Goal: Communication & Community: Answer question/provide support

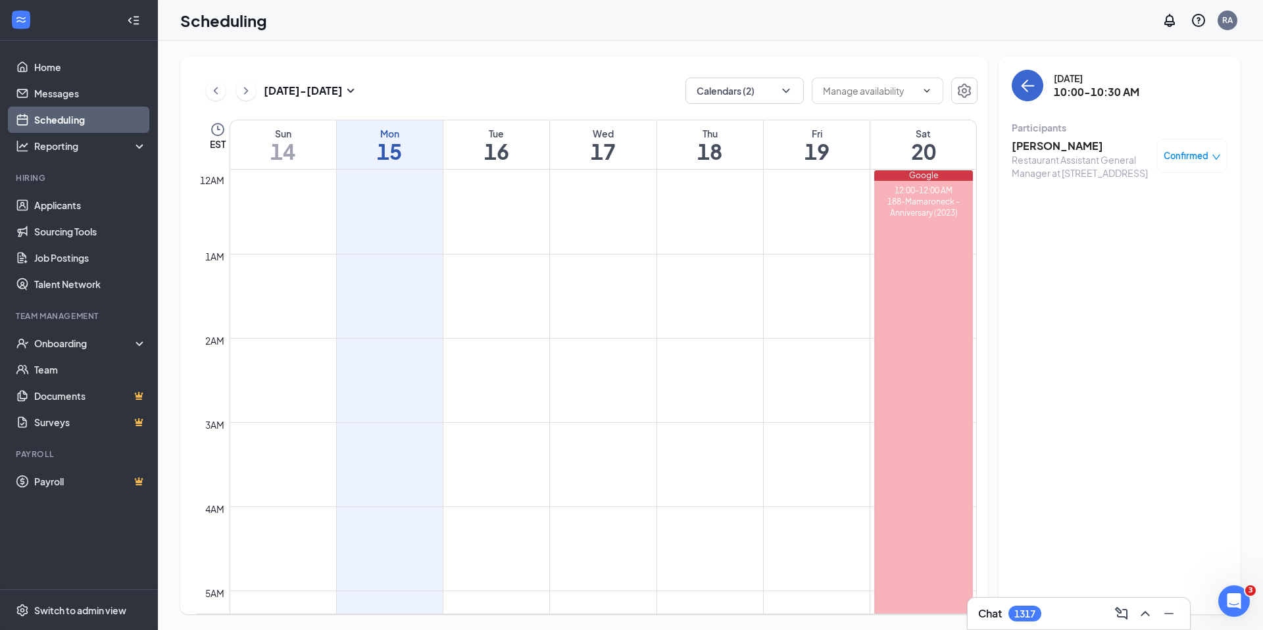
scroll to position [767, 0]
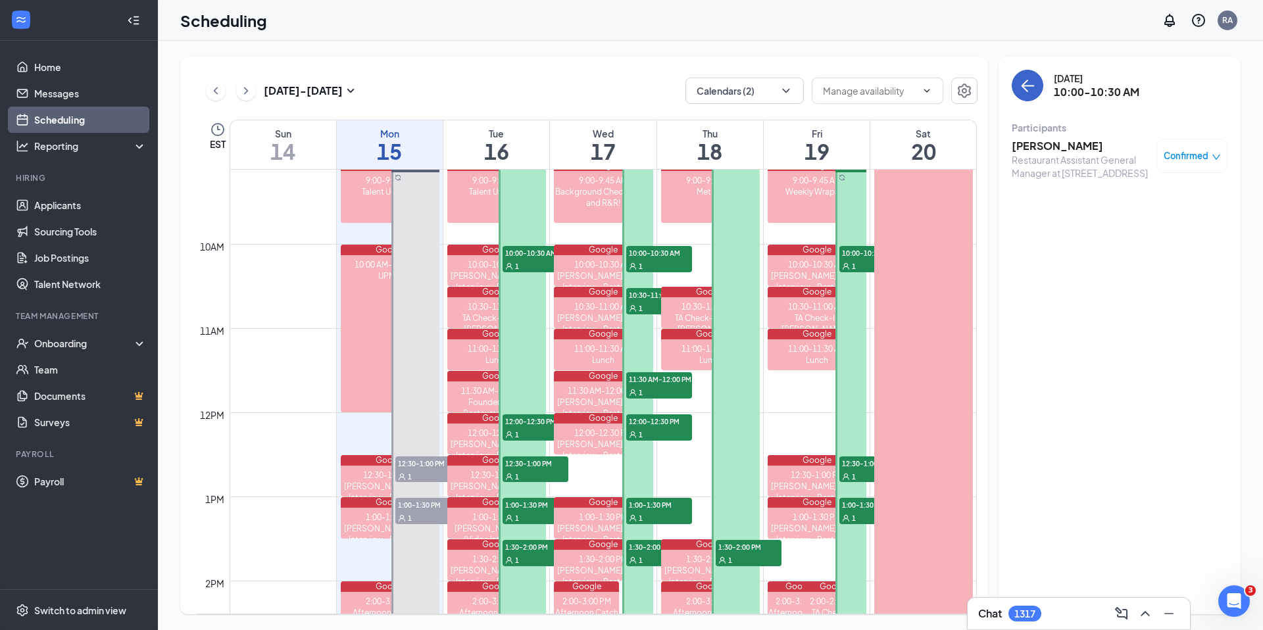
click at [1023, 82] on icon "ArrowLeft" at bounding box center [1027, 86] width 16 height 16
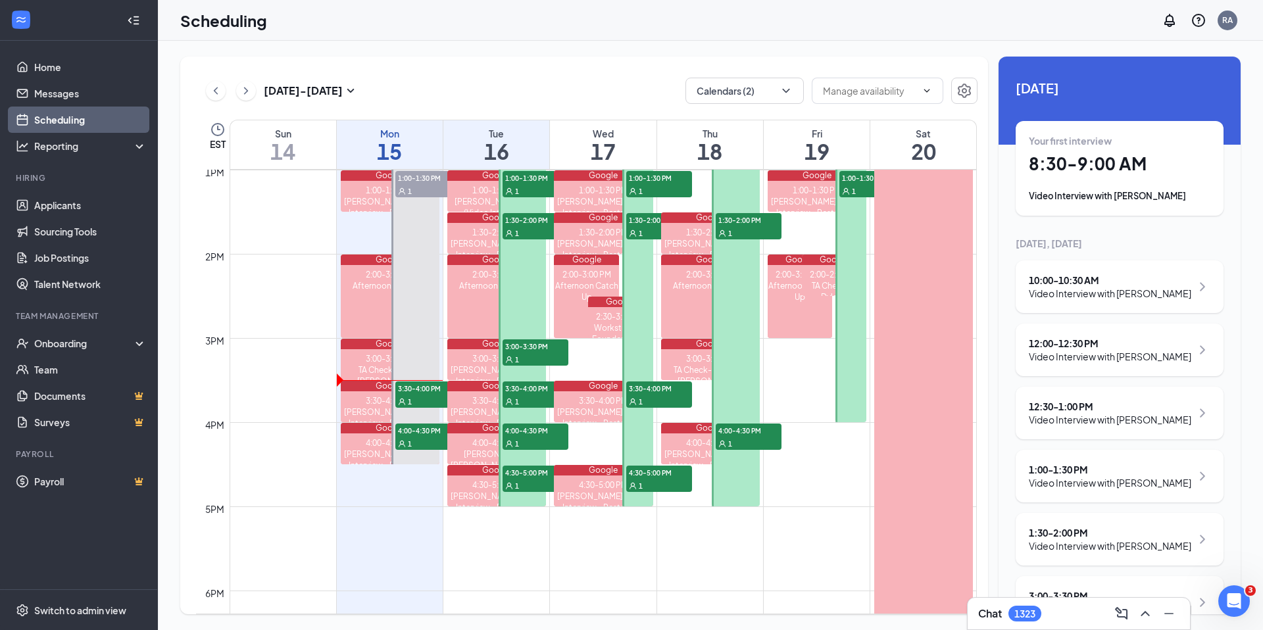
scroll to position [1158, 0]
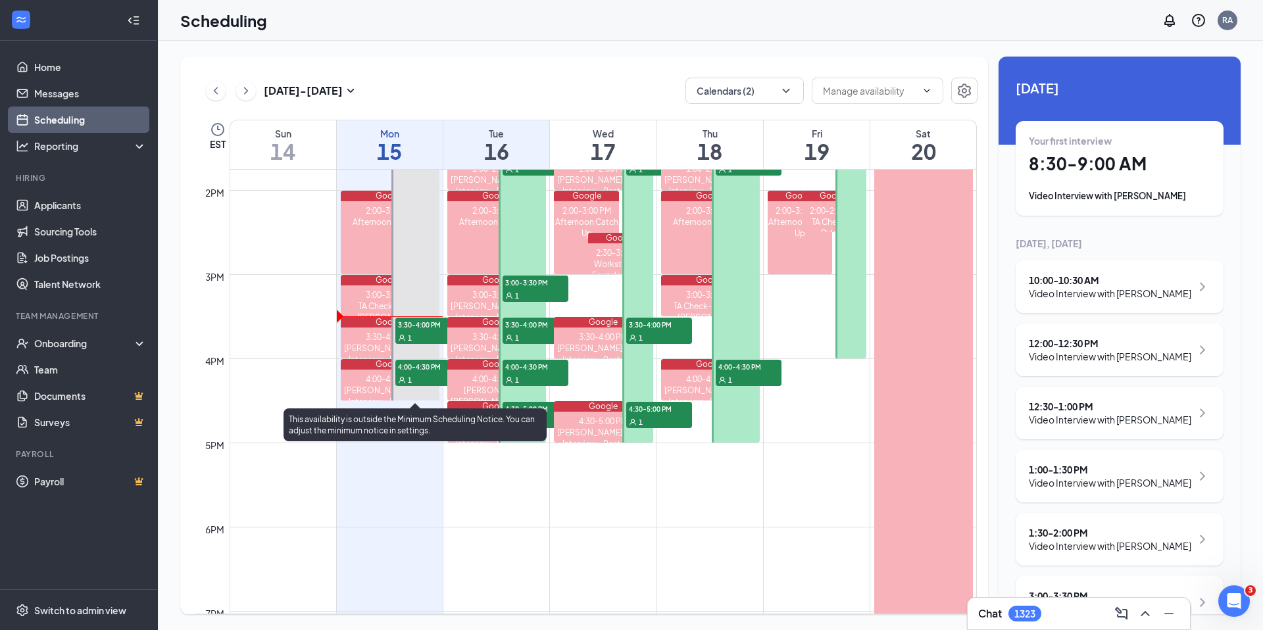
click at [416, 329] on span "3:30-4:00 PM" at bounding box center [428, 324] width 66 height 13
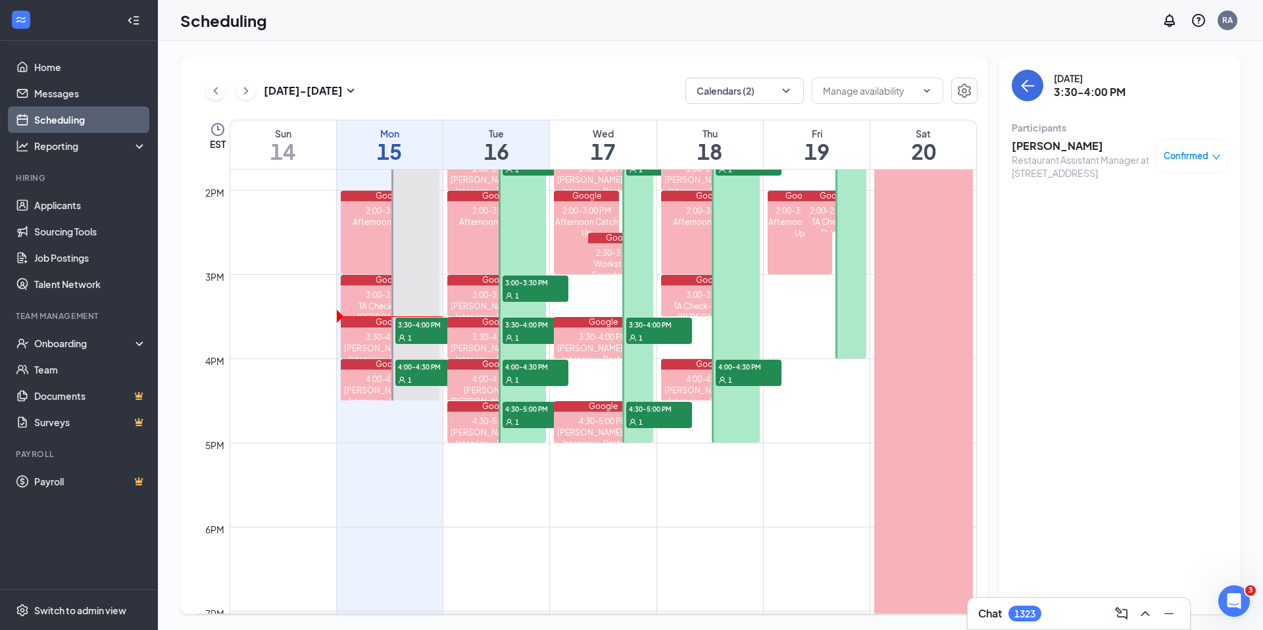
click at [1043, 147] on h3 "[PERSON_NAME]" at bounding box center [1080, 146] width 138 height 14
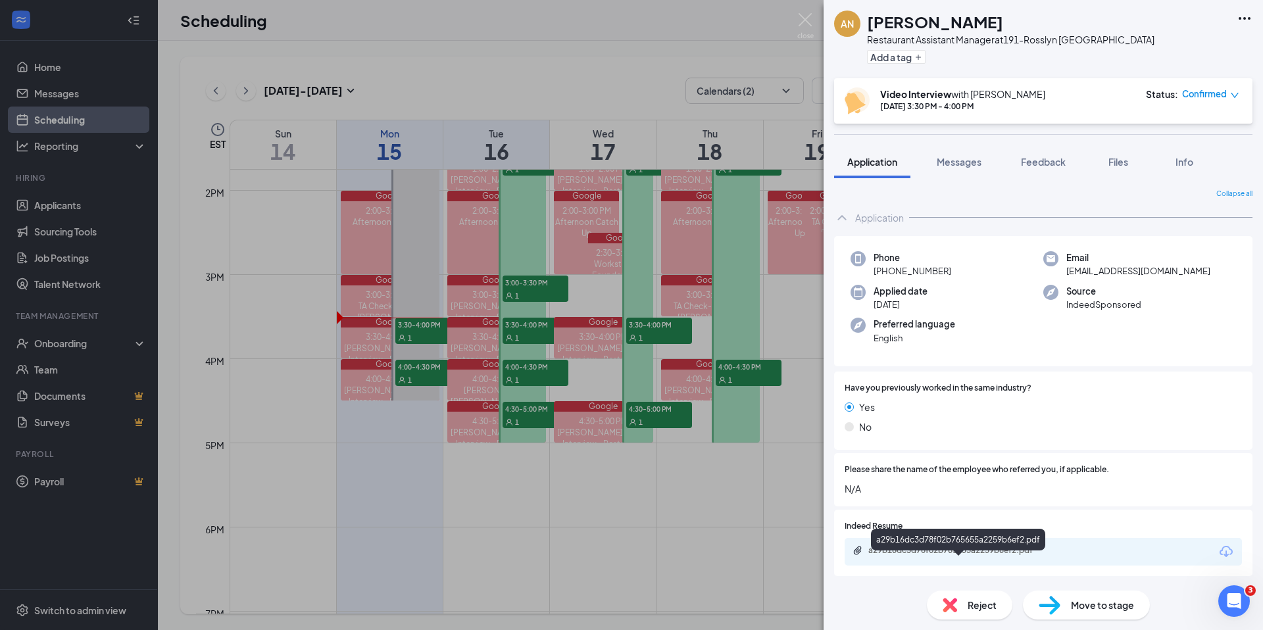
click at [1009, 556] on div "a29b16dc3d78f02b765655a2259b6ef2.pdf" at bounding box center [960, 550] width 184 height 11
drag, startPoint x: 1067, startPoint y: 285, endPoint x: 1166, endPoint y: 288, distance: 98.7
click at [1166, 278] on div "Email [EMAIL_ADDRESS][DOMAIN_NAME]" at bounding box center [1139, 264] width 193 height 27
copy span "[EMAIL_ADDRESS][DOMAIN_NAME]"
drag, startPoint x: 971, startPoint y: 285, endPoint x: 933, endPoint y: 288, distance: 38.2
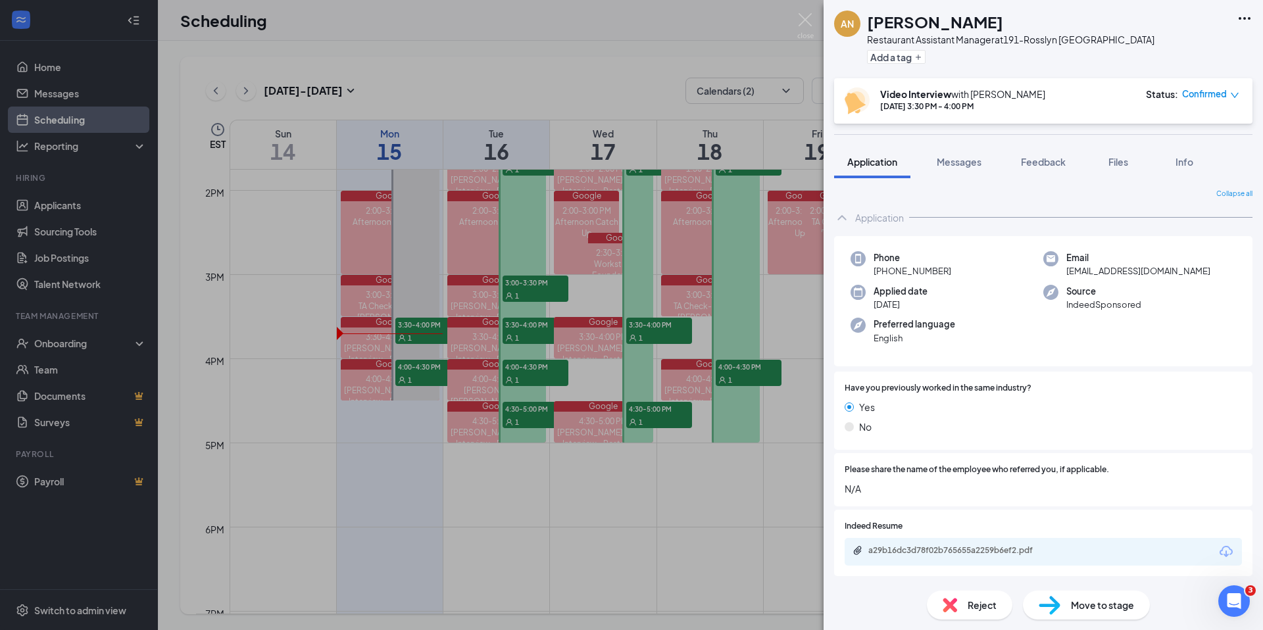
click at [969, 278] on div "Phone [PHONE_NUMBER]" at bounding box center [946, 264] width 193 height 27
drag, startPoint x: 885, startPoint y: 284, endPoint x: 943, endPoint y: 284, distance: 57.9
click at [993, 278] on div "Phone [PHONE_NUMBER]" at bounding box center [946, 264] width 193 height 27
copy span "[PHONE_NUMBER]"
click at [809, 18] on img at bounding box center [805, 26] width 16 height 26
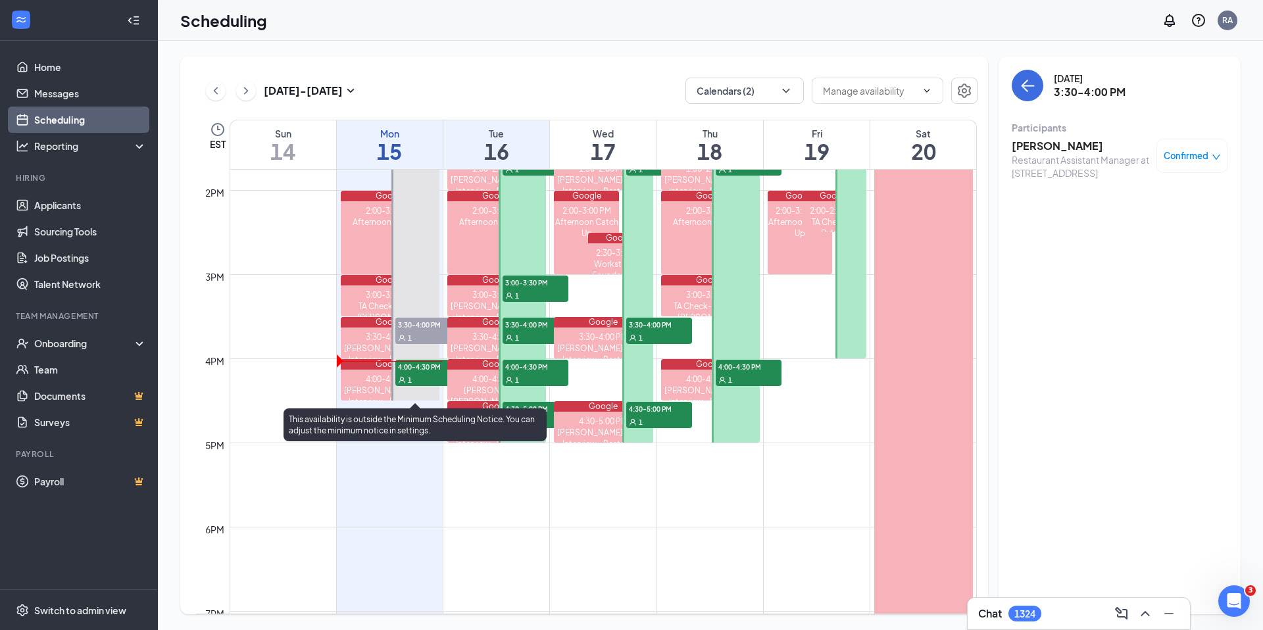
click at [421, 373] on div "1" at bounding box center [428, 379] width 66 height 13
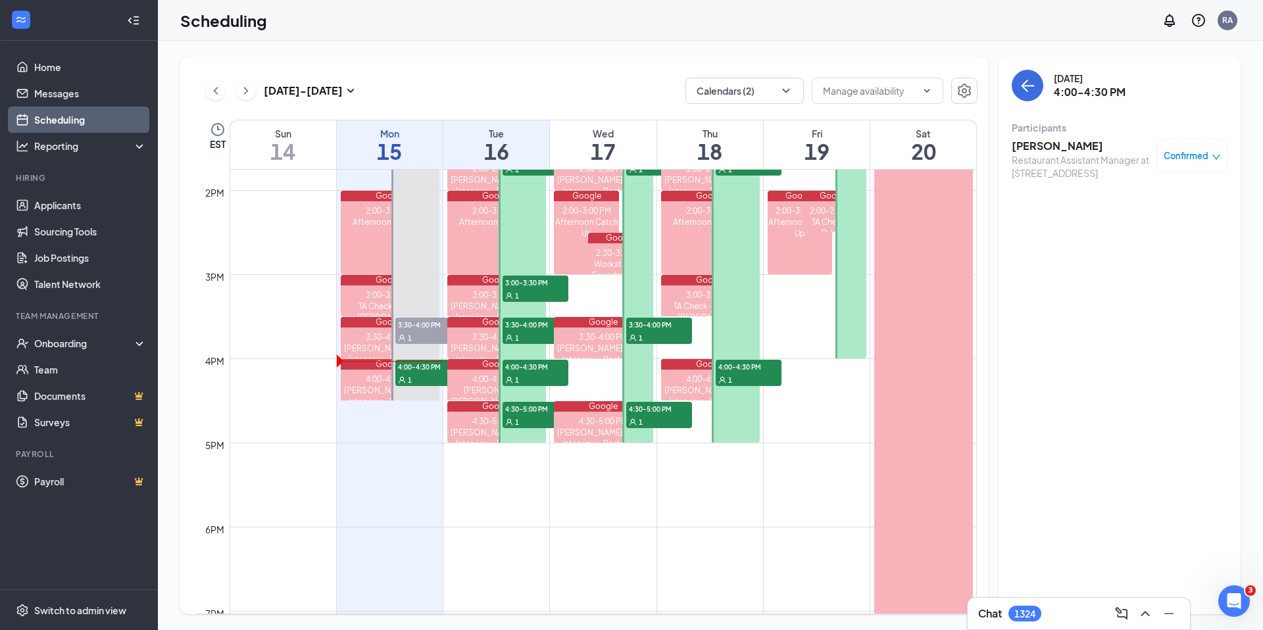
click at [1084, 144] on h3 "[PERSON_NAME]" at bounding box center [1080, 146] width 138 height 14
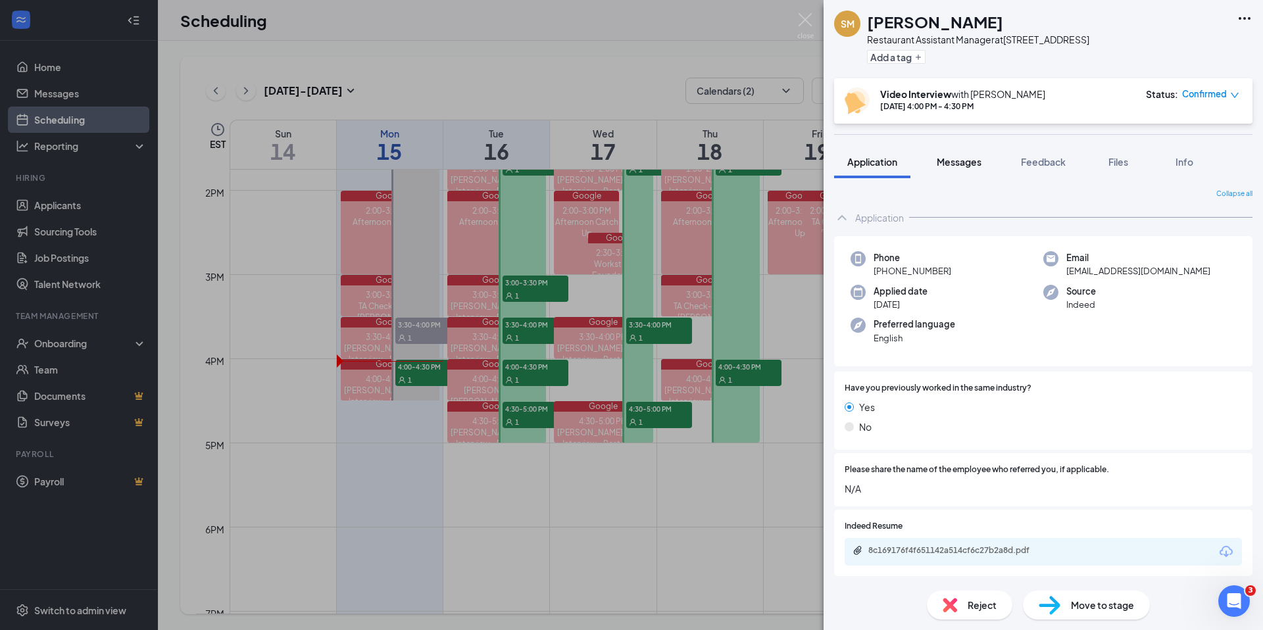
click at [960, 168] on span "Messages" at bounding box center [958, 162] width 45 height 12
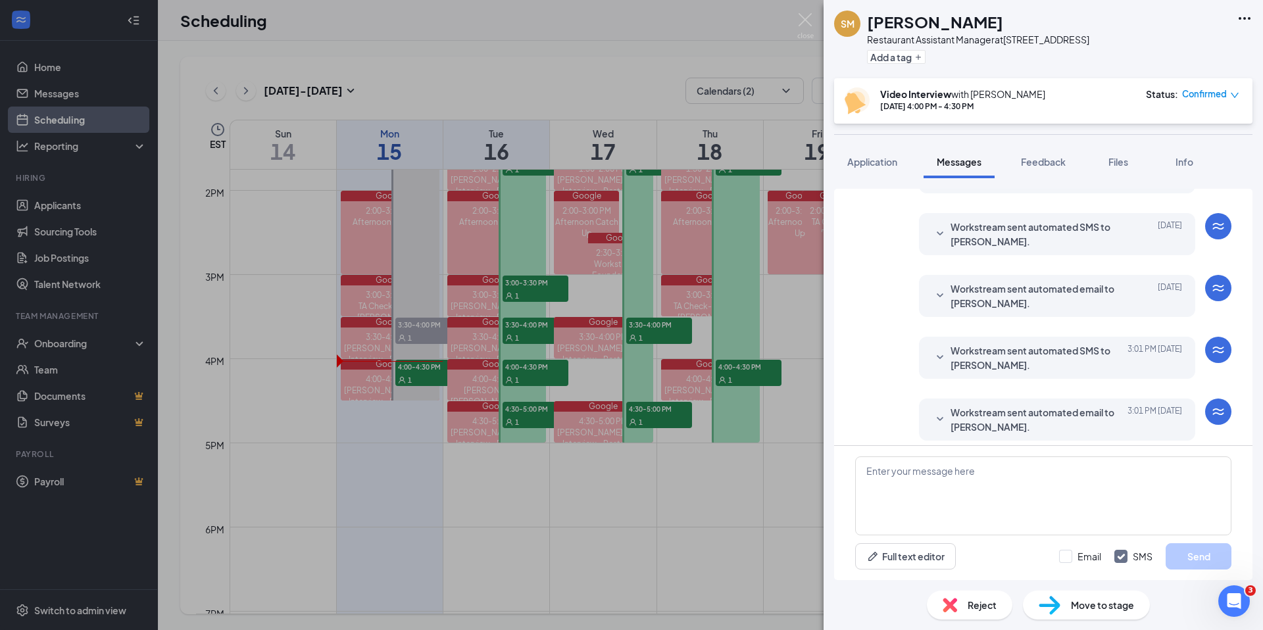
scroll to position [393, 0]
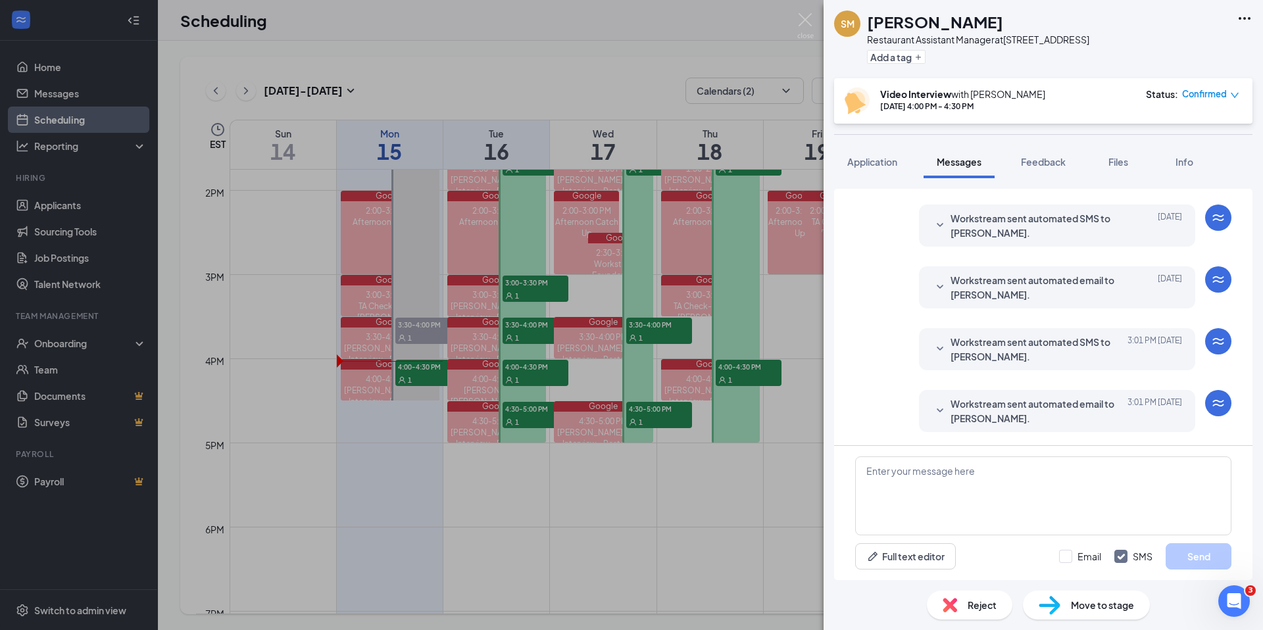
click at [1019, 416] on span "Workstream sent automated email to [PERSON_NAME]." at bounding box center [1036, 411] width 172 height 29
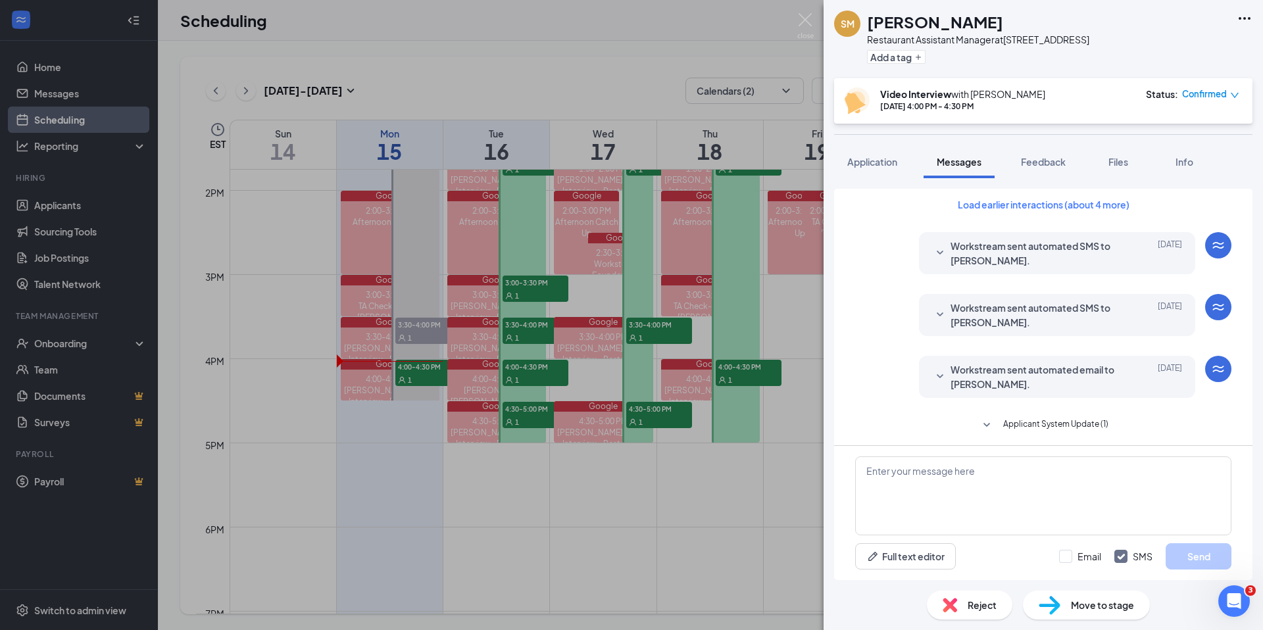
scroll to position [0, 0]
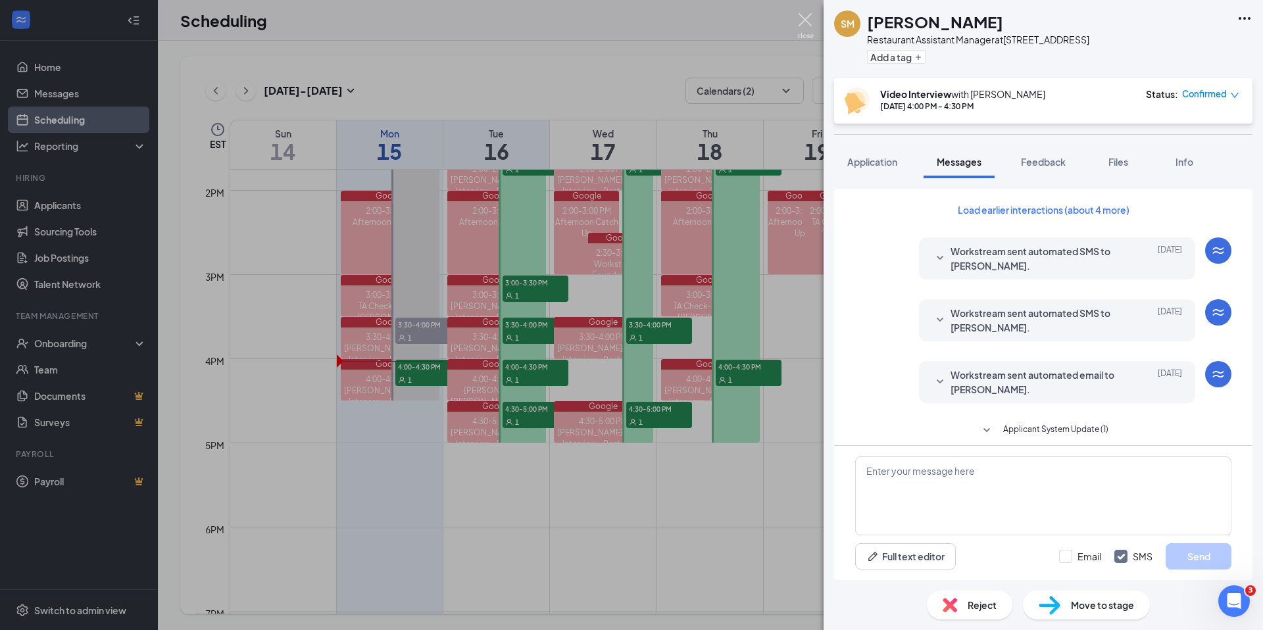
click at [806, 22] on img at bounding box center [805, 26] width 16 height 26
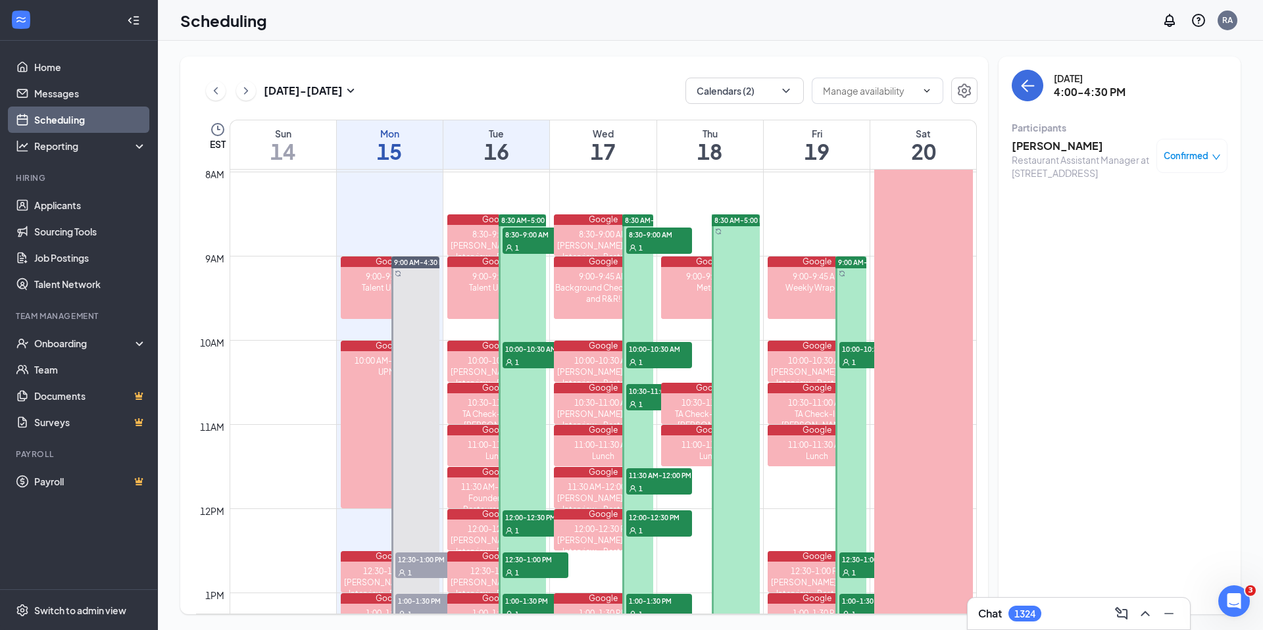
scroll to position [674, 0]
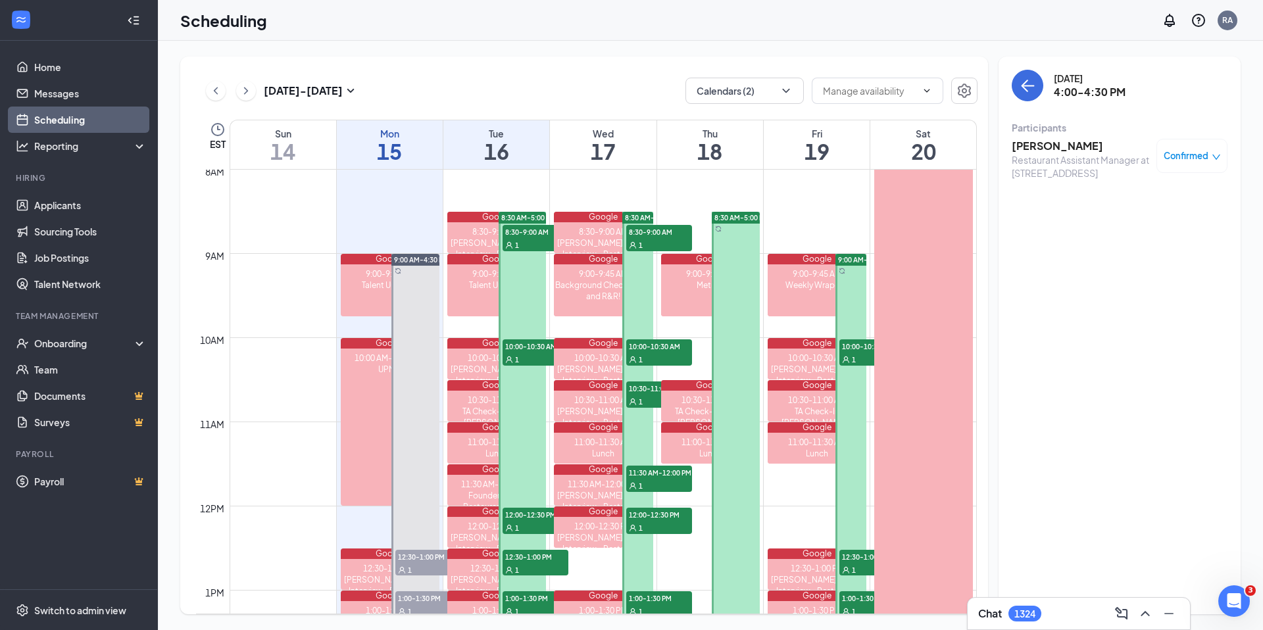
click at [536, 238] on div "1" at bounding box center [535, 244] width 66 height 13
click at [1054, 149] on h3 "[PERSON_NAME]" at bounding box center [1080, 146] width 138 height 14
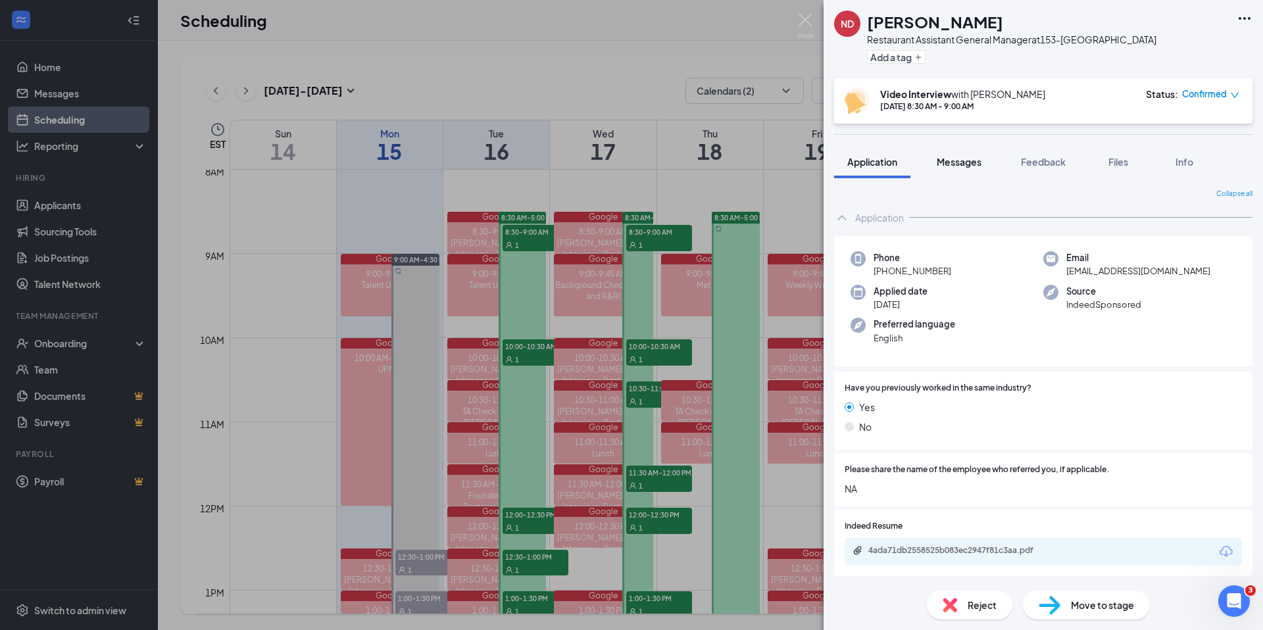
drag, startPoint x: 967, startPoint y: 160, endPoint x: 966, endPoint y: 168, distance: 8.7
click at [967, 160] on button "Messages" at bounding box center [958, 161] width 71 height 33
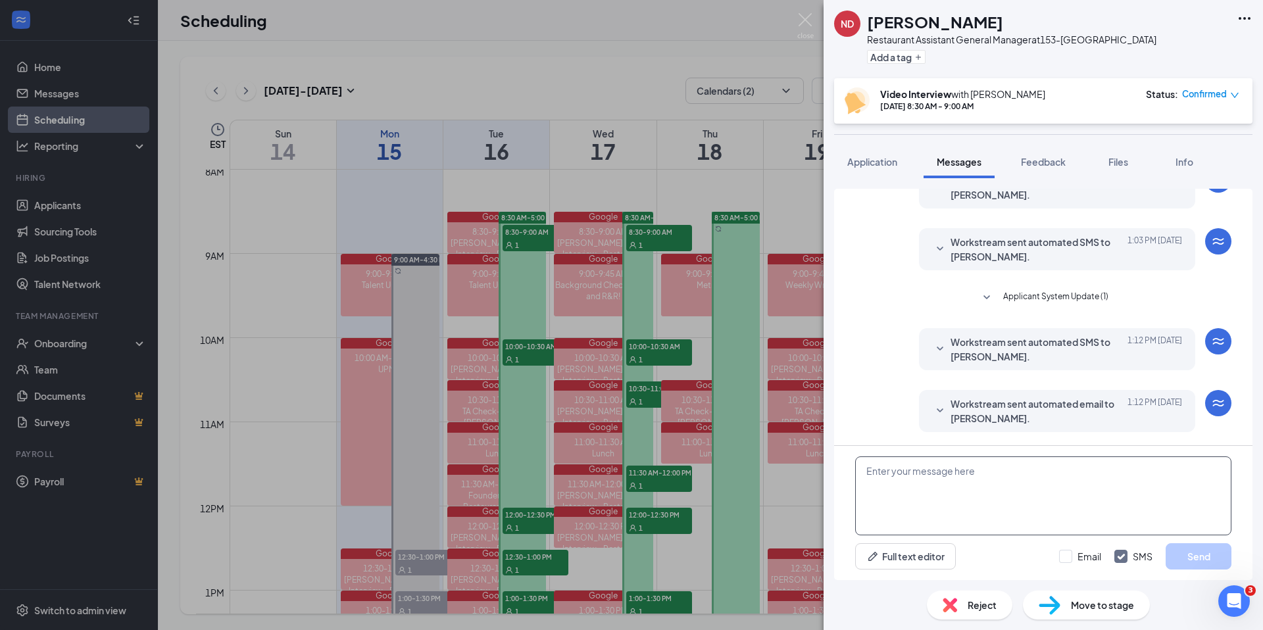
scroll to position [204, 0]
click at [957, 487] on textarea at bounding box center [1043, 495] width 376 height 79
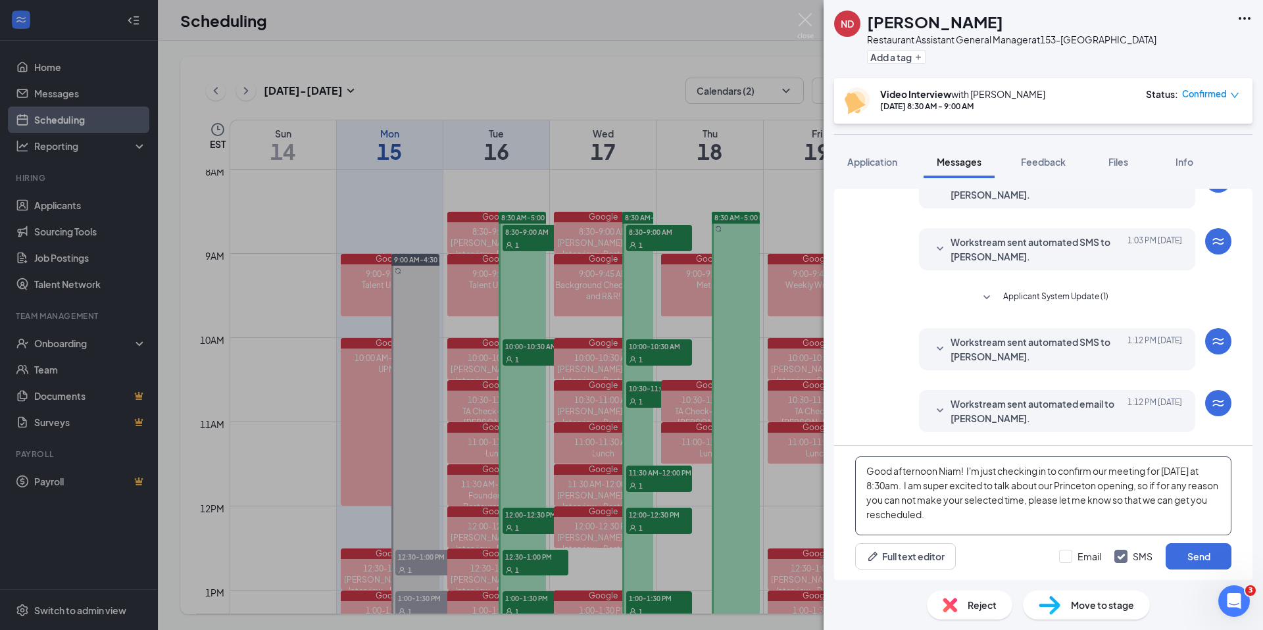
drag, startPoint x: 1145, startPoint y: 501, endPoint x: 1176, endPoint y: 503, distance: 31.0
click at [1148, 501] on textarea "Good afternoon Niam! I'm just checking in to confirm our meeting for [DATE] at …" at bounding box center [1043, 495] width 376 height 79
click at [989, 512] on textarea "Good afternoon Niam! I'm just checking in to confirm our meeting for [DATE] at …" at bounding box center [1043, 495] width 376 height 79
drag, startPoint x: 1092, startPoint y: 526, endPoint x: 860, endPoint y: 460, distance: 241.5
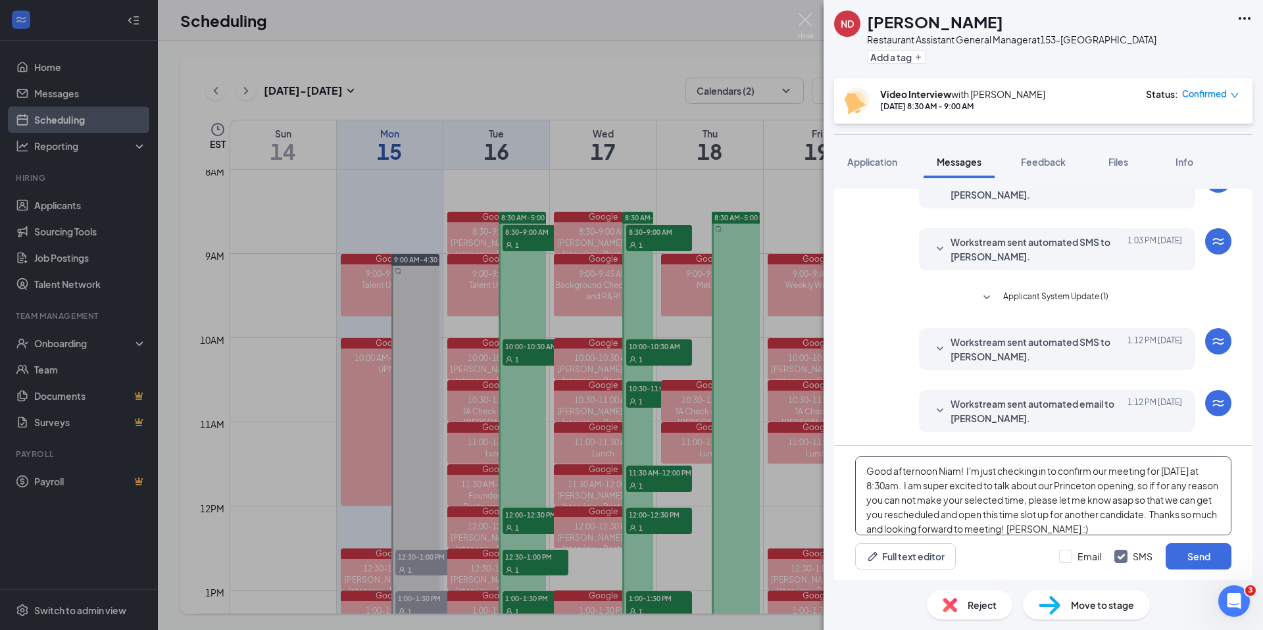
click at [861, 460] on textarea "Good afternoon Niam! I'm just checking in to confirm our meeting for [DATE] at …" at bounding box center [1043, 495] width 376 height 79
type textarea "Good afternoon Niam! I'm just checking in to confirm our meeting for [DATE] at …"
click at [1197, 559] on button "Send" at bounding box center [1198, 556] width 66 height 26
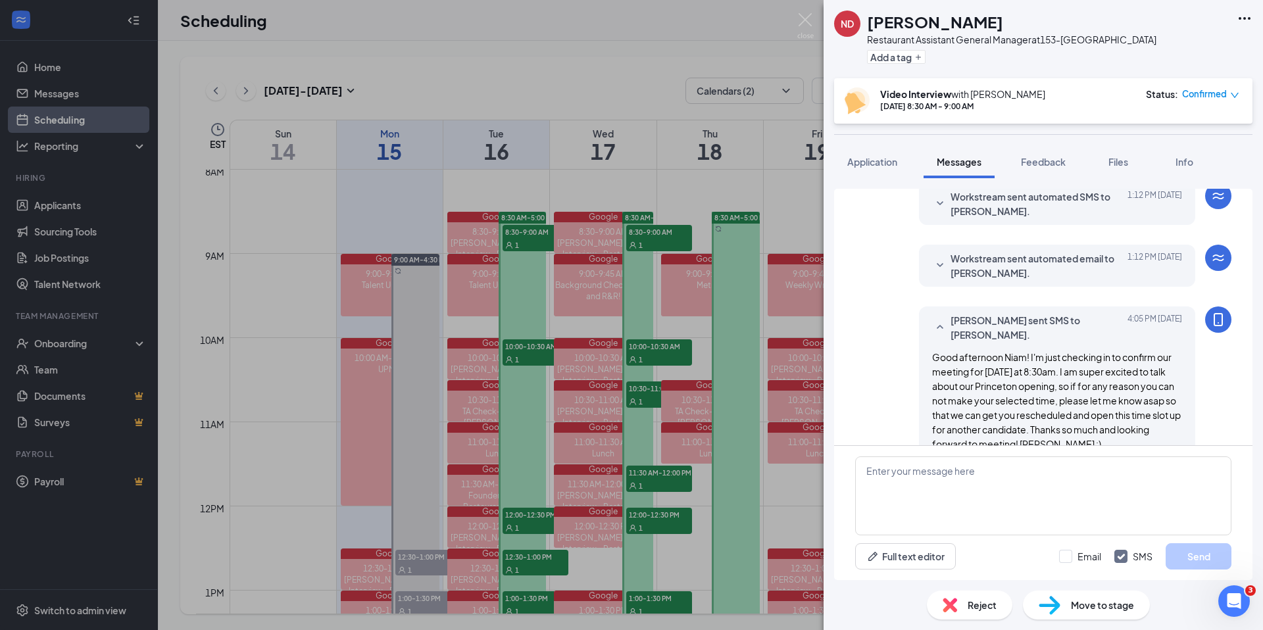
scroll to position [375, 0]
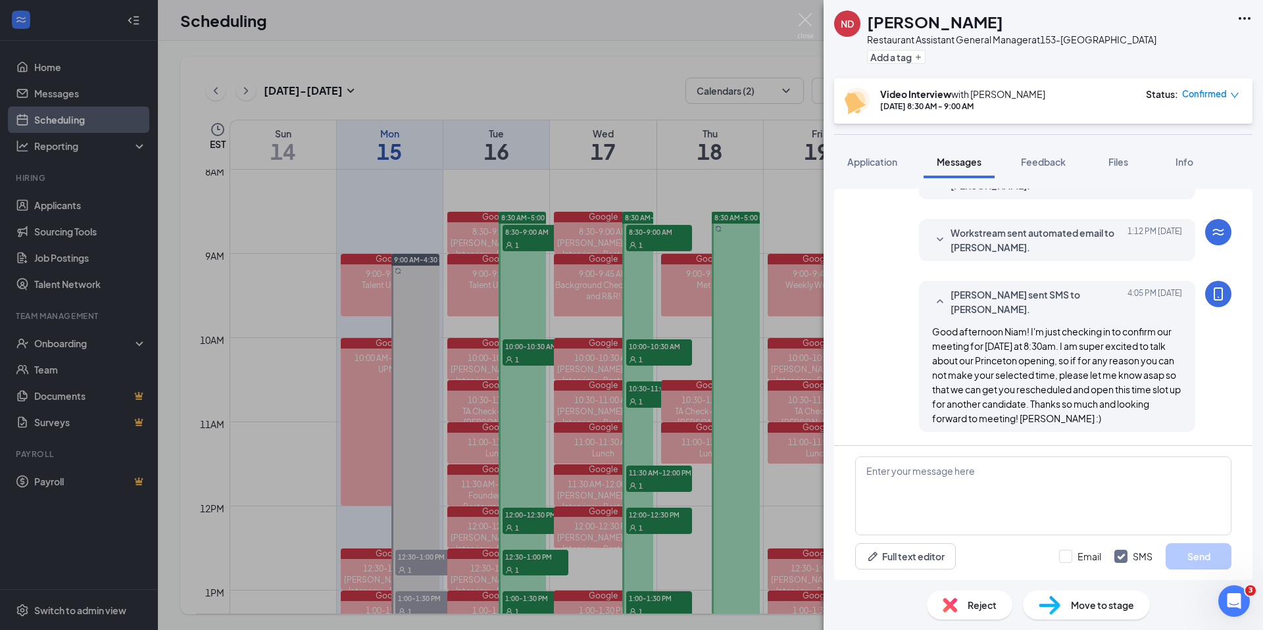
drag, startPoint x: 535, startPoint y: 360, endPoint x: 526, endPoint y: 356, distance: 10.0
click at [535, 359] on div "ND [PERSON_NAME] Restaurant Assistant General Manager at 153-Princeton Add a ta…" at bounding box center [631, 315] width 1263 height 630
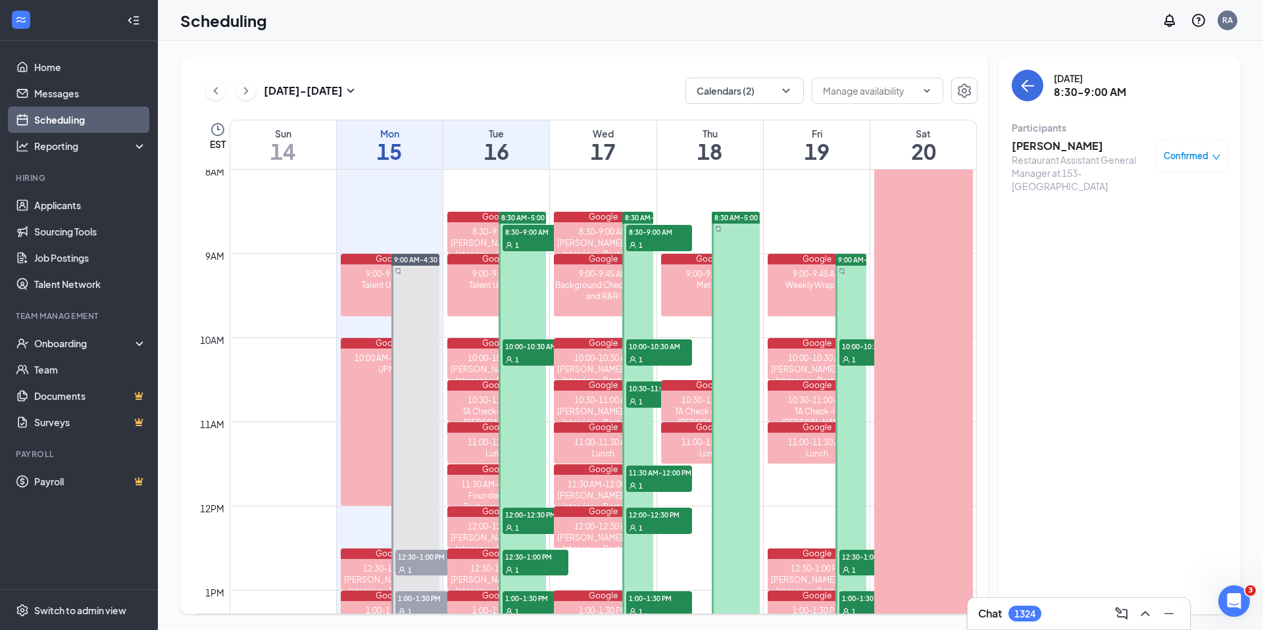
click at [521, 354] on div "1" at bounding box center [535, 359] width 66 height 13
click at [1077, 141] on h3 "[PERSON_NAME]" at bounding box center [1080, 146] width 138 height 14
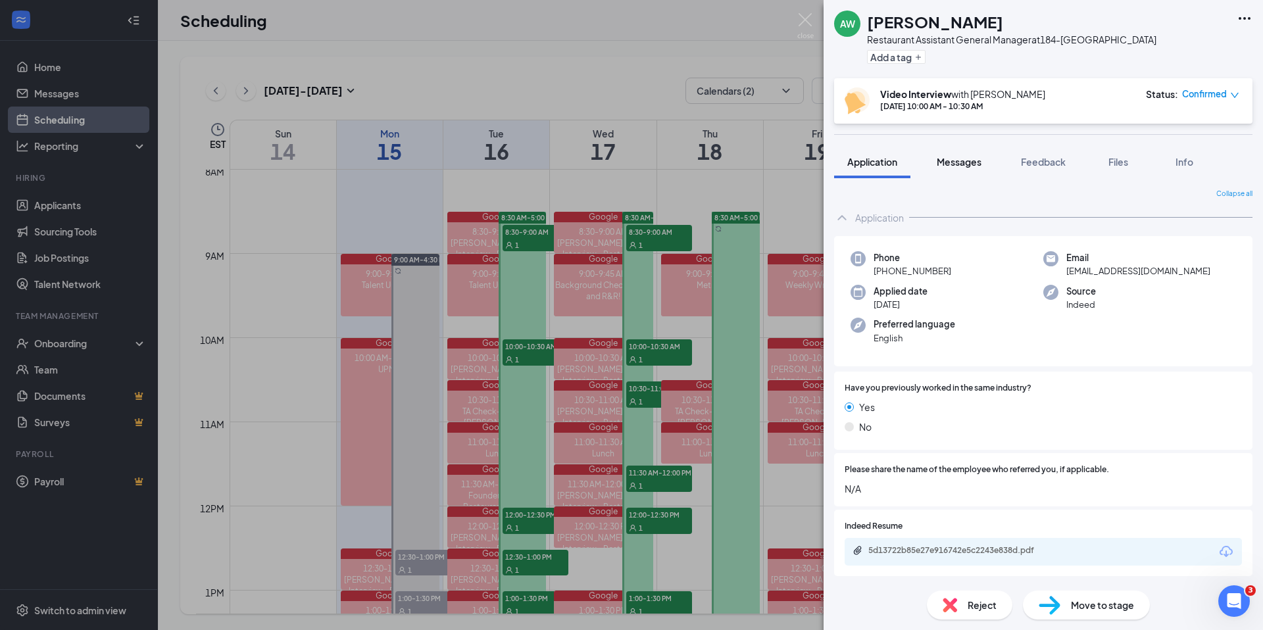
click at [970, 168] on span "Messages" at bounding box center [958, 162] width 45 height 12
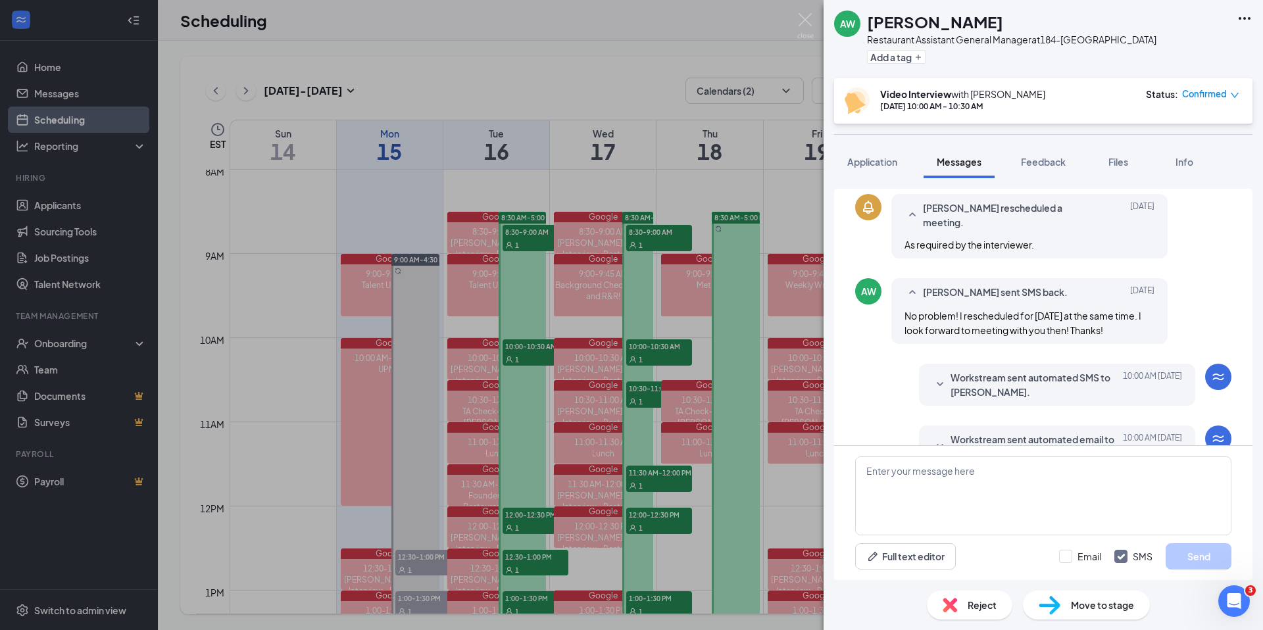
scroll to position [416, 0]
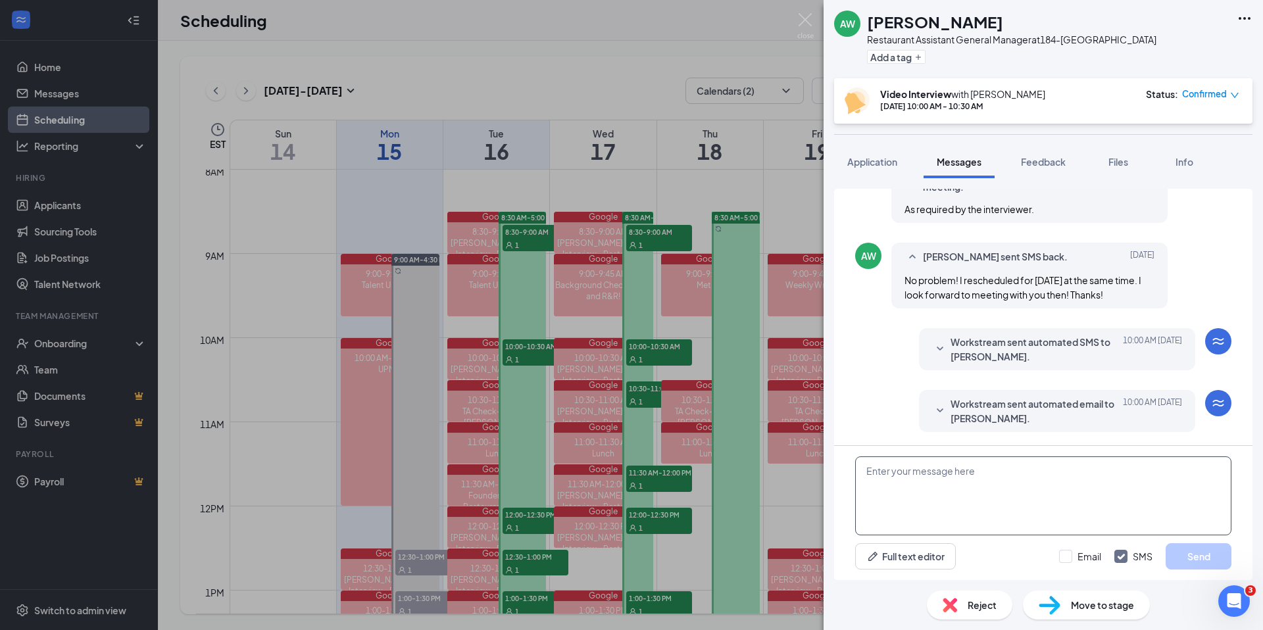
click at [924, 491] on textarea at bounding box center [1043, 495] width 376 height 79
paste textarea "Good afternoon Niam! I'm just checking in to confirm our meeting for [DATE] at …"
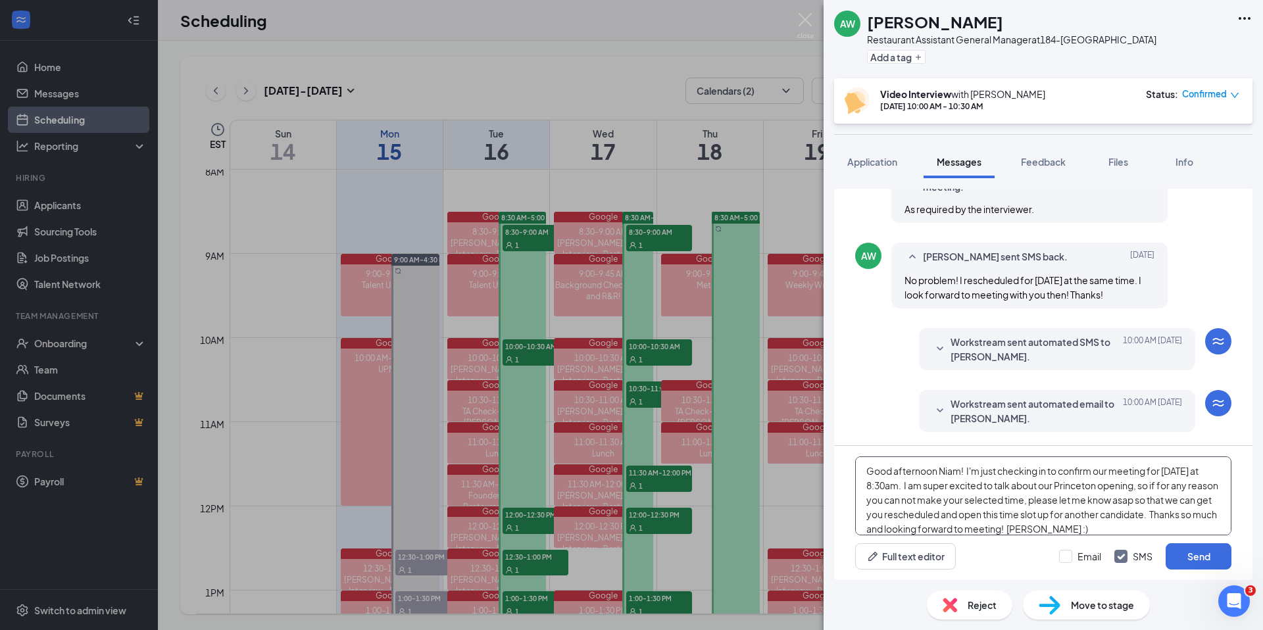
click at [960, 472] on textarea "Good afternoon Niam! I'm just checking in to confirm our meeting for [DATE] at …" at bounding box center [1043, 495] width 376 height 79
drag, startPoint x: 882, startPoint y: 479, endPoint x: 948, endPoint y: 459, distance: 69.5
click at [882, 479] on textarea "Good afternoon [PERSON_NAME]! I'm just checking in to confirm our meeting for […" at bounding box center [1043, 495] width 376 height 79
drag, startPoint x: 1011, startPoint y: 477, endPoint x: 1140, endPoint y: 459, distance: 130.9
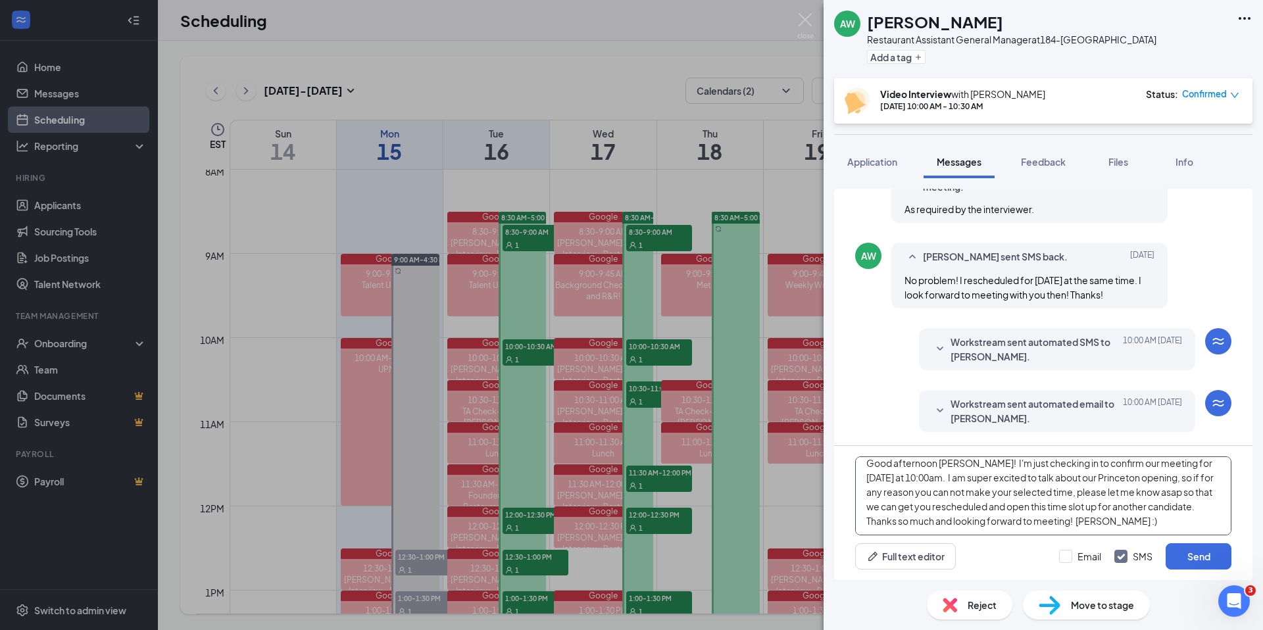
click at [1013, 476] on textarea "Good afternoon [PERSON_NAME]! I'm just checking in to confirm our meeting for […" at bounding box center [1043, 495] width 376 height 79
drag, startPoint x: 1127, startPoint y: 477, endPoint x: 1167, endPoint y: 479, distance: 39.5
click at [1167, 478] on textarea "Good afternoon [PERSON_NAME]! I'm just checking in to confirm our meeting for […" at bounding box center [1043, 495] width 376 height 79
type textarea "Good afternoon [PERSON_NAME]! I'm just checking in to confirm our meeting for […"
click at [1196, 553] on button "Send" at bounding box center [1198, 556] width 66 height 26
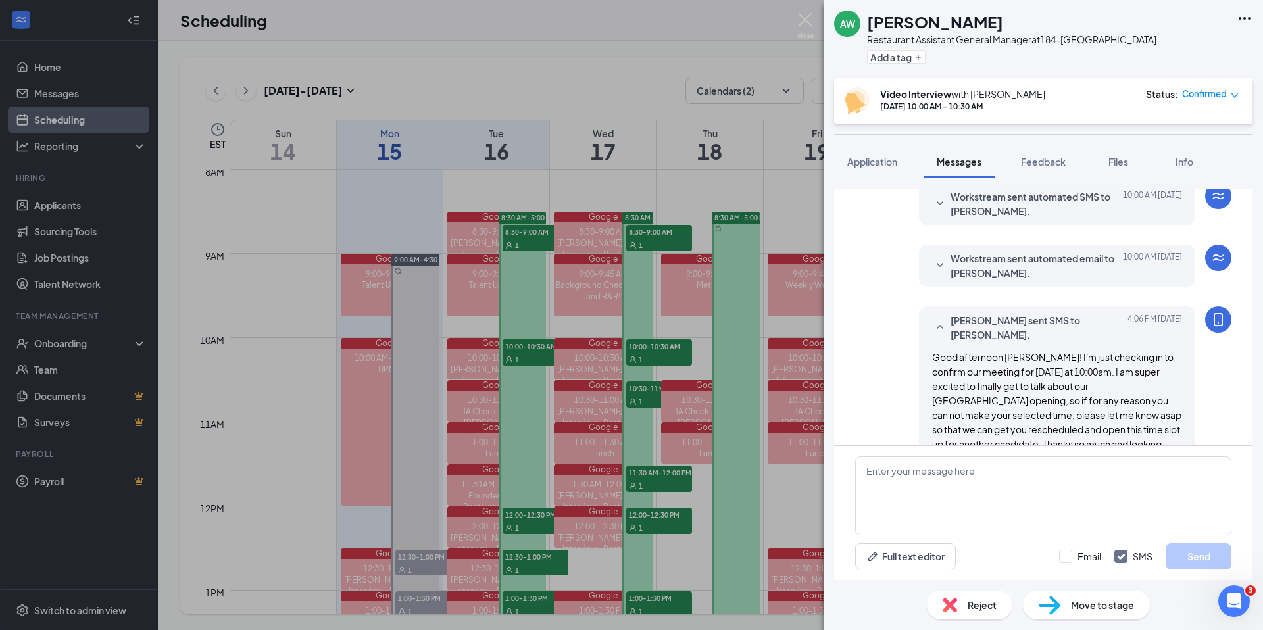
scroll to position [587, 0]
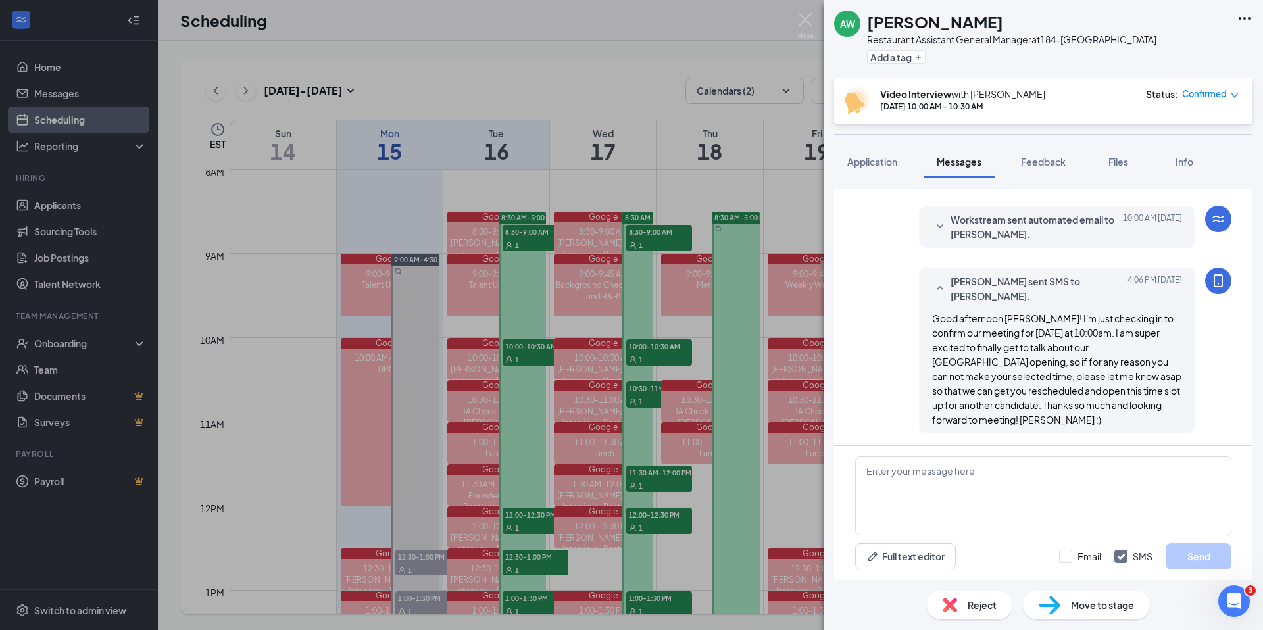
click at [524, 532] on div "AW [PERSON_NAME] Restaurant Assistant General Manager at [STREET_ADDRESS] Add a…" at bounding box center [631, 315] width 1263 height 630
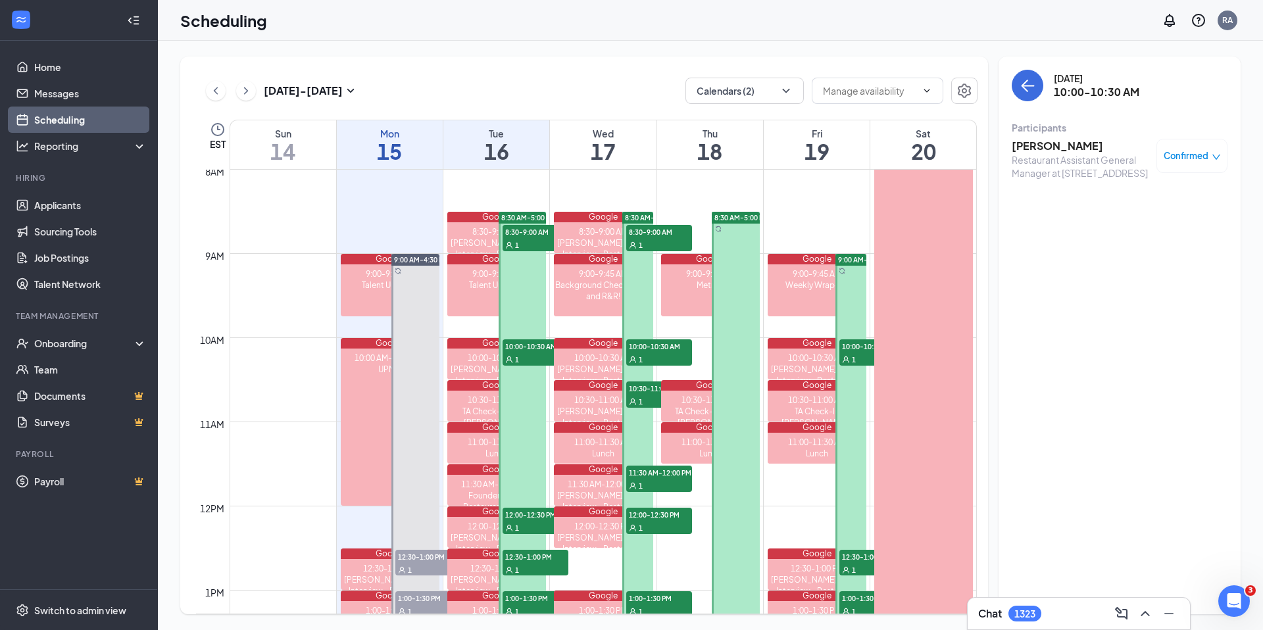
click at [523, 523] on div "1" at bounding box center [535, 527] width 66 height 13
click at [1059, 147] on h3 "[PERSON_NAME]" at bounding box center [1080, 146] width 138 height 14
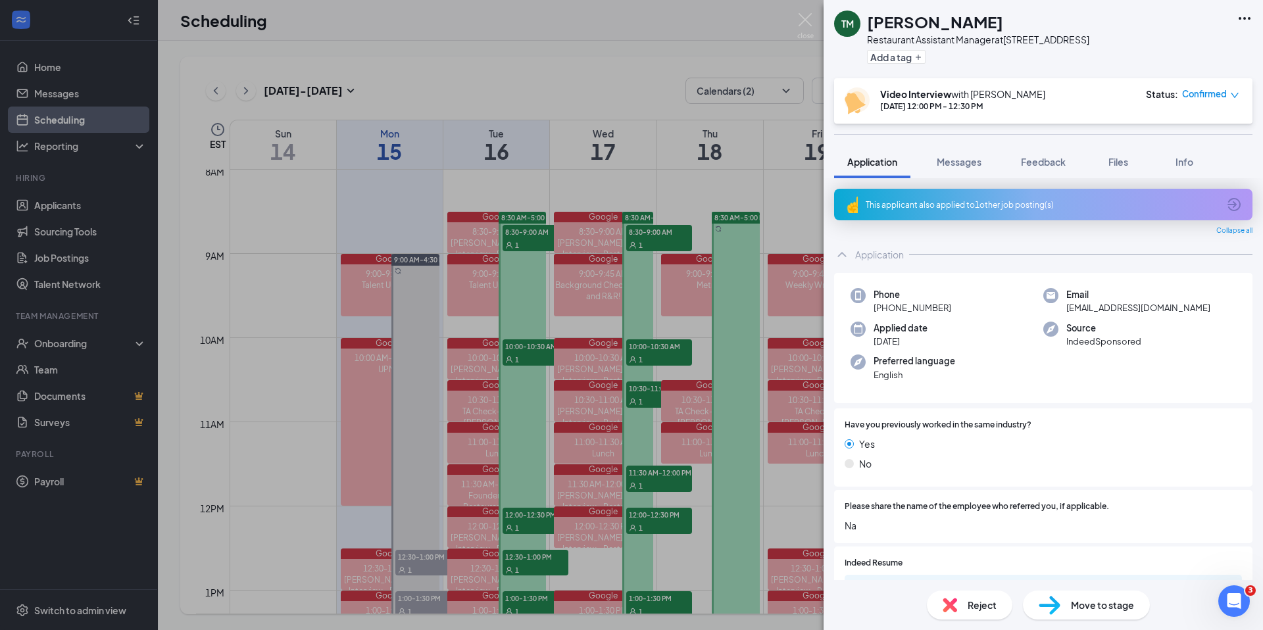
click at [798, 18] on div "TM [PERSON_NAME] Restaurant Assistant Manager at [STREET_ADDRESS] Add a tag scr…" at bounding box center [631, 315] width 1263 height 630
drag, startPoint x: 803, startPoint y: 20, endPoint x: 744, endPoint y: 83, distance: 85.6
click at [803, 20] on img at bounding box center [805, 26] width 16 height 26
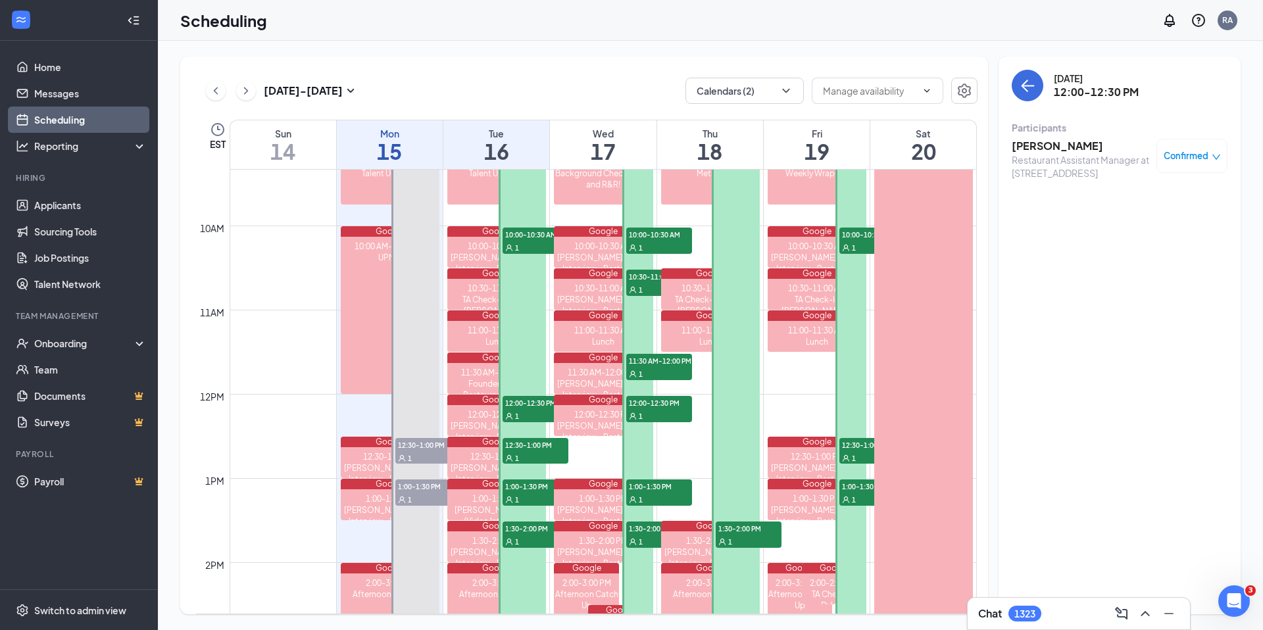
scroll to position [789, 0]
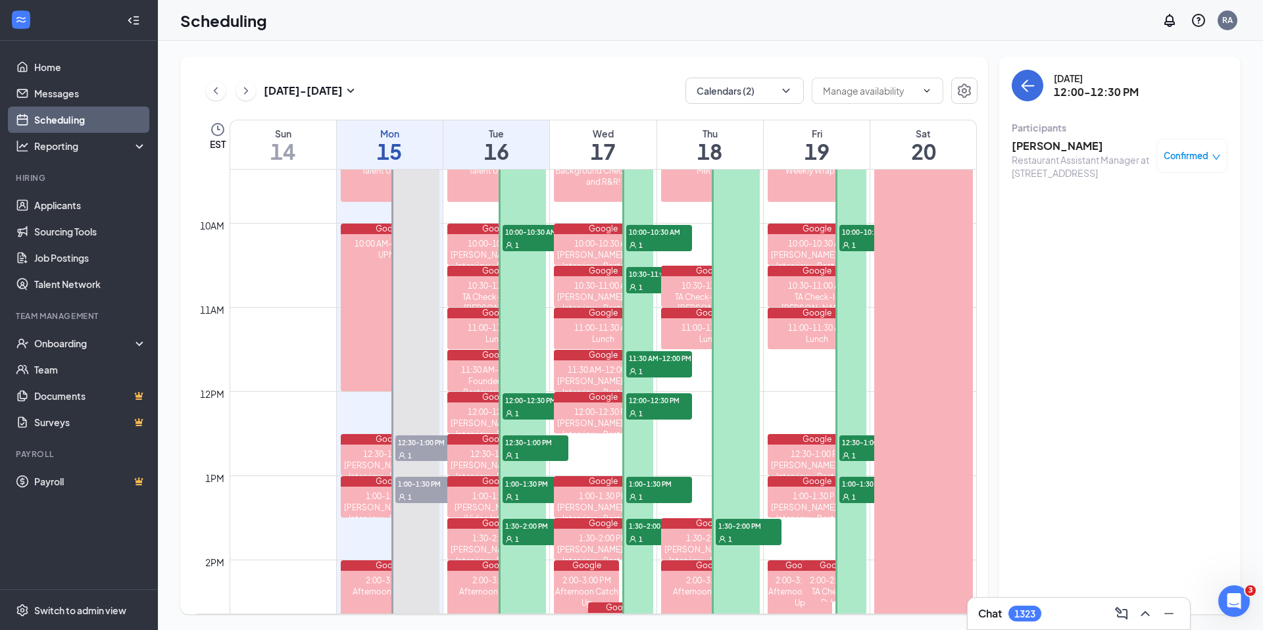
drag, startPoint x: 540, startPoint y: 433, endPoint x: 533, endPoint y: 449, distance: 17.7
click at [540, 433] on div "8:30 AM-5:00 PM 8:30-9:00 AM 1 10:00-10:30 AM 1 12:00-12:30 PM 1 12:30-1:00 PM …" at bounding box center [522, 454] width 48 height 715
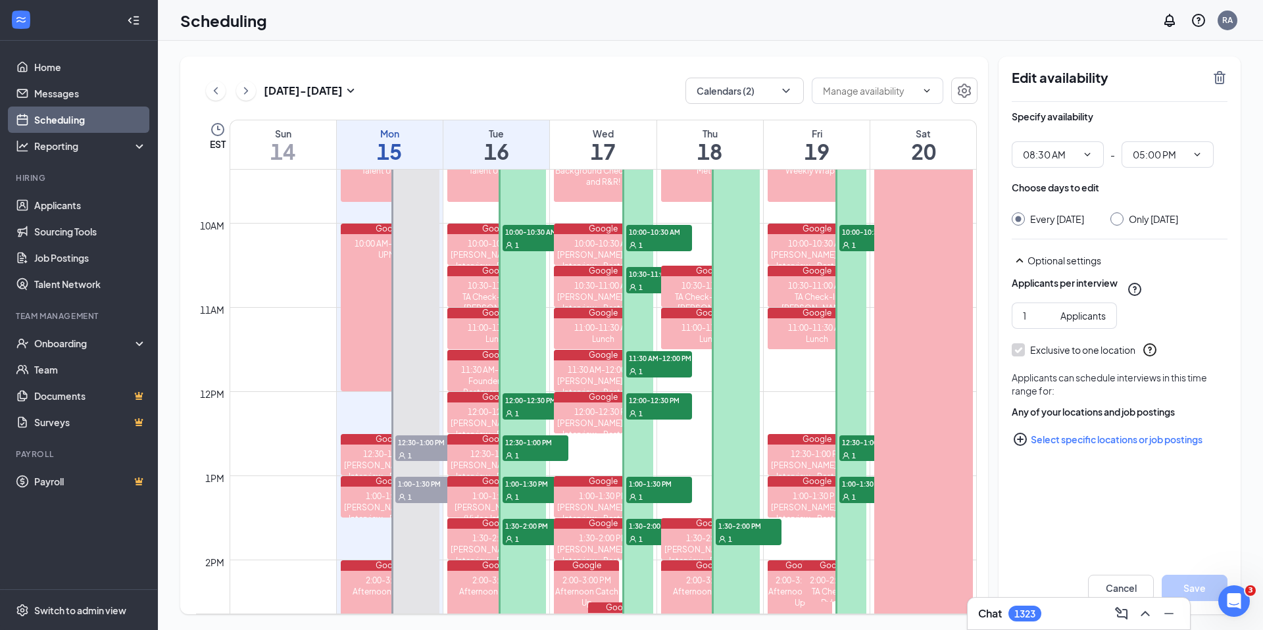
click at [534, 449] on div "1" at bounding box center [535, 455] width 66 height 13
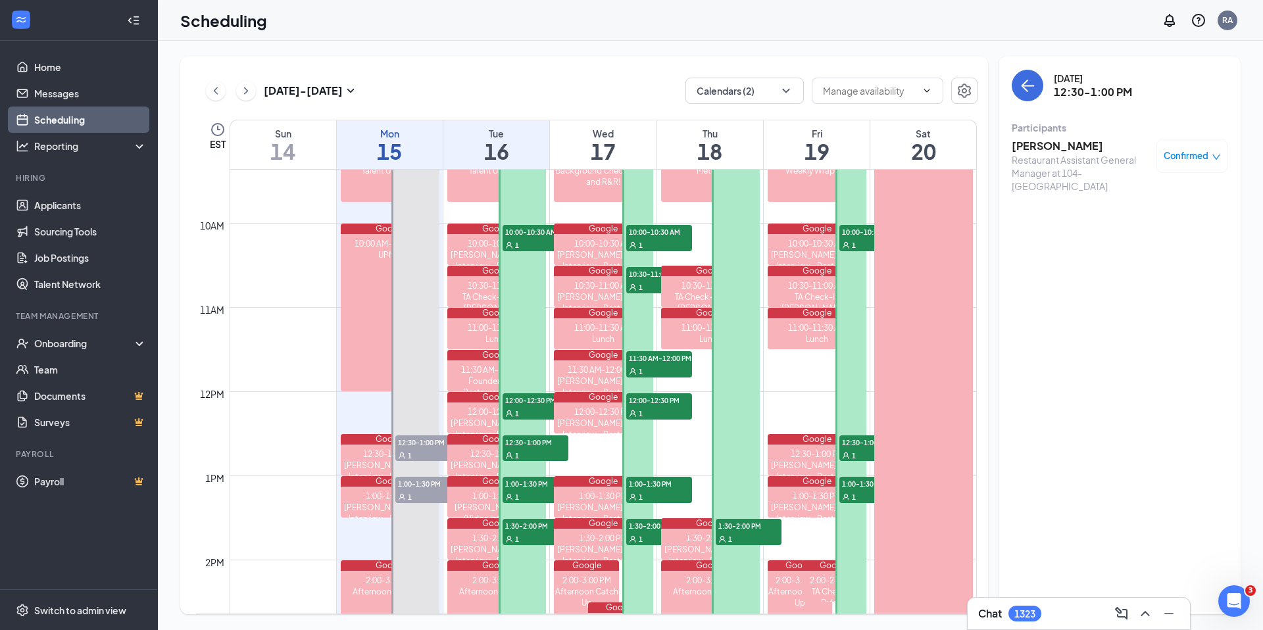
click at [1040, 147] on h3 "[PERSON_NAME]" at bounding box center [1080, 146] width 138 height 14
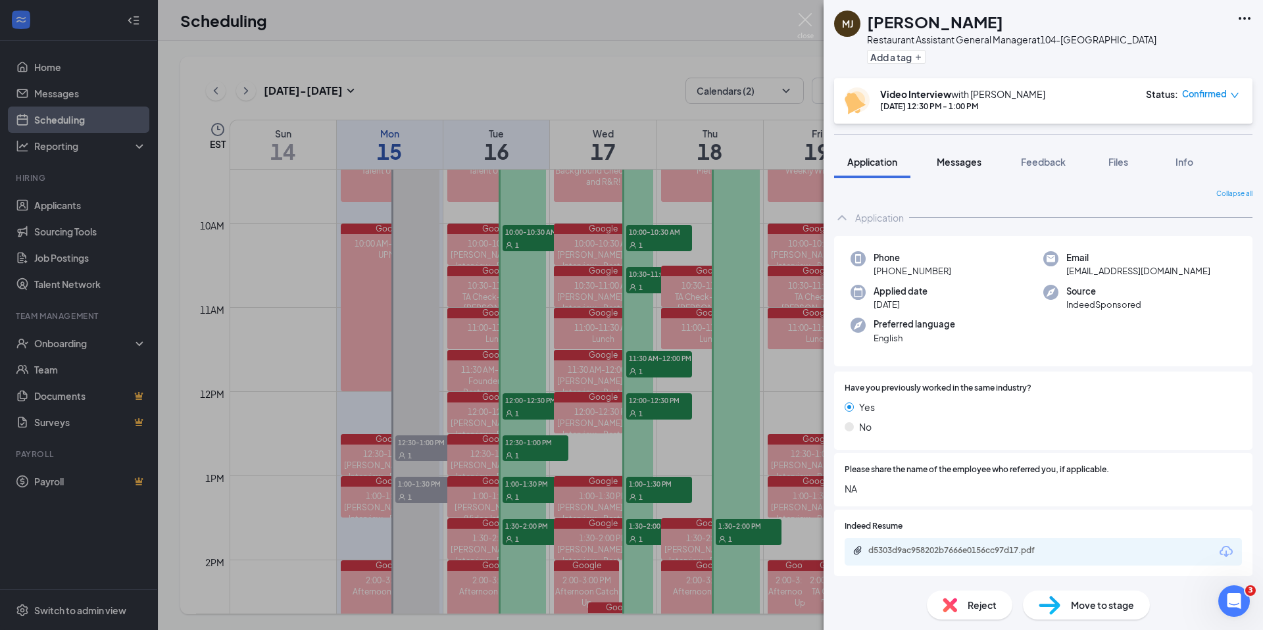
click at [958, 168] on span "Messages" at bounding box center [958, 162] width 45 height 12
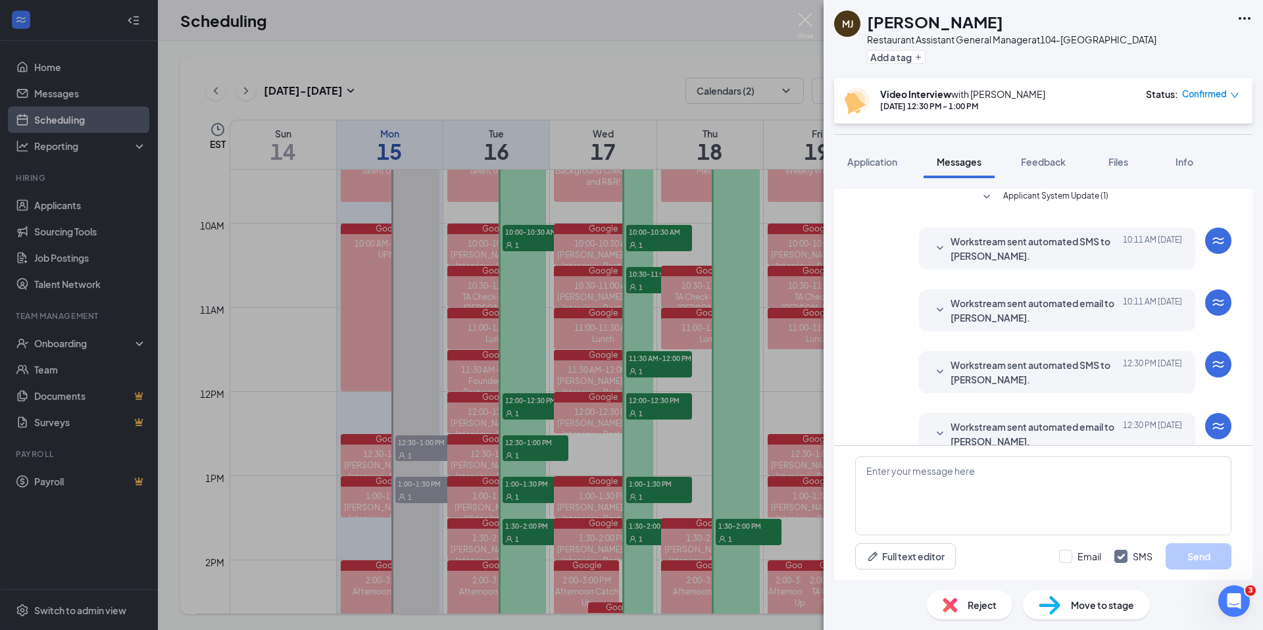
scroll to position [370, 0]
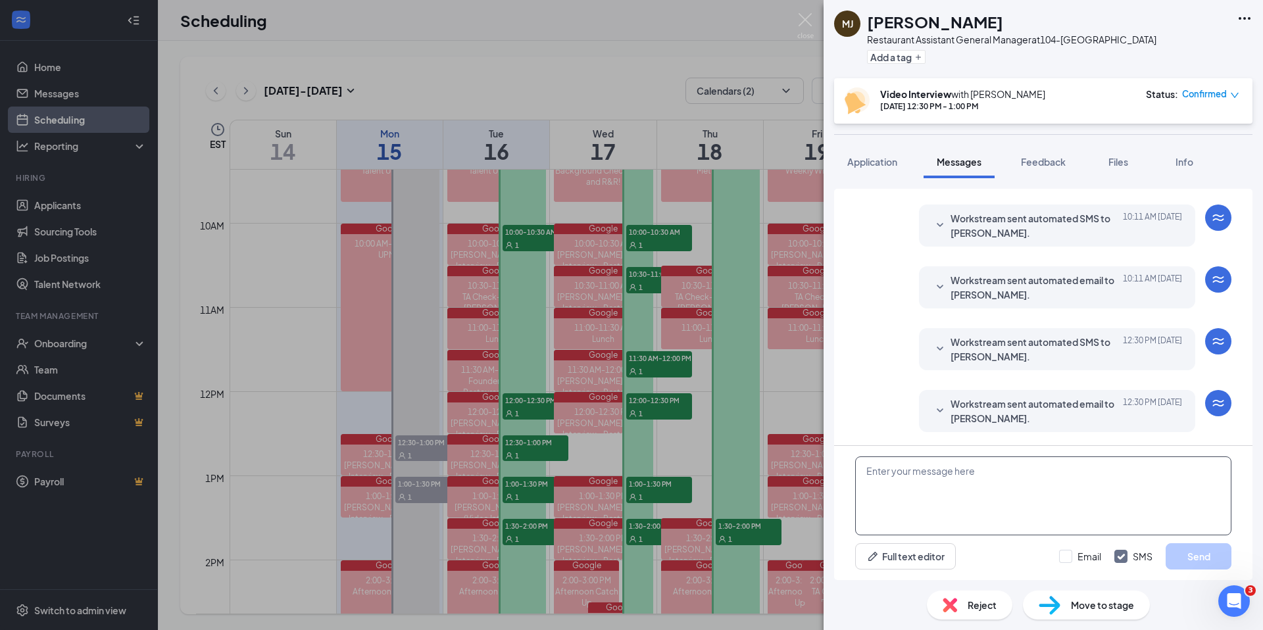
click at [945, 472] on textarea at bounding box center [1043, 495] width 376 height 79
paste textarea "Good afternoon Niam! I'm just checking in to confirm our meeting for [DATE] at …"
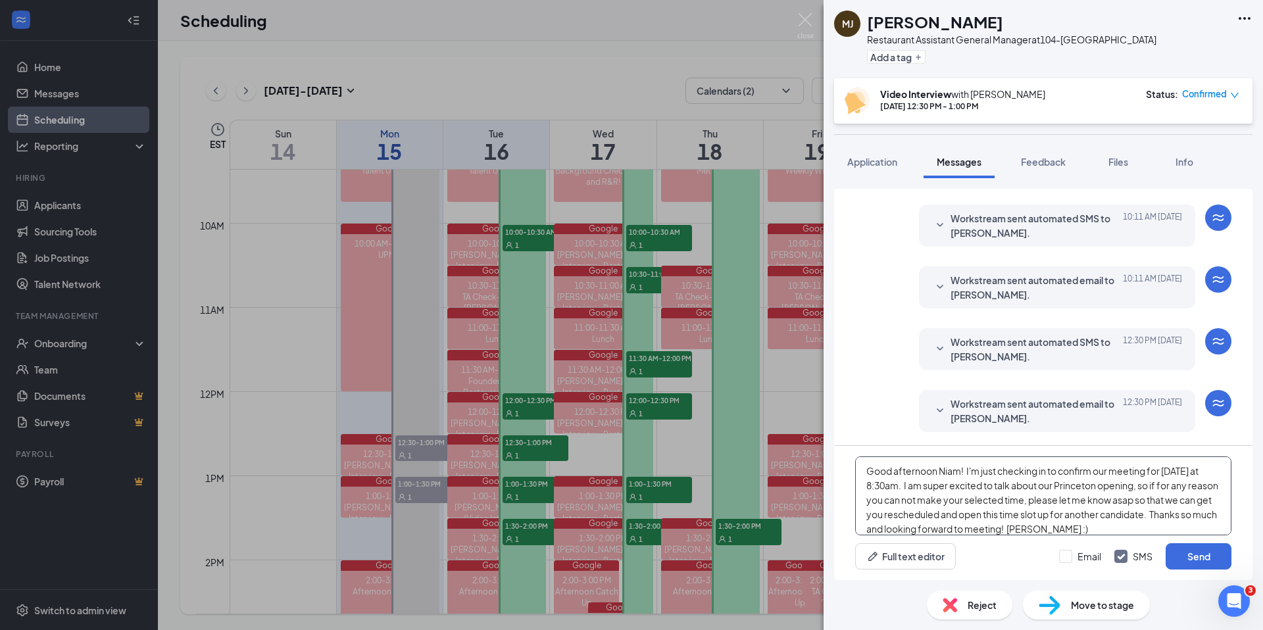
drag, startPoint x: 959, startPoint y: 473, endPoint x: 987, endPoint y: 466, distance: 29.2
click at [964, 471] on textarea "Good afternoon Niam! I'm just checking in to confirm our meeting for [DATE] at …" at bounding box center [1043, 495] width 376 height 79
drag, startPoint x: 881, startPoint y: 485, endPoint x: 961, endPoint y: 438, distance: 93.7
click at [881, 485] on textarea "Good afternoon [PERSON_NAME]! I'm just checking in to confirm our meeting for […" at bounding box center [1043, 495] width 376 height 79
drag, startPoint x: 1117, startPoint y: 486, endPoint x: 1086, endPoint y: 489, distance: 30.4
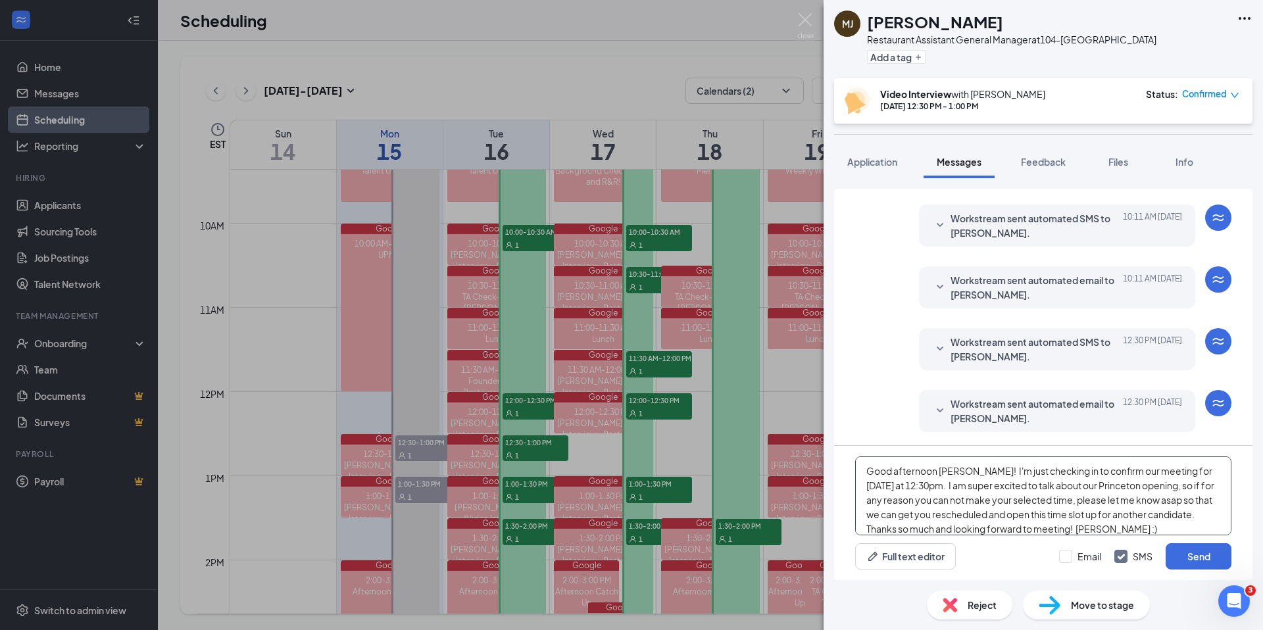
click at [1080, 489] on textarea "Good afternoon [PERSON_NAME]! I'm just checking in to confirm our meeting for […" at bounding box center [1043, 495] width 376 height 79
click at [1048, 525] on textarea "Good afternoon [PERSON_NAME]! I'm just checking in to confirm our meeting for […" at bounding box center [1043, 495] width 376 height 79
type textarea "Good afternoon [PERSON_NAME]! I'm just checking in to confirm our meeting for […"
click at [1198, 560] on button "Send" at bounding box center [1198, 556] width 66 height 26
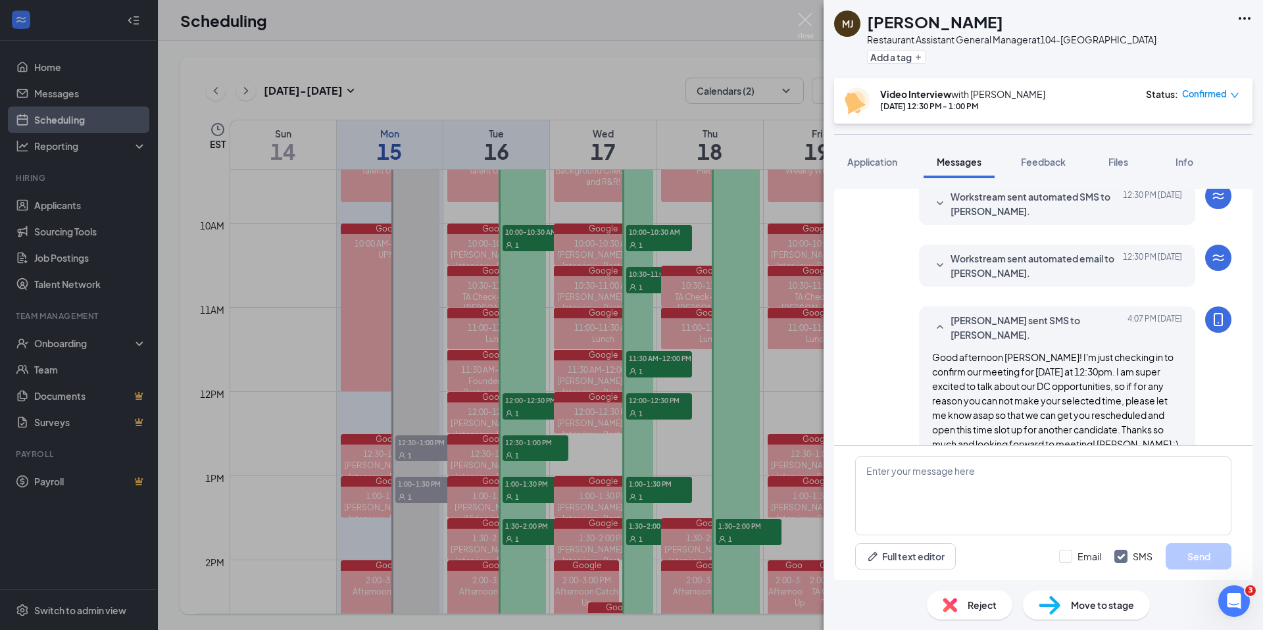
scroll to position [541, 0]
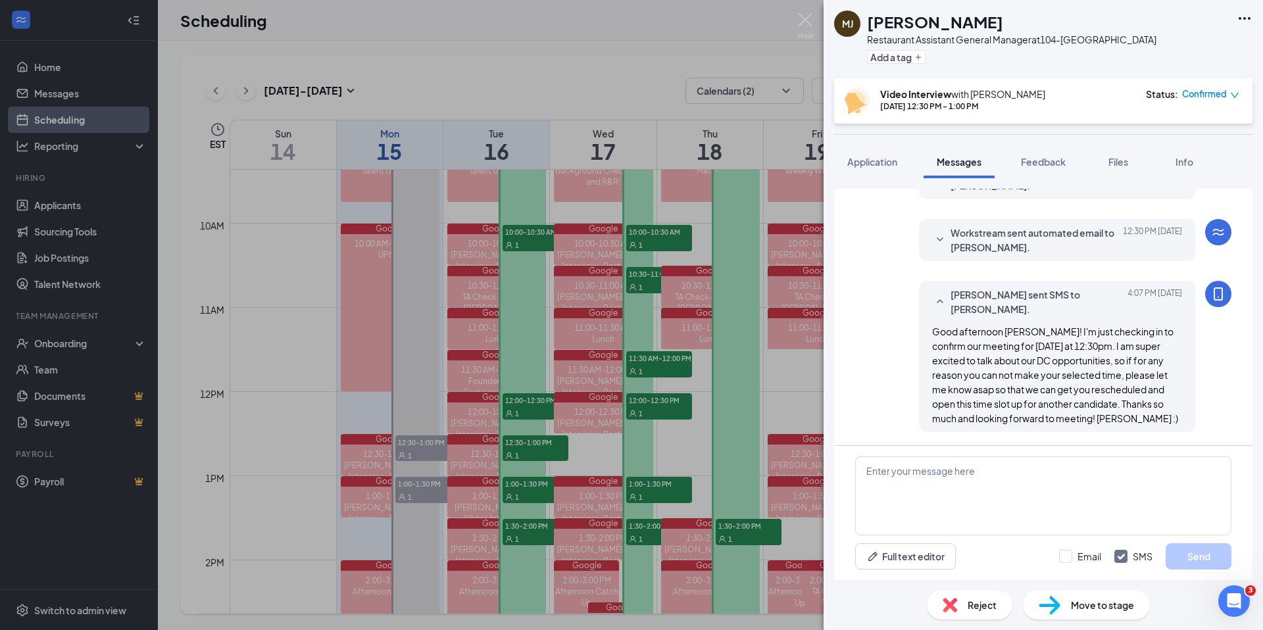
click at [575, 85] on div "[PERSON_NAME] [PERSON_NAME] Restaurant Assistant General Manager at 104-[GEOGRA…" at bounding box center [631, 315] width 1263 height 630
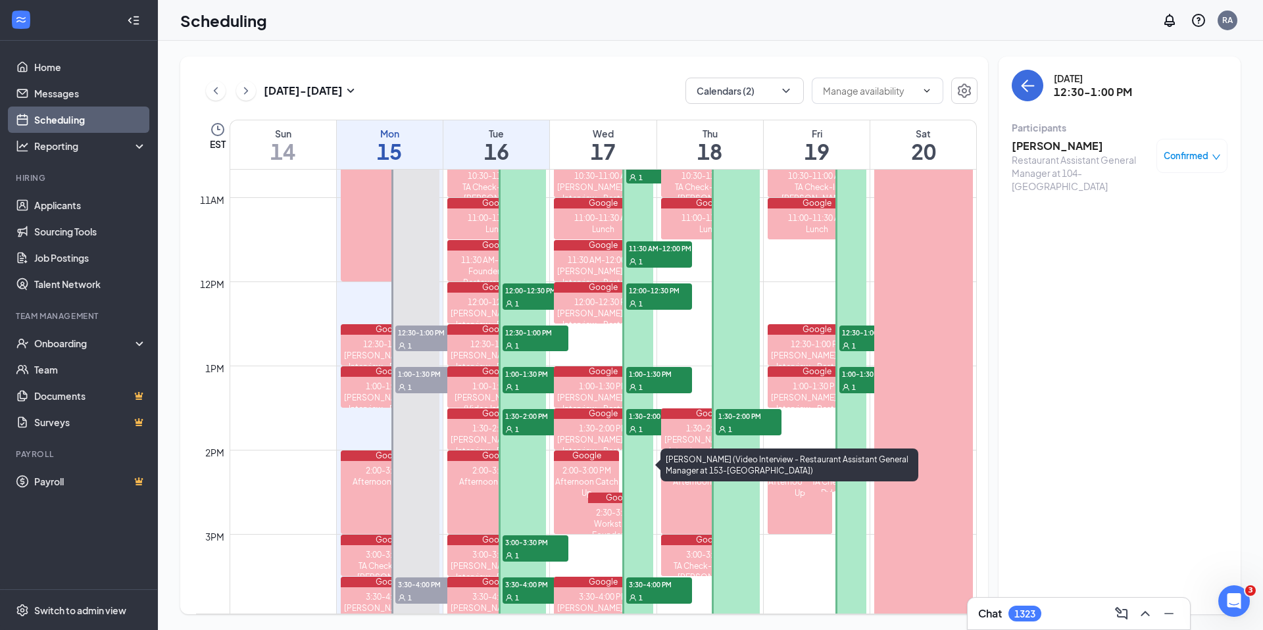
scroll to position [908, 0]
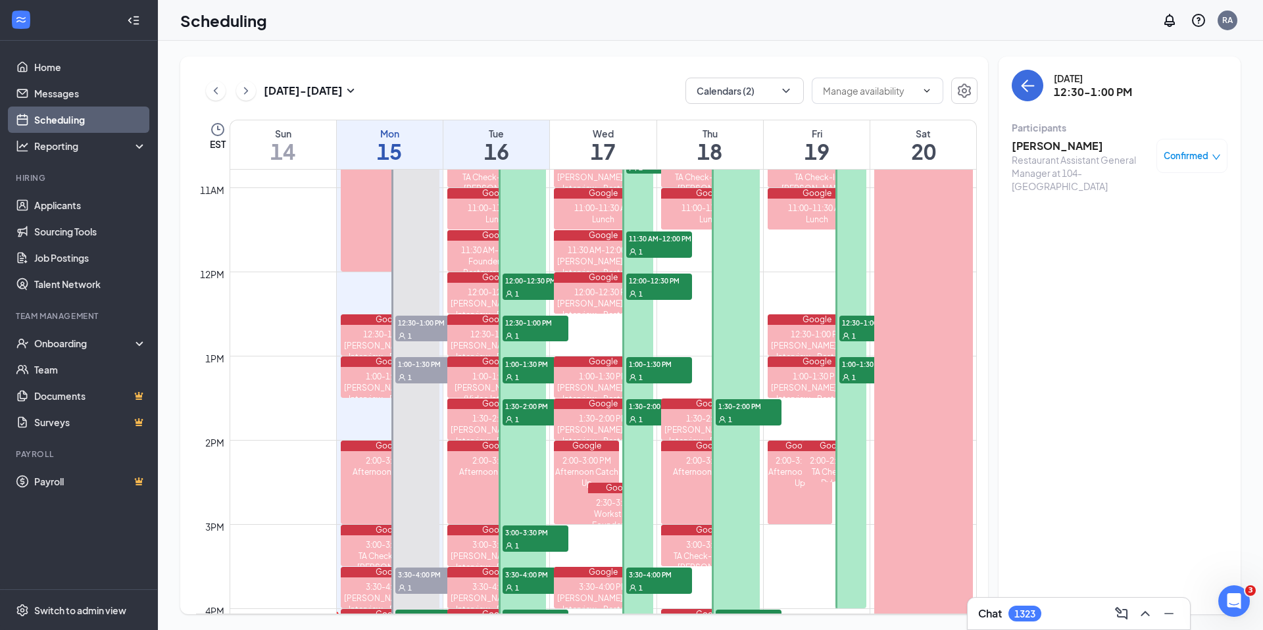
click at [523, 329] on div "1" at bounding box center [535, 335] width 66 height 13
click at [523, 370] on div "1" at bounding box center [535, 376] width 66 height 13
click at [1038, 149] on h3 "[PERSON_NAME] High" at bounding box center [1080, 146] width 138 height 14
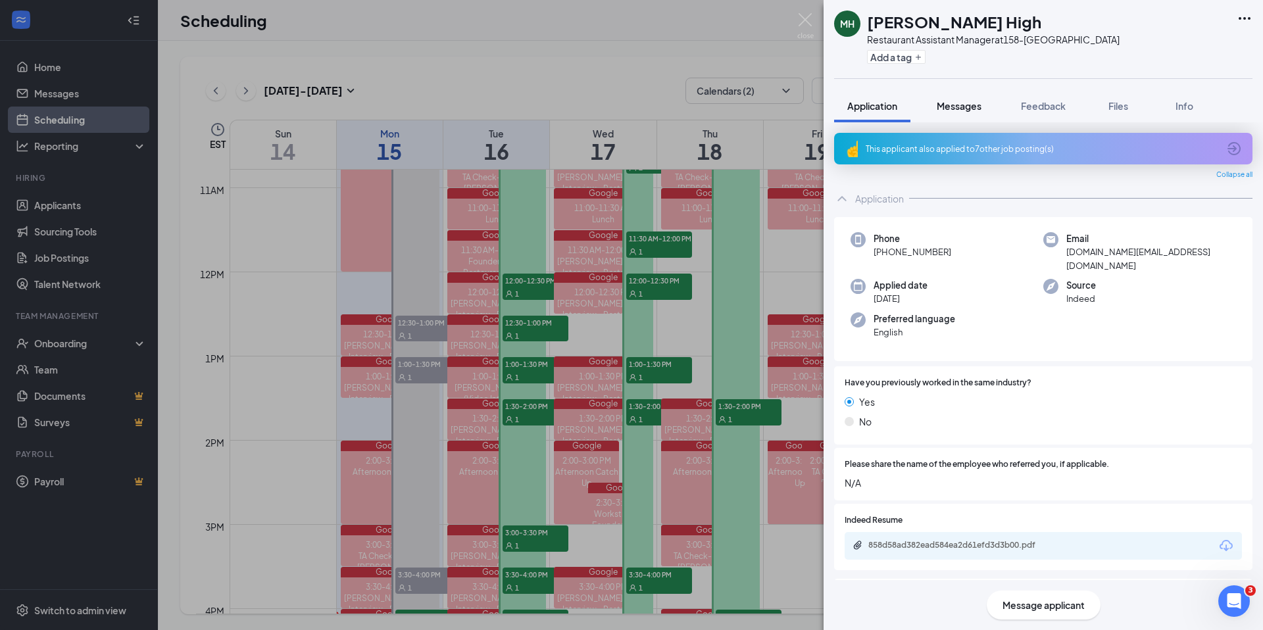
drag, startPoint x: 980, startPoint y: 127, endPoint x: 977, endPoint y: 116, distance: 10.8
click at [980, 119] on button "Messages" at bounding box center [958, 105] width 71 height 33
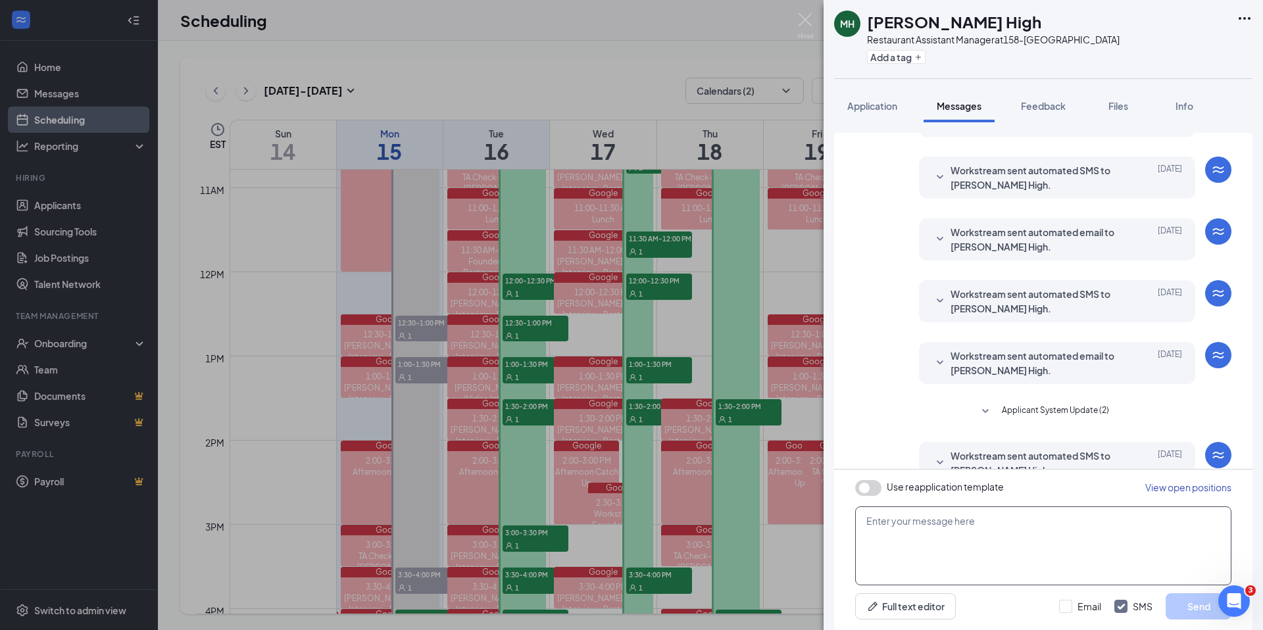
scroll to position [252, 0]
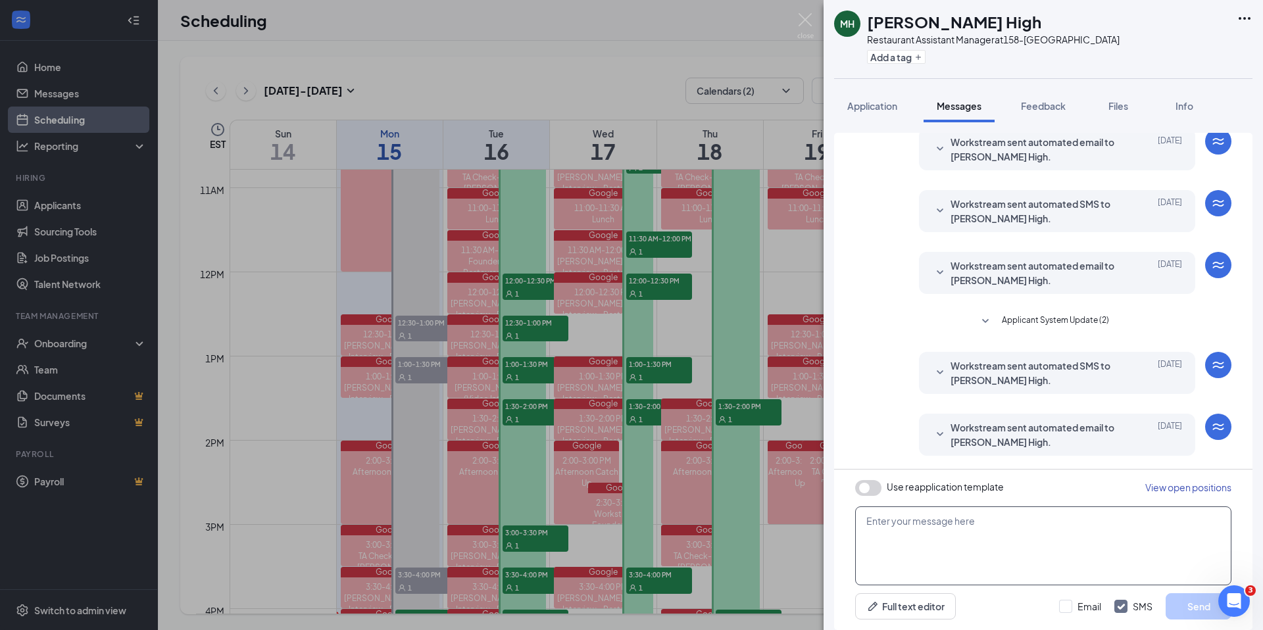
click at [961, 531] on textarea at bounding box center [1043, 545] width 376 height 79
paste textarea "Good afternoon Niam! I'm just checking in to confirm our meeting for [DATE] at …"
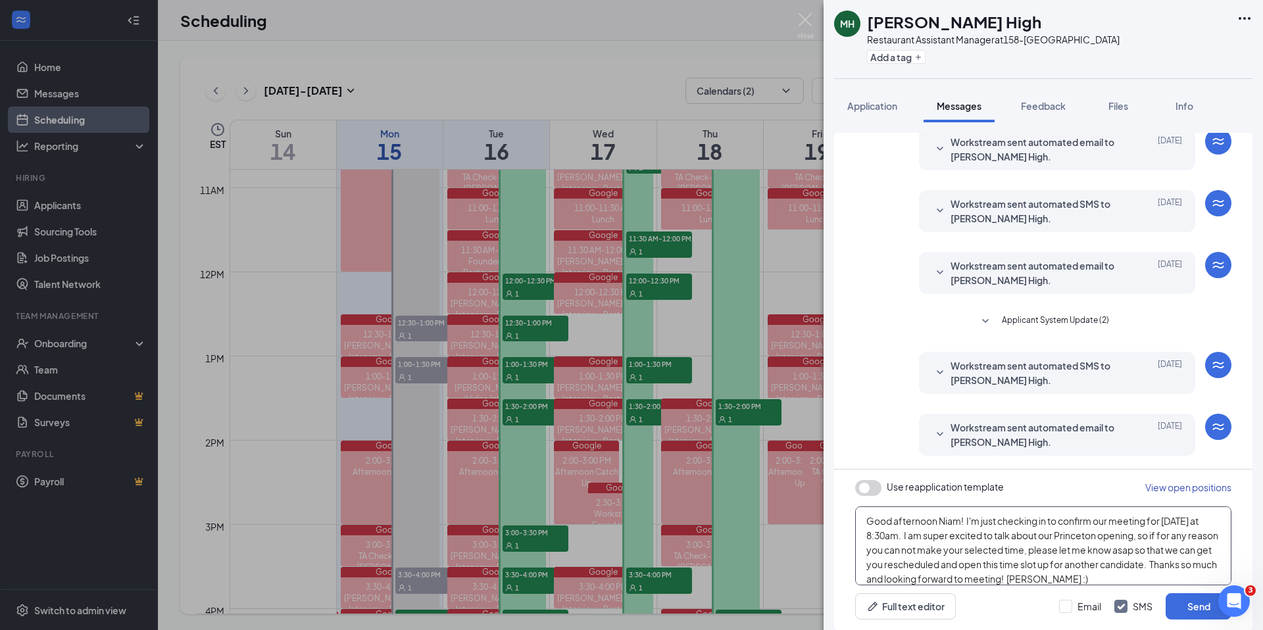
scroll to position [8, 0]
drag, startPoint x: 956, startPoint y: 512, endPoint x: 980, endPoint y: 509, distance: 24.5
click at [963, 510] on textarea "Good afternoon Niam! I'm just checking in to confirm our meeting for [DATE] at …" at bounding box center [1043, 545] width 376 height 79
click at [960, 520] on textarea "Good afternoon Niam! I'm just checking in to confirm our meeting for [DATE] at …" at bounding box center [1043, 545] width 376 height 79
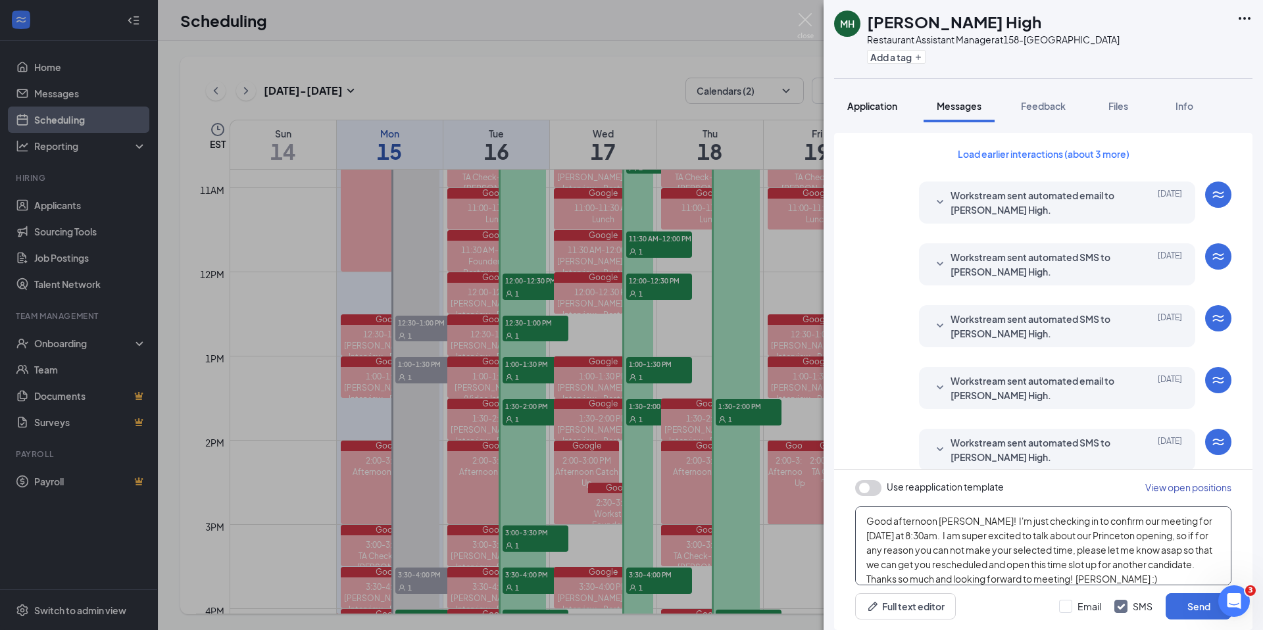
type textarea "Good afternoon [PERSON_NAME]! I'm just checking in to confirm our meeting for […"
click at [858, 122] on button "Application" at bounding box center [872, 105] width 76 height 33
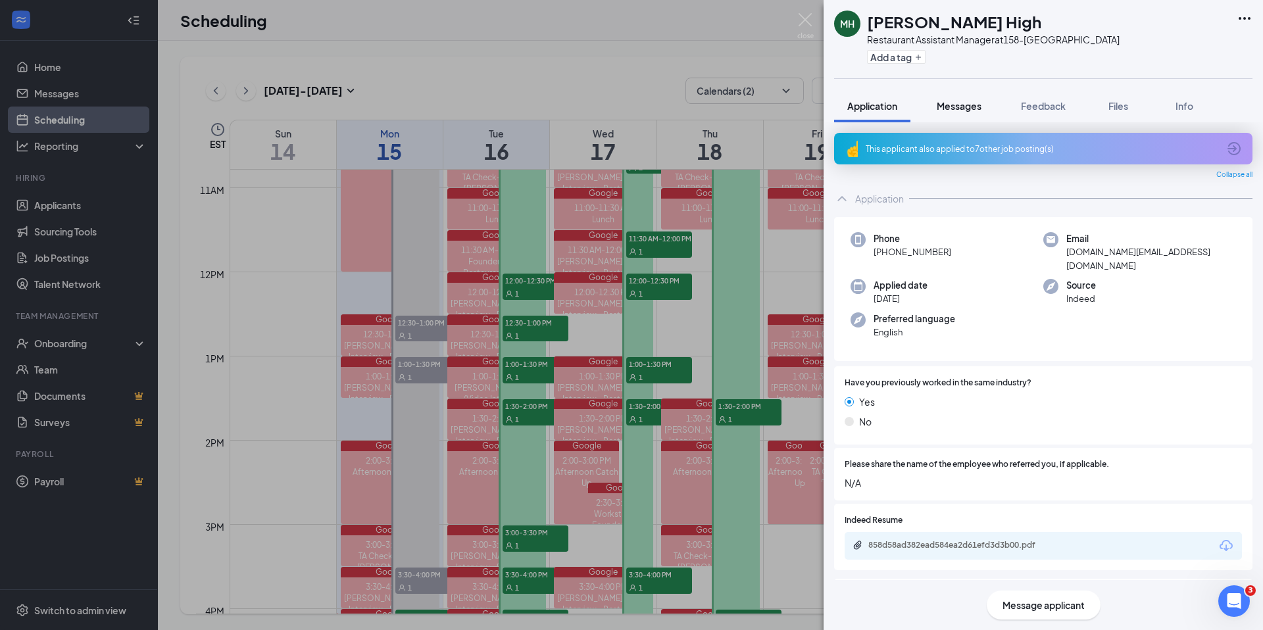
click at [961, 112] on span "Messages" at bounding box center [958, 106] width 45 height 12
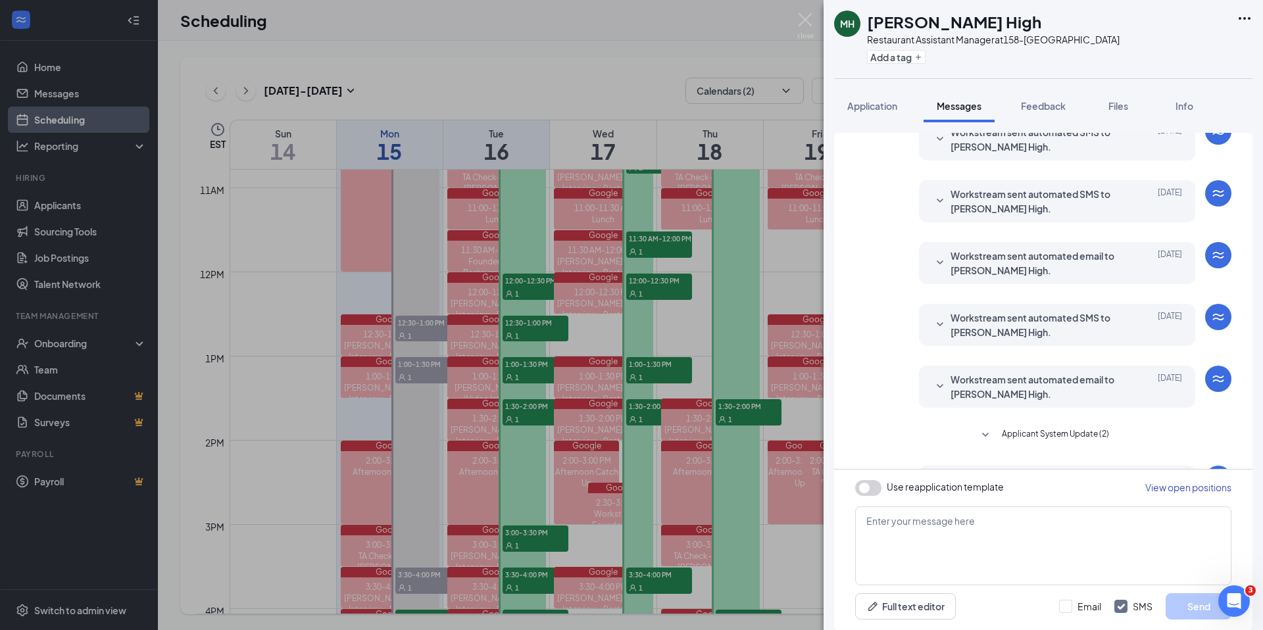
scroll to position [252, 0]
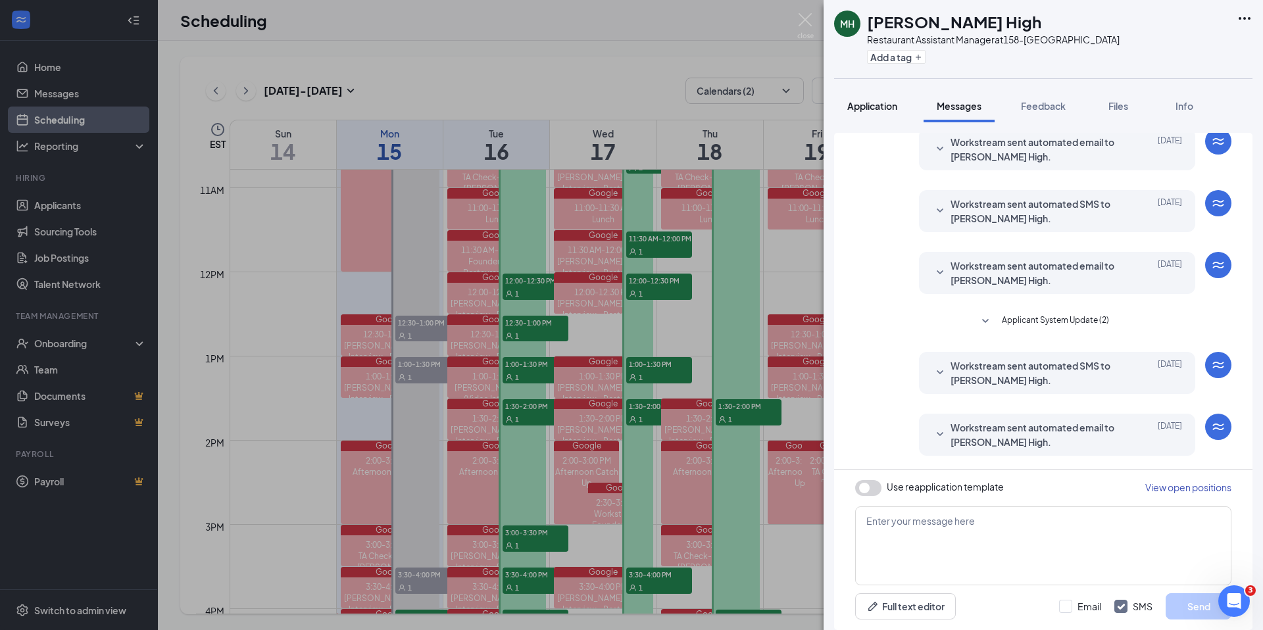
click at [878, 112] on span "Application" at bounding box center [872, 106] width 50 height 12
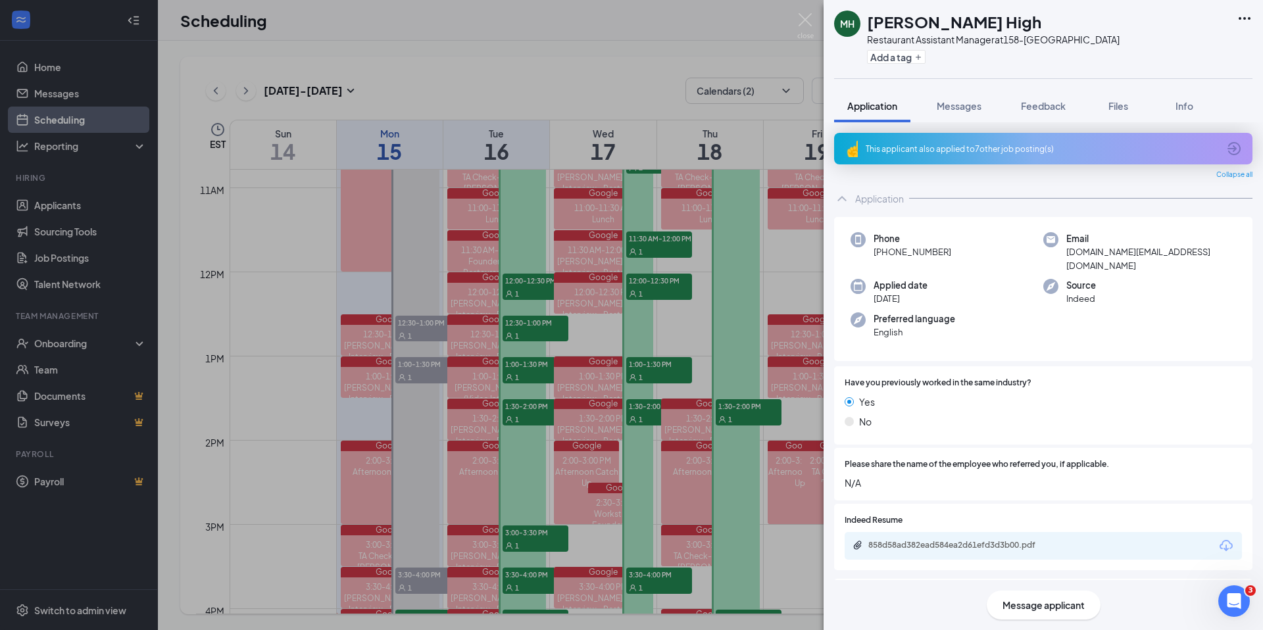
drag, startPoint x: 806, startPoint y: 12, endPoint x: 775, endPoint y: 28, distance: 35.0
click at [806, 12] on div "[PERSON_NAME] High Restaurant Assistant Manager at 158-[GEOGRAPHIC_DATA] Add a …" at bounding box center [631, 315] width 1263 height 630
click at [808, 20] on img at bounding box center [805, 26] width 16 height 26
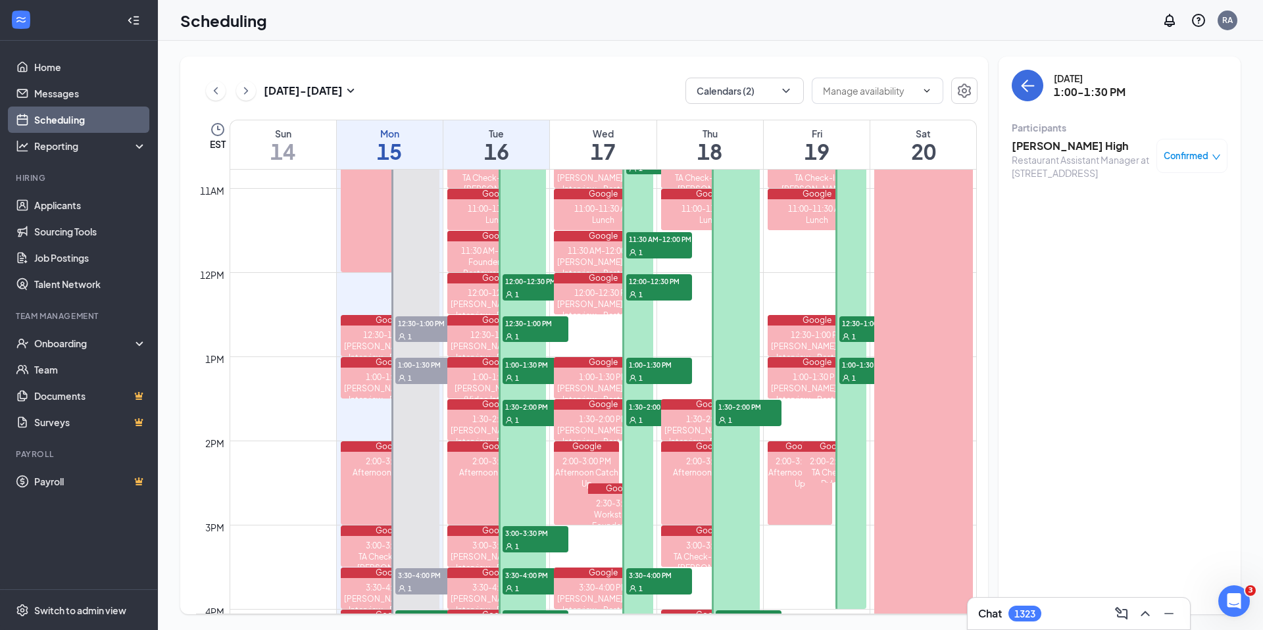
scroll to position [912, 0]
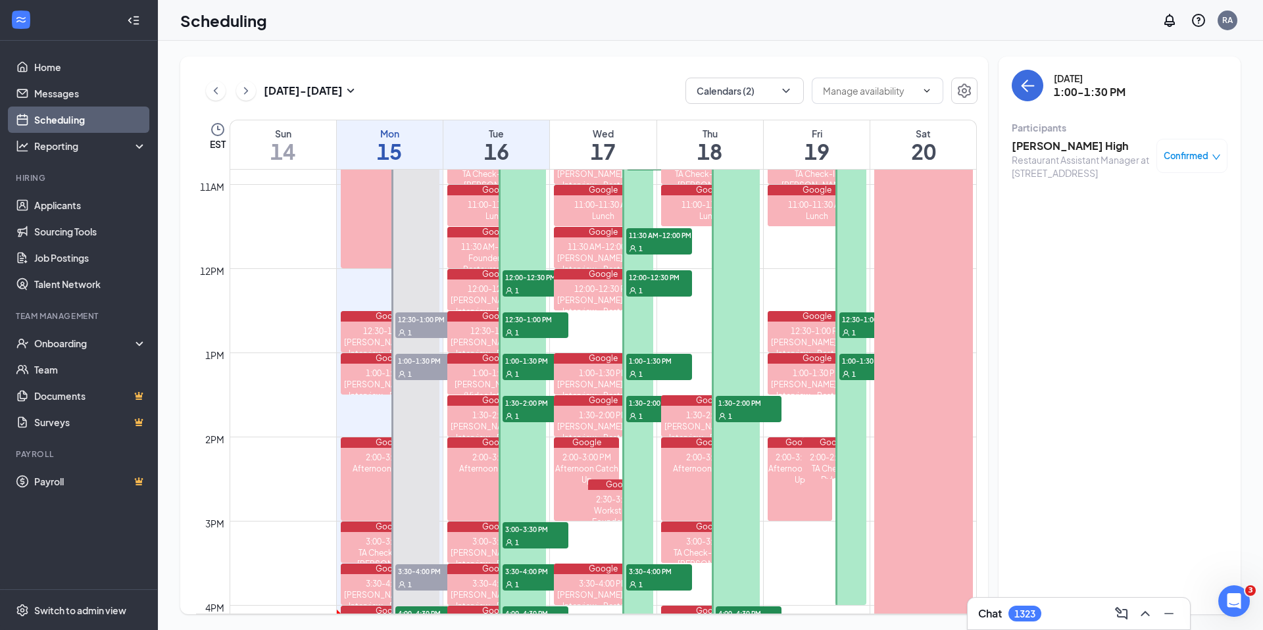
click at [534, 375] on div "1" at bounding box center [535, 373] width 66 height 13
click at [533, 320] on span "12:30-1:00 PM" at bounding box center [535, 318] width 66 height 13
click at [531, 360] on span "1:00-1:30 PM" at bounding box center [535, 360] width 66 height 13
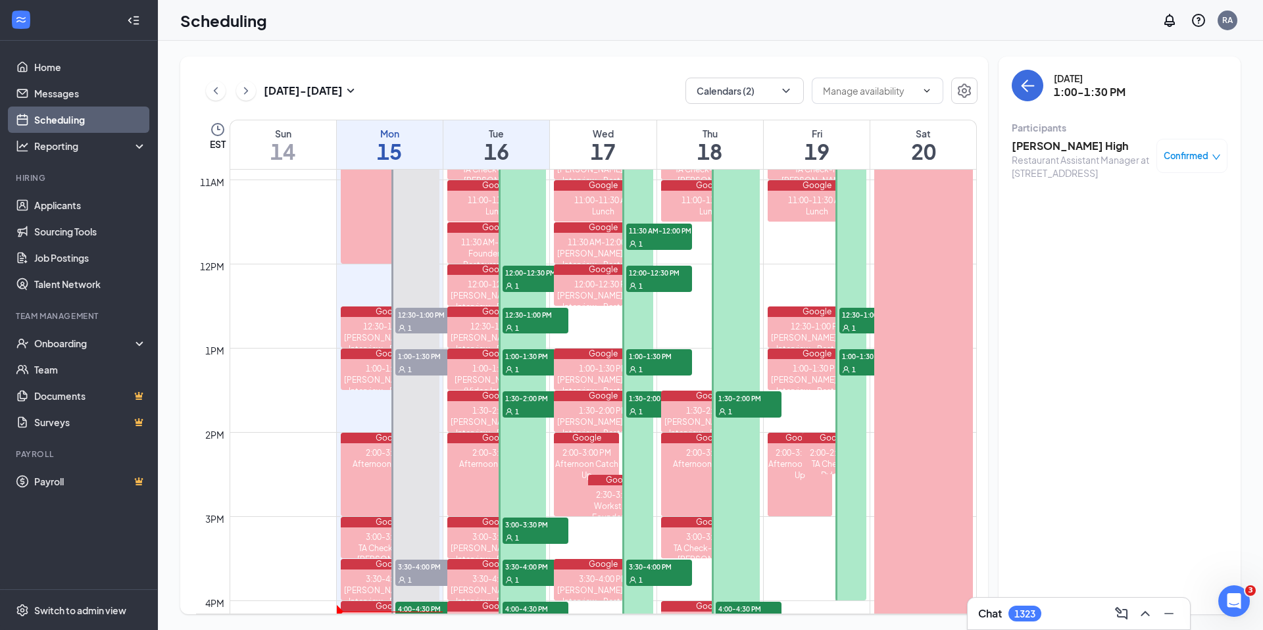
click at [1049, 145] on h3 "[PERSON_NAME] High" at bounding box center [1080, 146] width 138 height 14
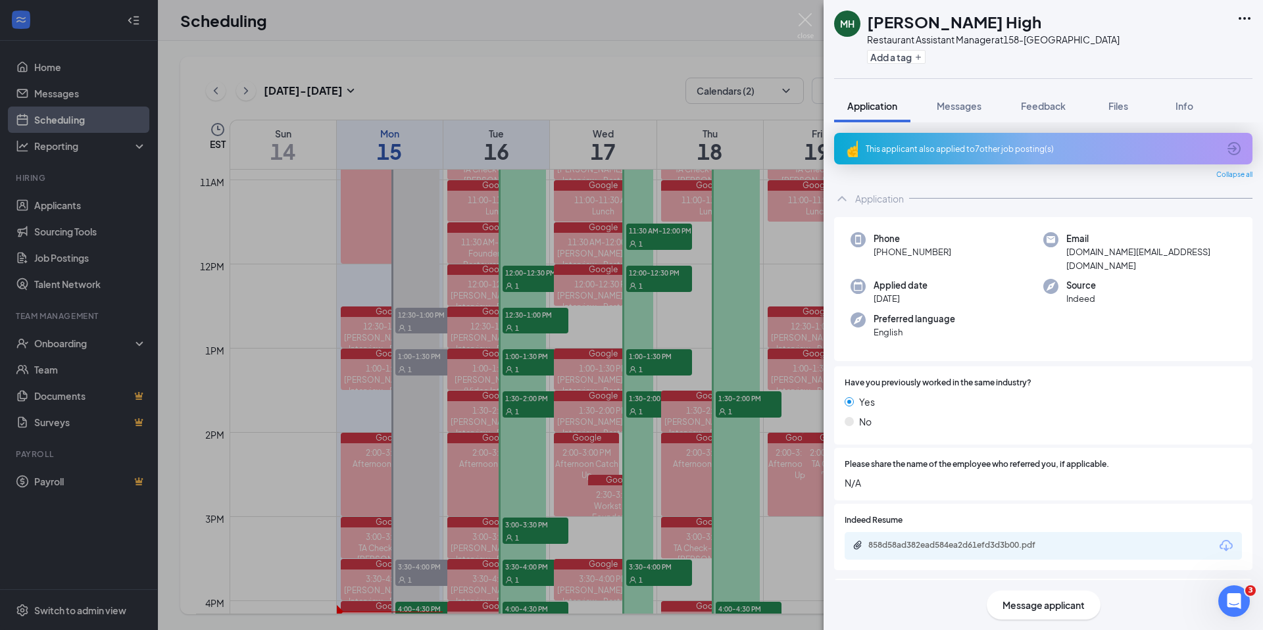
scroll to position [919, 0]
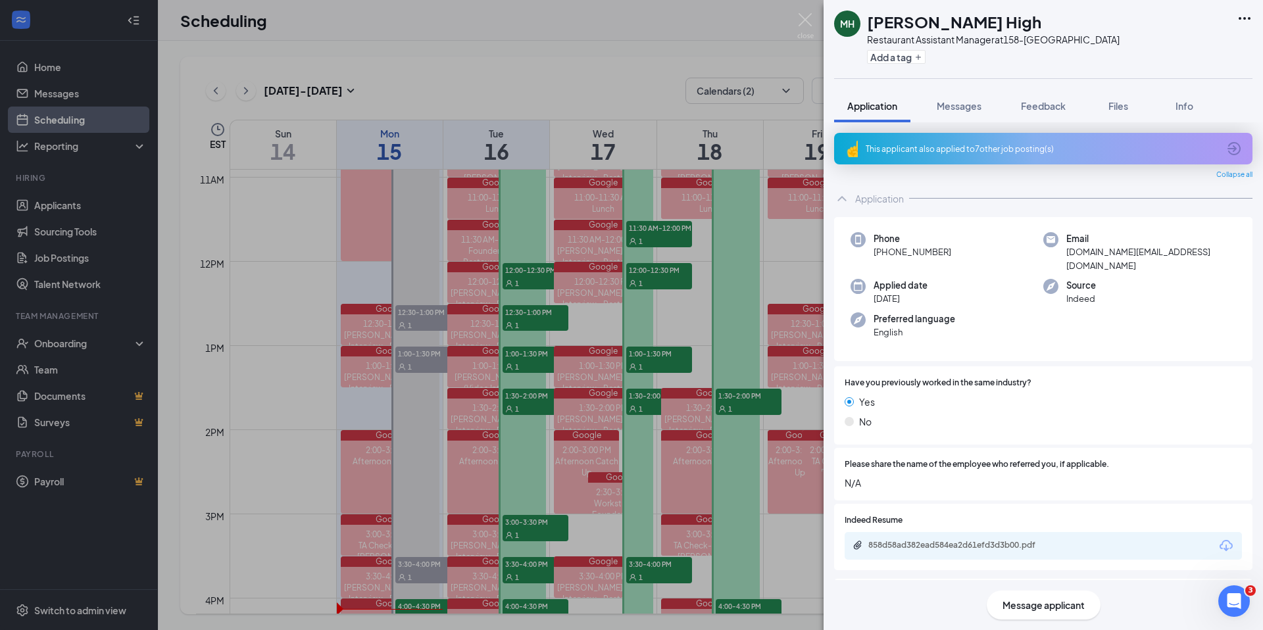
click at [522, 319] on div "[PERSON_NAME] High Restaurant Assistant Manager at 158-[GEOGRAPHIC_DATA] Add a …" at bounding box center [631, 315] width 1263 height 630
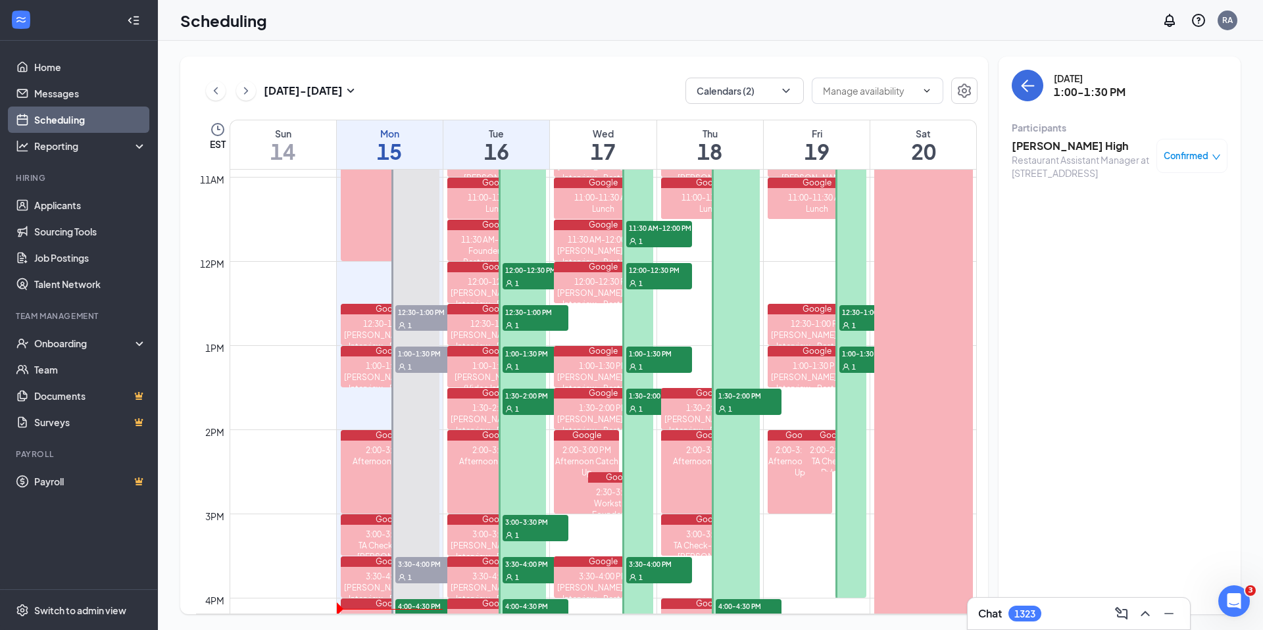
click at [523, 318] on div "1" at bounding box center [535, 324] width 66 height 13
click at [1061, 153] on div "Restaurant Assistant General Manager at 104-[GEOGRAPHIC_DATA]" at bounding box center [1080, 172] width 138 height 39
click at [1061, 142] on h3 "[PERSON_NAME]" at bounding box center [1080, 146] width 138 height 14
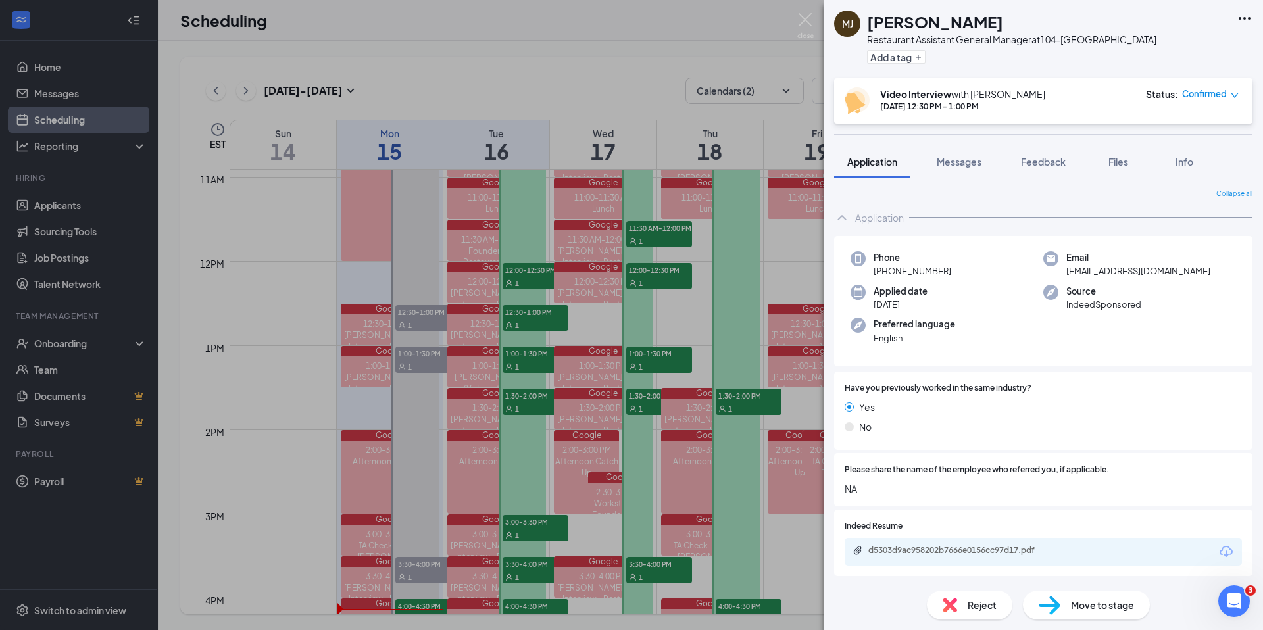
click at [537, 358] on div "[PERSON_NAME] [PERSON_NAME] Restaurant Assistant General Manager at 104-[GEOGRA…" at bounding box center [631, 315] width 1263 height 630
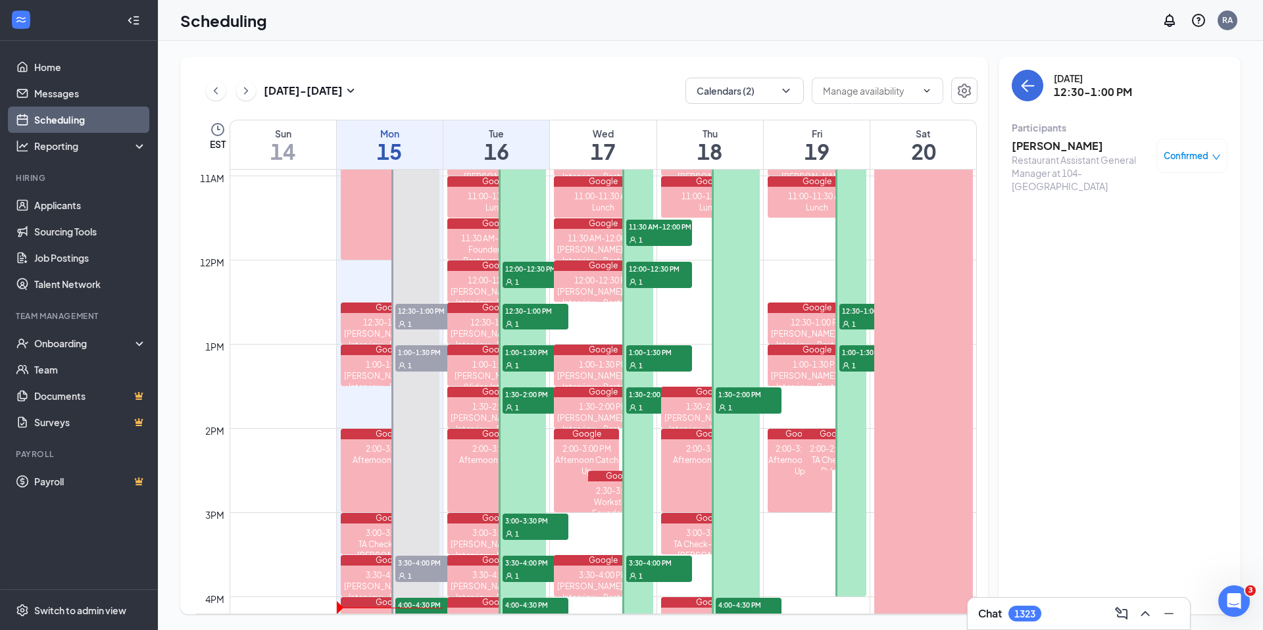
scroll to position [918, 0]
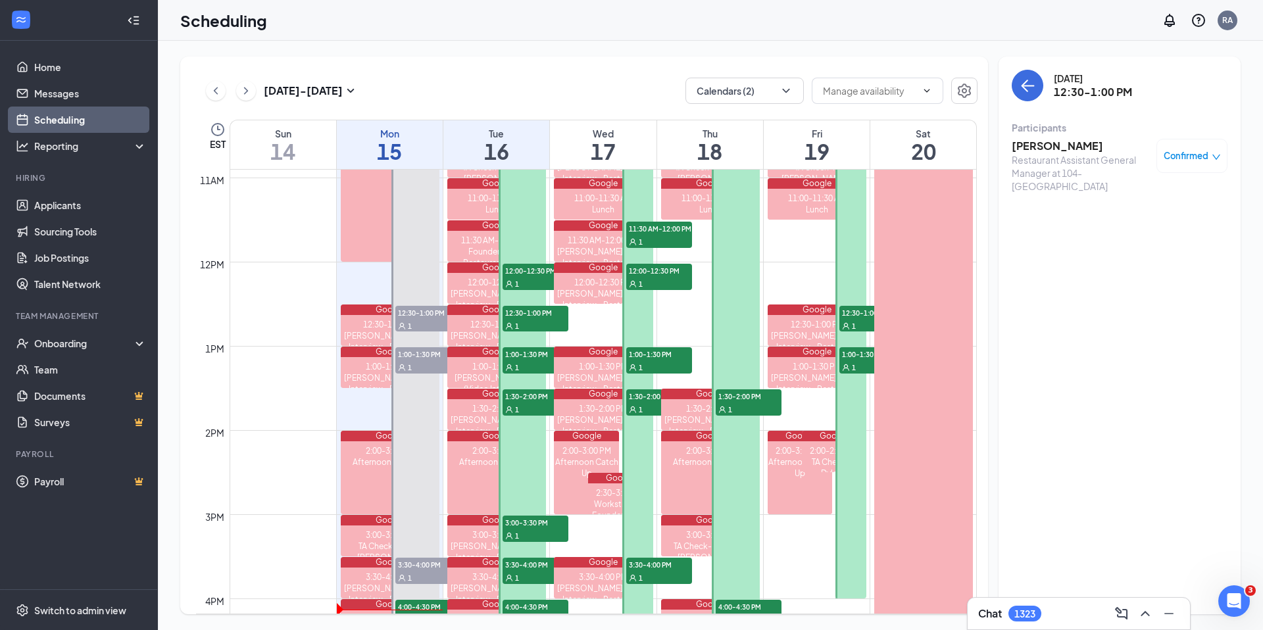
click at [537, 356] on span "1:00-1:30 PM" at bounding box center [535, 353] width 66 height 13
click at [1044, 147] on h3 "[PERSON_NAME] High" at bounding box center [1080, 146] width 138 height 14
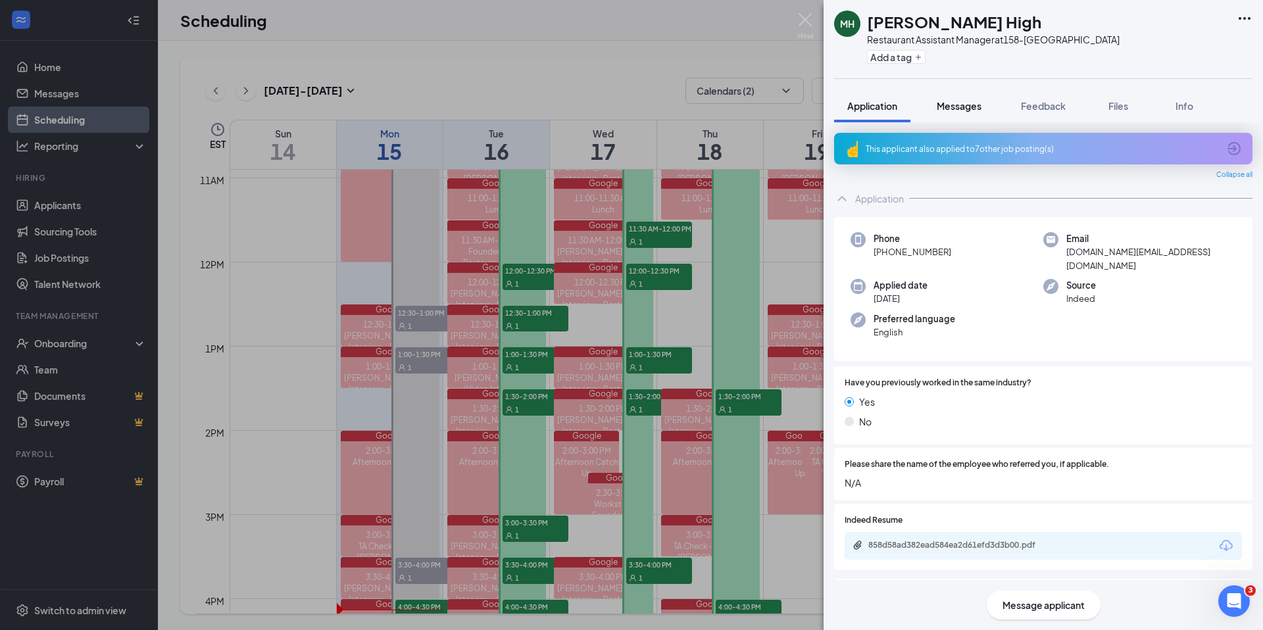
click at [958, 112] on span "Messages" at bounding box center [958, 106] width 45 height 12
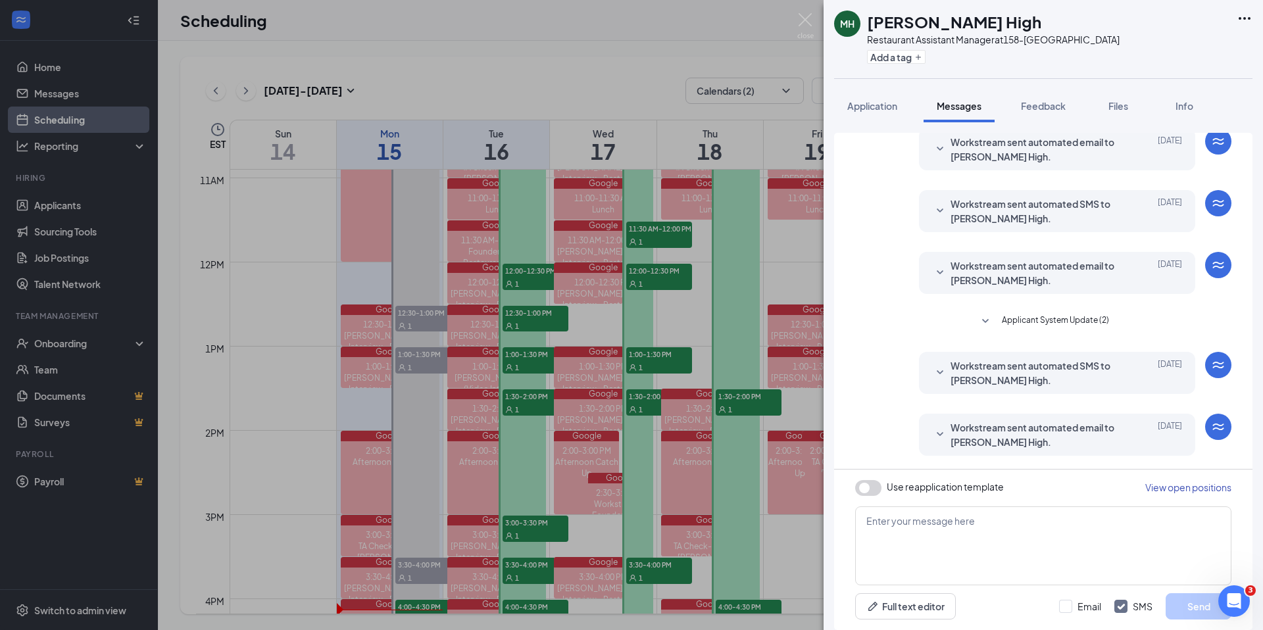
scroll to position [252, 0]
drag, startPoint x: 952, startPoint y: 510, endPoint x: 942, endPoint y: 516, distance: 11.5
click at [946, 512] on textarea at bounding box center [1043, 545] width 376 height 79
paste textarea "Good afternoon Niam! I'm just checking in to confirm our meeting for [DATE] at …"
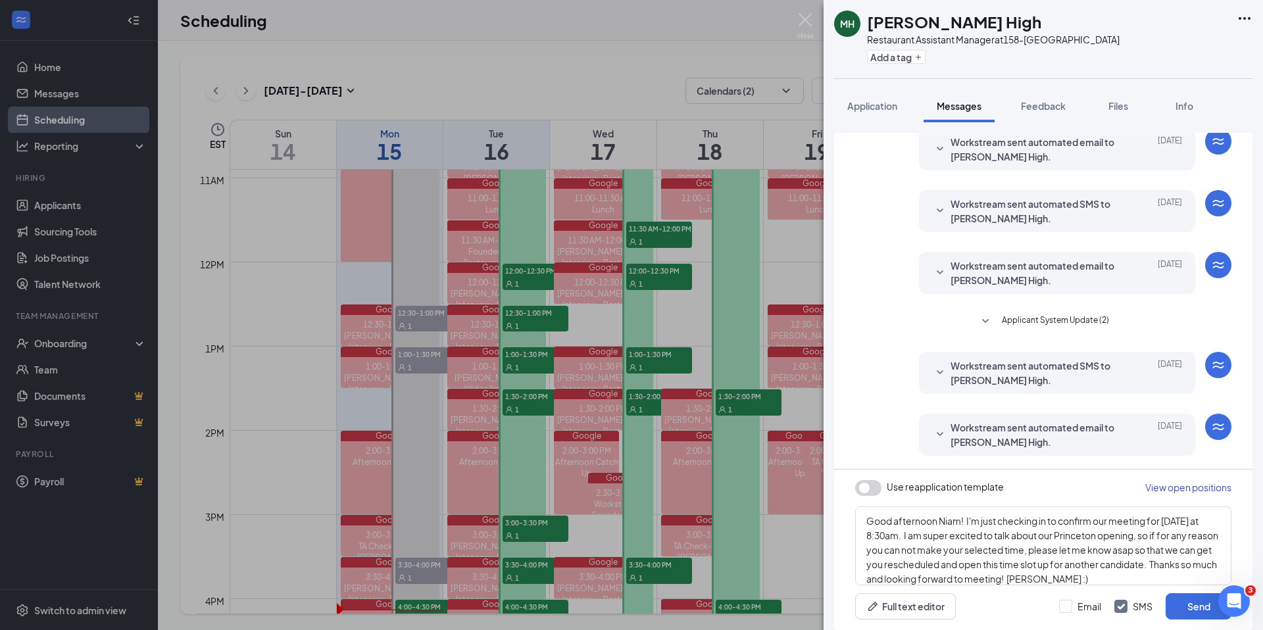
click at [1021, 437] on span "Workstream sent automated email to [PERSON_NAME] High." at bounding box center [1036, 434] width 172 height 29
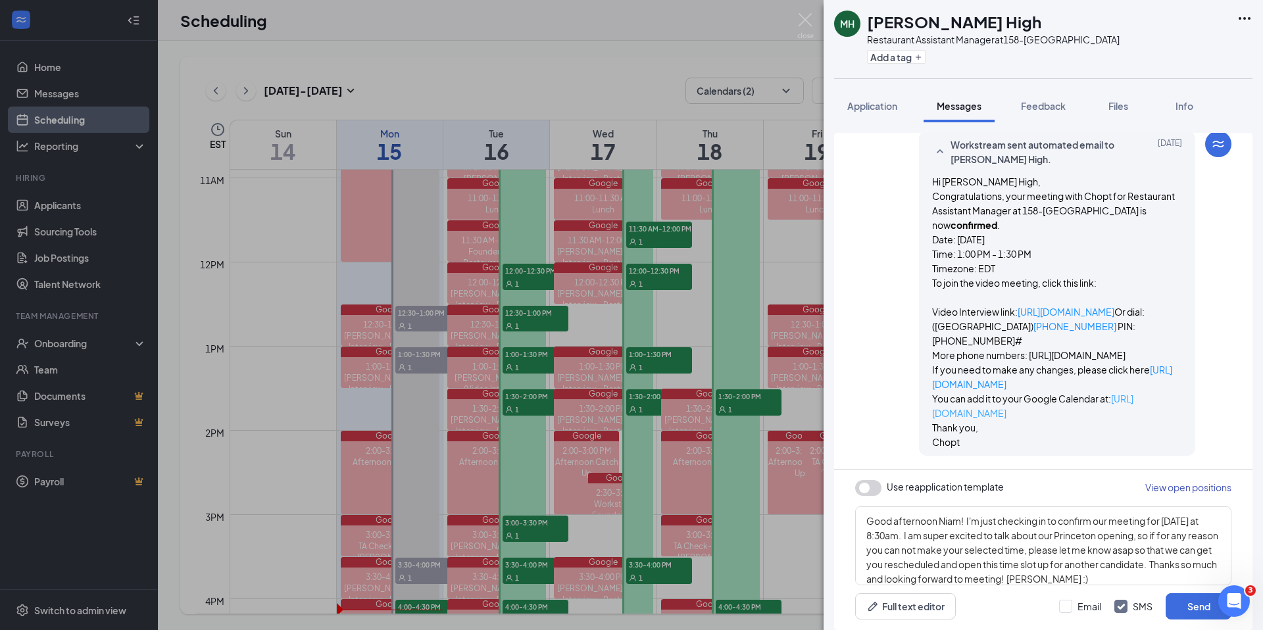
scroll to position [549, 0]
drag, startPoint x: 960, startPoint y: 523, endPoint x: 988, endPoint y: 516, distance: 29.0
click at [960, 522] on textarea "Good afternoon Niam! I'm just checking in to confirm our meeting for [DATE] at …" at bounding box center [1043, 545] width 376 height 79
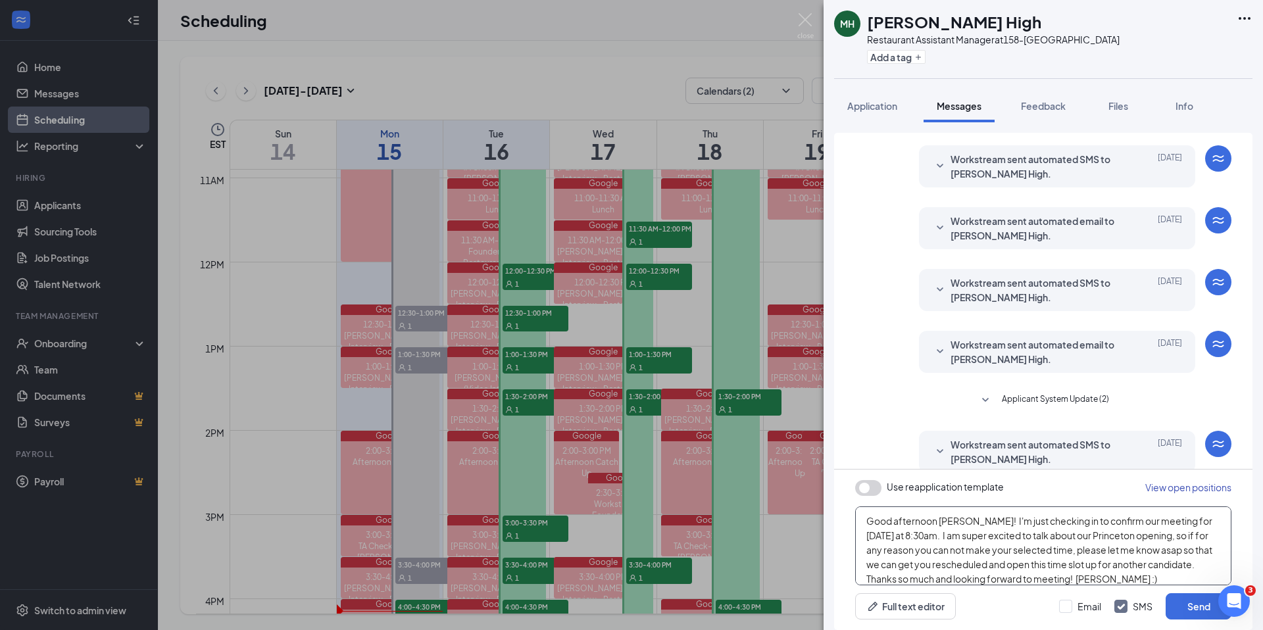
scroll to position [142, 0]
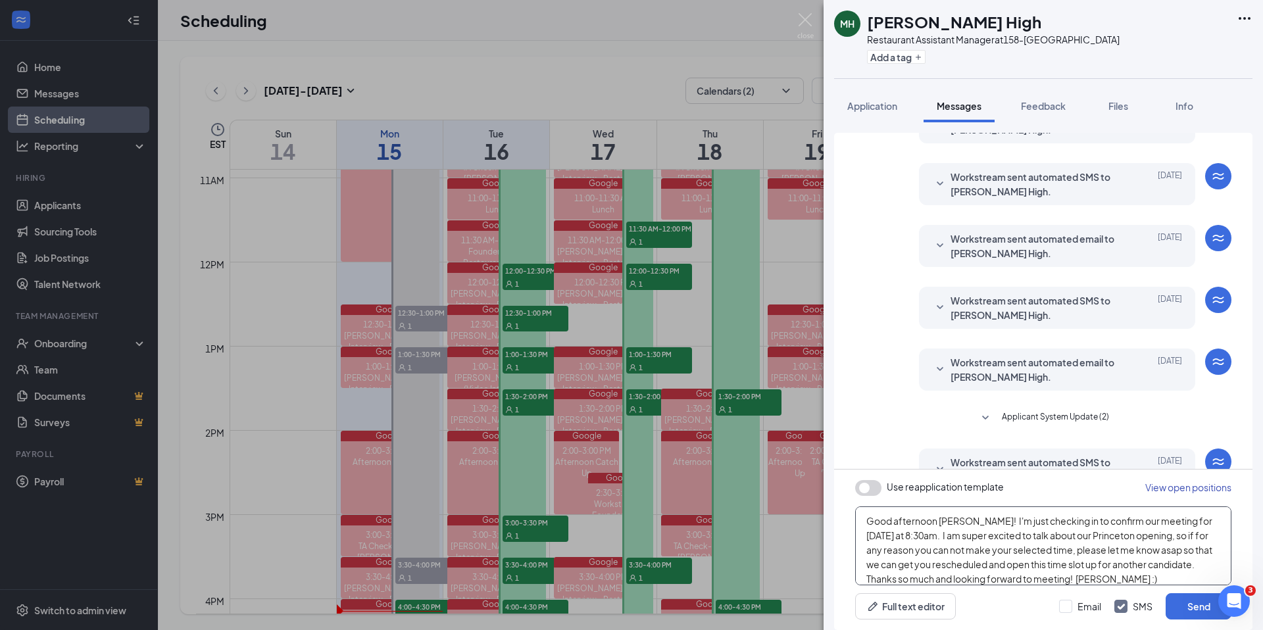
drag, startPoint x: 880, startPoint y: 537, endPoint x: 896, endPoint y: 527, distance: 18.8
click at [881, 535] on textarea "Good afternoon [PERSON_NAME]! I'm just checking in to confirm our meeting for […" at bounding box center [1043, 545] width 376 height 79
click at [1108, 535] on textarea "Good afternoon [PERSON_NAME]! I'm just checking in to confirm our meeting for […" at bounding box center [1043, 545] width 376 height 79
type textarea "Good afternoon [PERSON_NAME]! I'm just checking in to confirm our meeting for […"
click at [1199, 611] on button "Send" at bounding box center [1198, 606] width 66 height 26
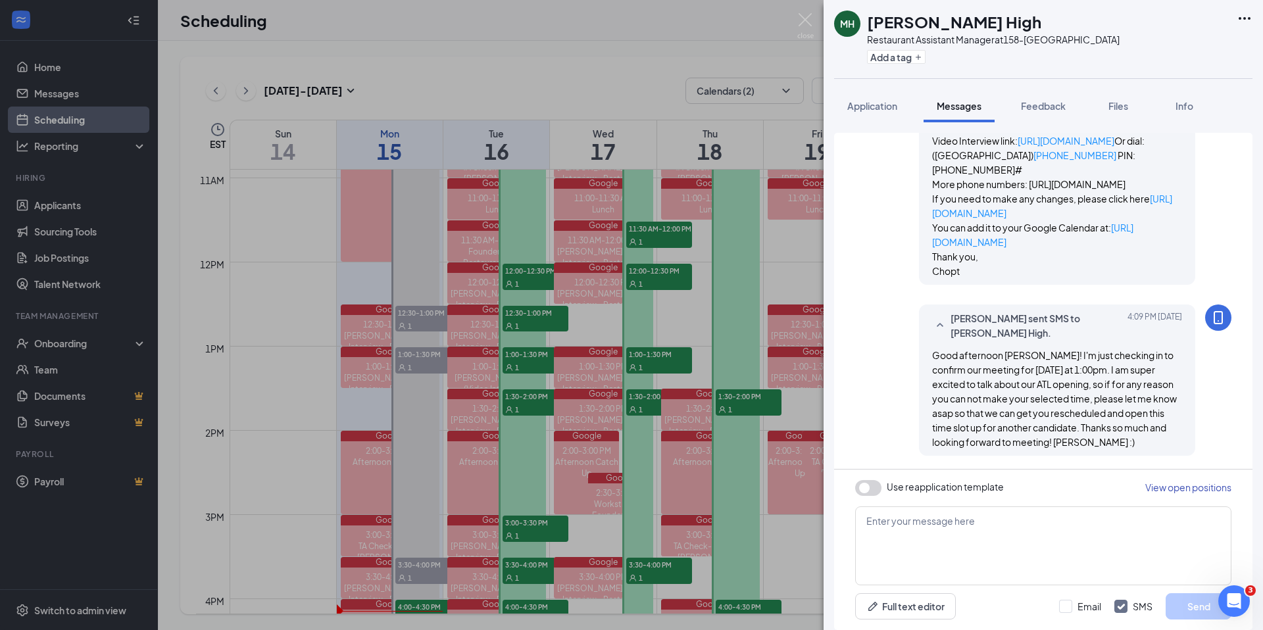
scroll to position [720, 0]
click at [518, 394] on div "[PERSON_NAME] High Restaurant Assistant Manager at 158-[GEOGRAPHIC_DATA] Add a …" at bounding box center [631, 315] width 1263 height 630
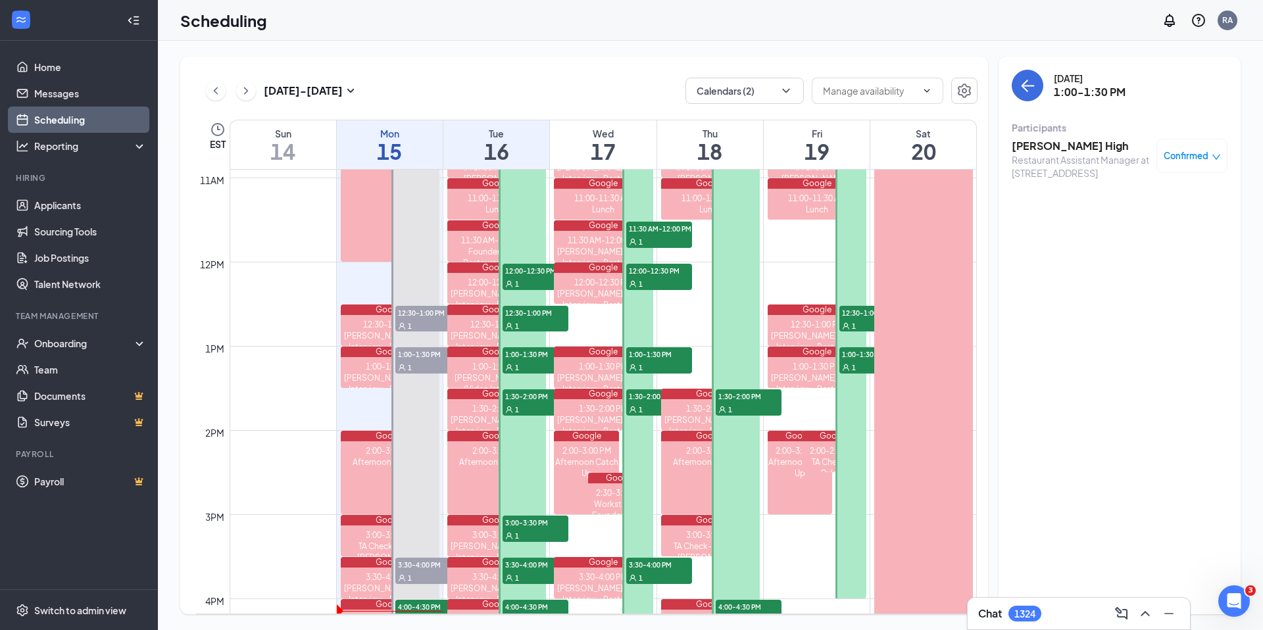
click at [527, 401] on span "1:30-2:00 PM" at bounding box center [535, 395] width 66 height 13
click at [530, 369] on div "1" at bounding box center [535, 366] width 66 height 13
click at [533, 397] on span "1:30-2:00 PM" at bounding box center [535, 395] width 66 height 13
click at [1040, 144] on h3 "[PERSON_NAME]" at bounding box center [1080, 146] width 138 height 14
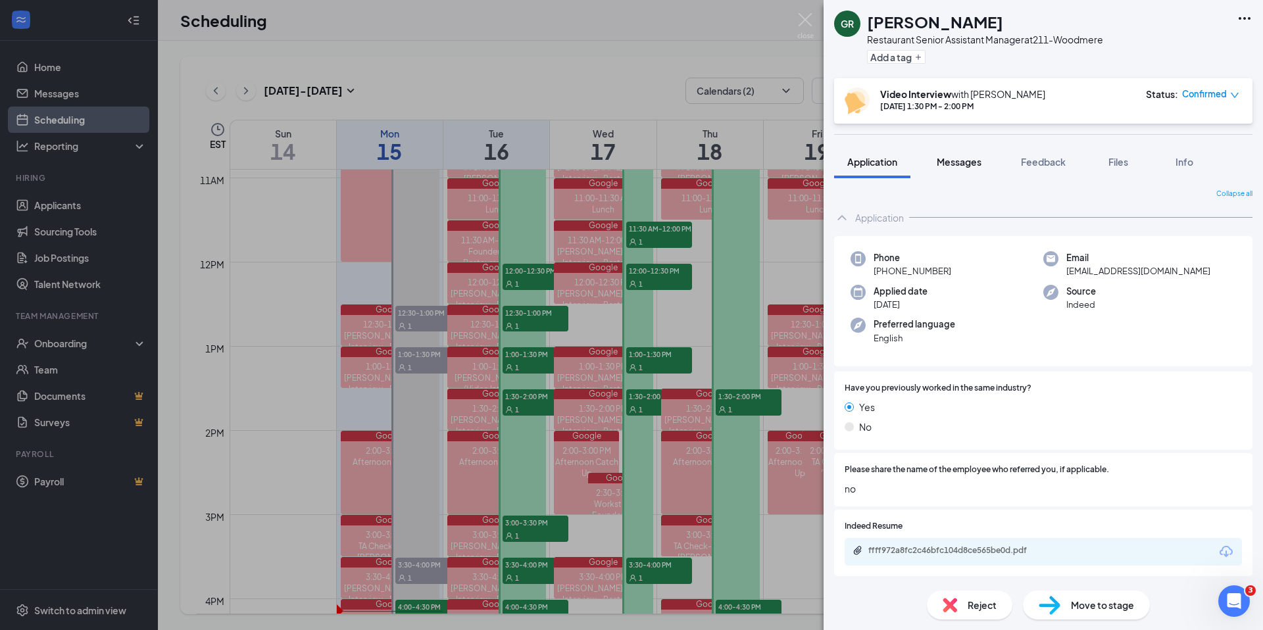
click at [969, 167] on button "Messages" at bounding box center [958, 161] width 71 height 33
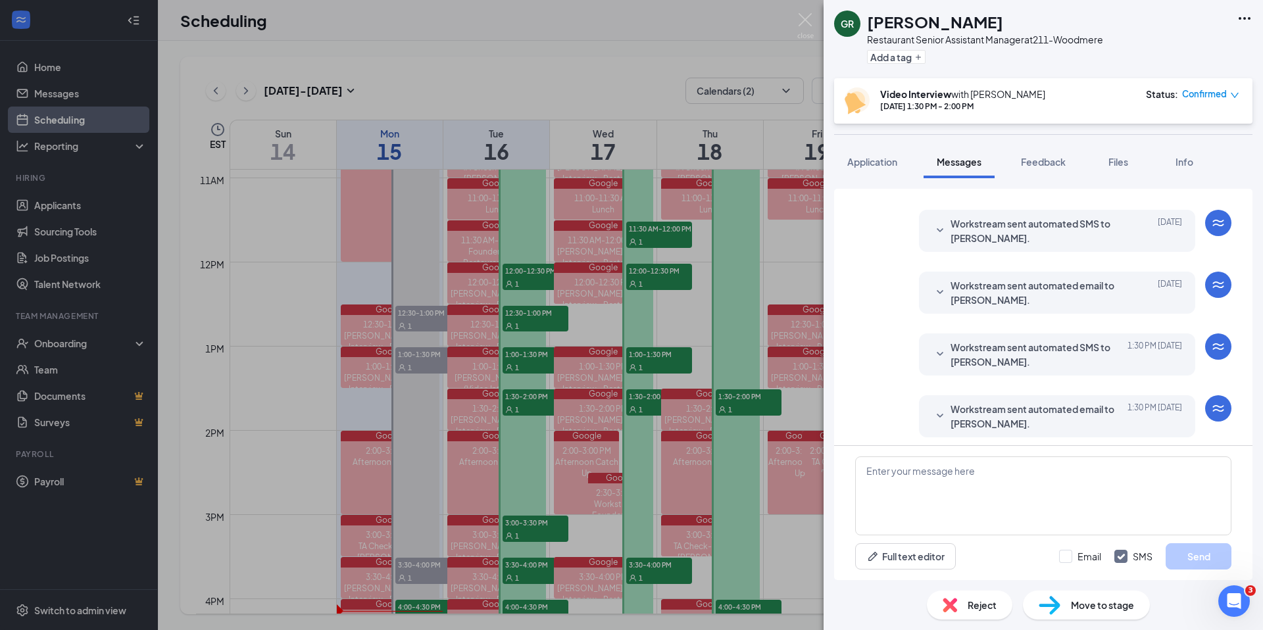
scroll to position [246, 0]
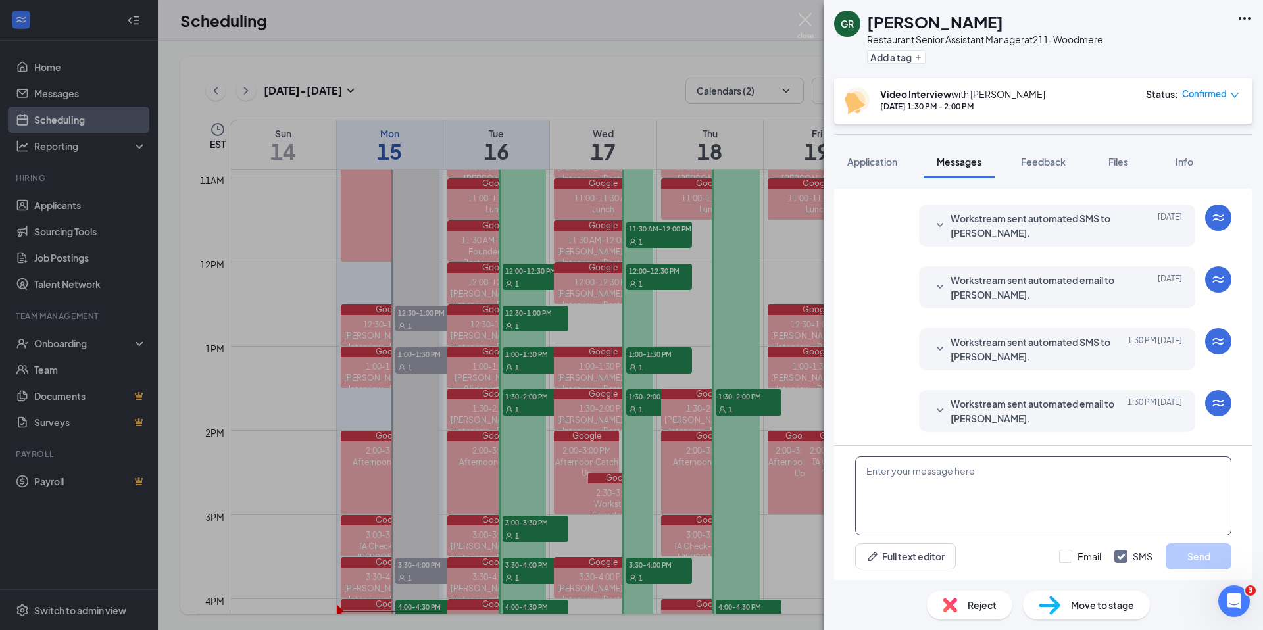
click at [960, 478] on textarea at bounding box center [1043, 495] width 376 height 79
paste textarea "Good afternoon Niam! I'm just checking in to confirm our meeting for [DATE] at …"
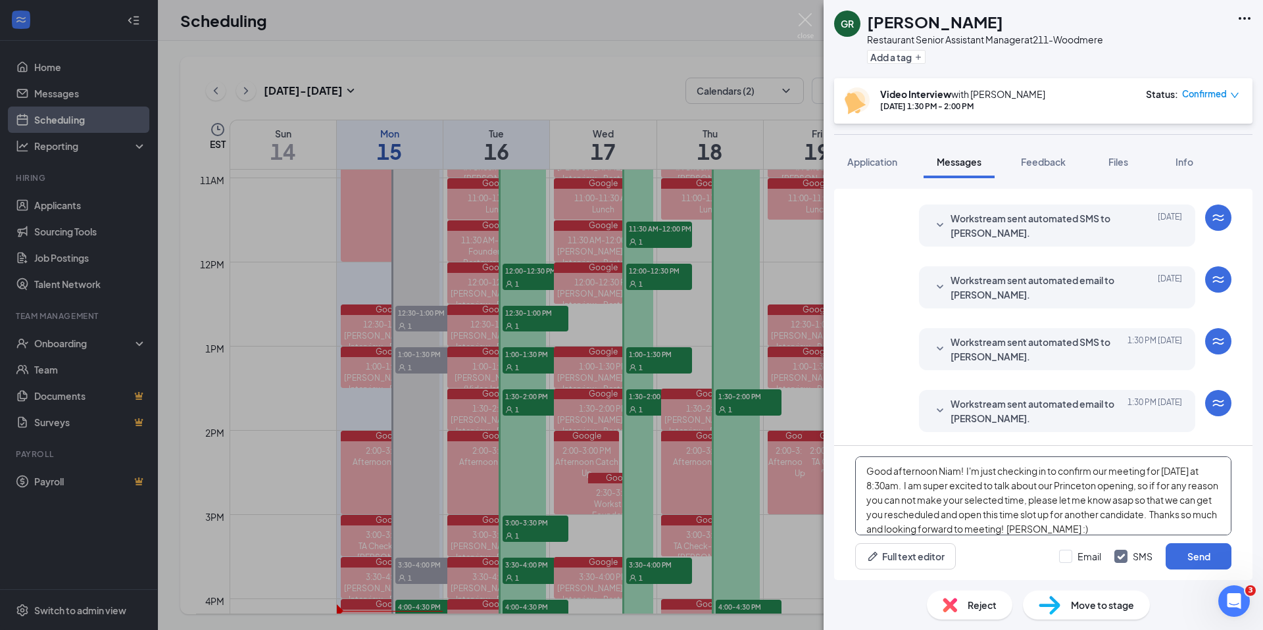
drag, startPoint x: 961, startPoint y: 470, endPoint x: 969, endPoint y: 470, distance: 7.9
click at [963, 470] on textarea "Good afternoon Niam! I'm just checking in to confirm our meeting for [DATE] at …" at bounding box center [1043, 495] width 376 height 79
drag, startPoint x: 869, startPoint y: 485, endPoint x: 888, endPoint y: 484, distance: 19.1
click at [869, 485] on textarea "Good afternoon [PERSON_NAME]! I'm just checking in to confirm our meeting for […" at bounding box center [1043, 495] width 376 height 79
drag, startPoint x: 1100, startPoint y: 485, endPoint x: 1180, endPoint y: 484, distance: 80.9
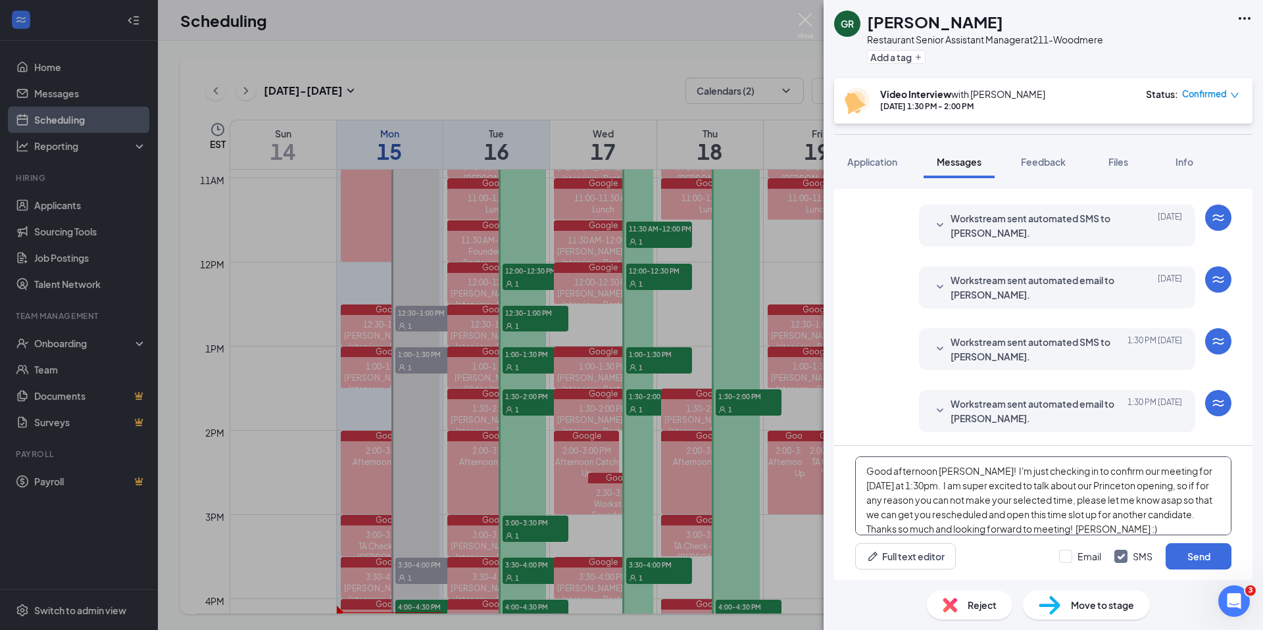
click at [1100, 485] on textarea "Good afternoon [PERSON_NAME]! I'm just checking in to confirm our meeting for […" at bounding box center [1043, 495] width 376 height 79
type textarea "Good afternoon [PERSON_NAME]! I'm just checking in to confirm our meeting for […"
click at [1196, 555] on button "Send" at bounding box center [1198, 556] width 66 height 26
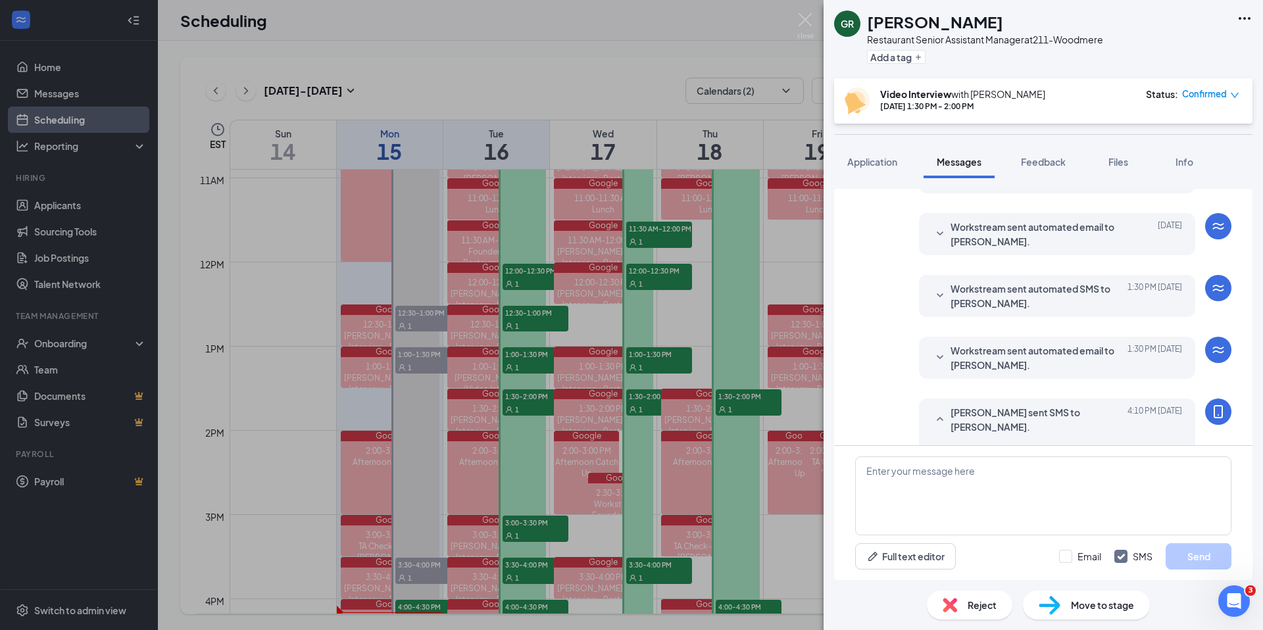
scroll to position [404, 0]
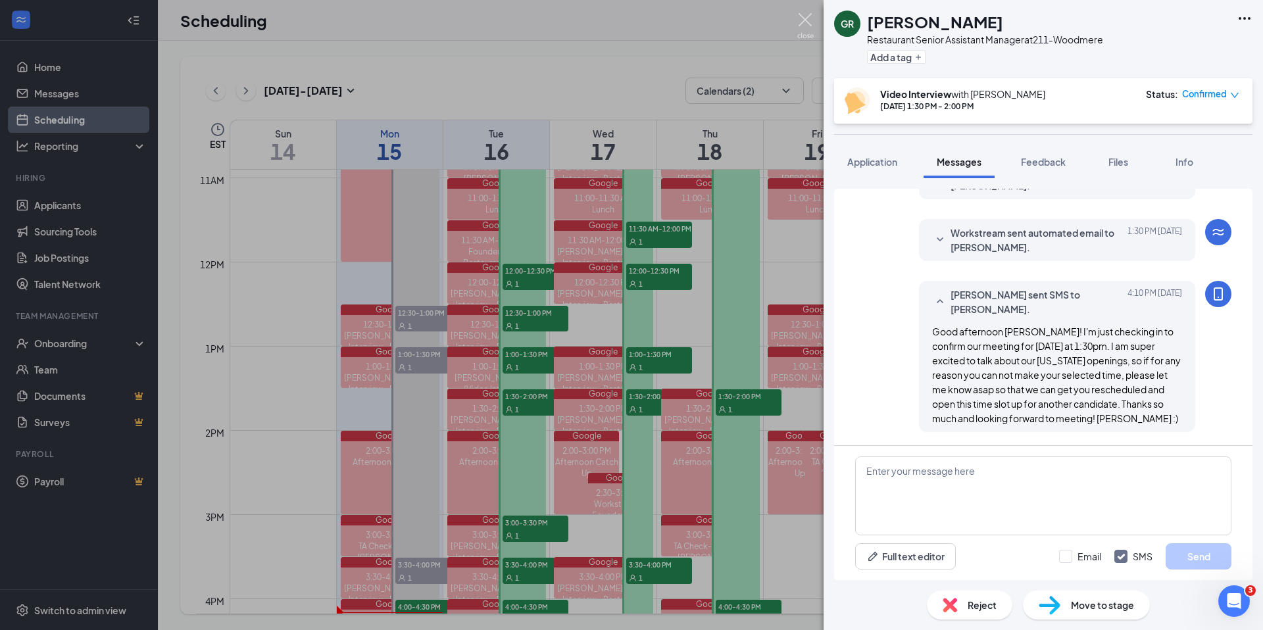
click at [799, 22] on img at bounding box center [805, 26] width 16 height 26
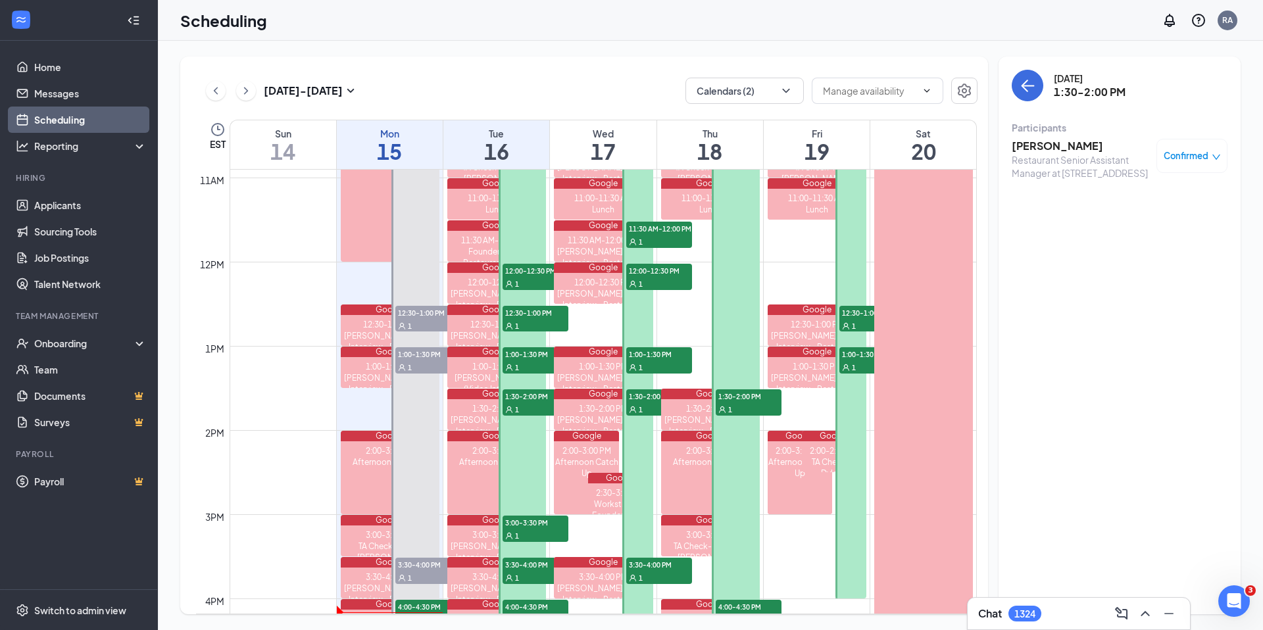
click at [527, 401] on span "1:30-2:00 PM" at bounding box center [535, 395] width 66 height 13
click at [532, 523] on span "3:00-3:30 PM" at bounding box center [535, 522] width 66 height 13
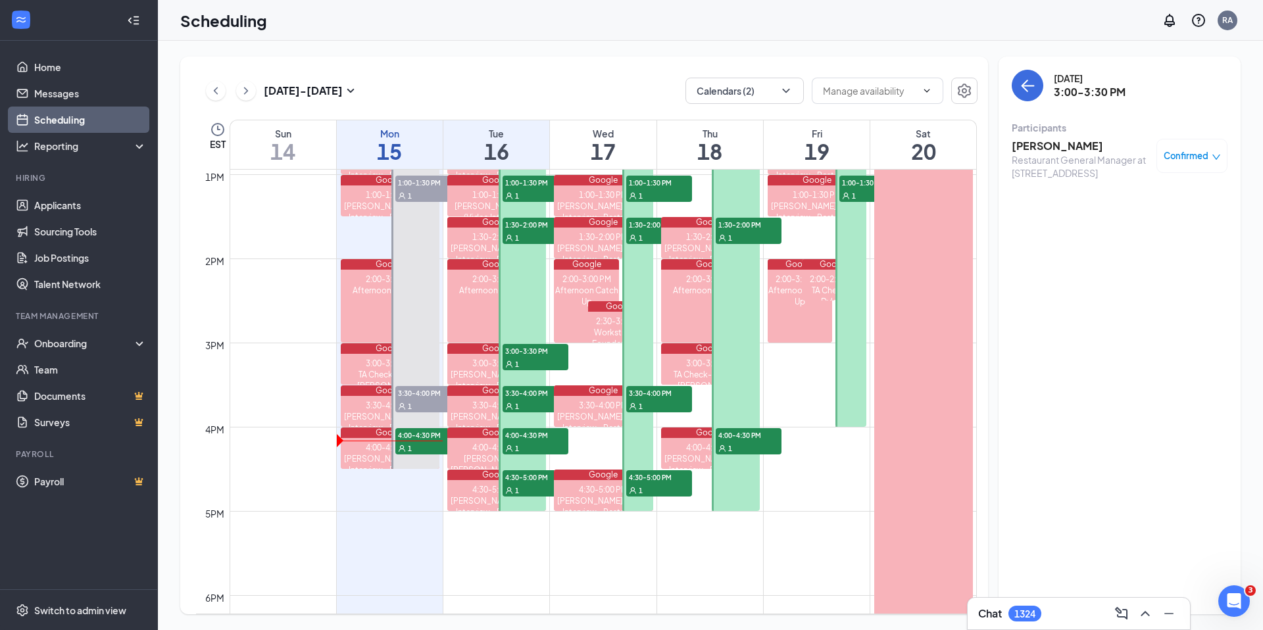
scroll to position [1087, 0]
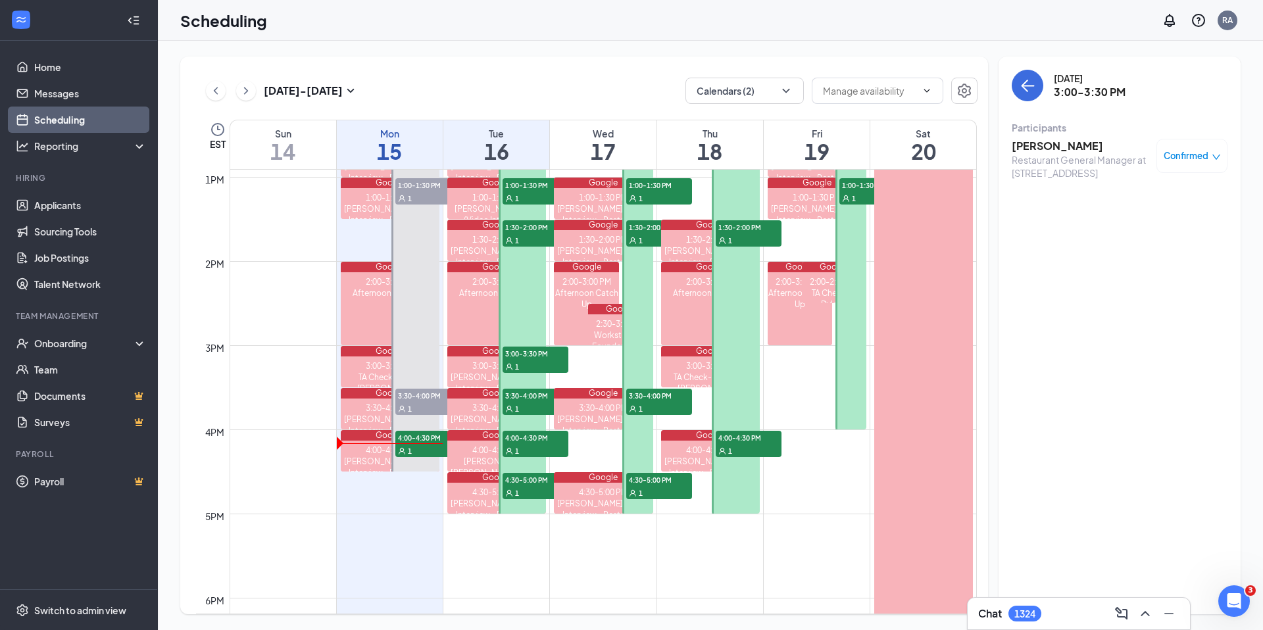
click at [1040, 146] on h3 "[PERSON_NAME]" at bounding box center [1080, 146] width 138 height 14
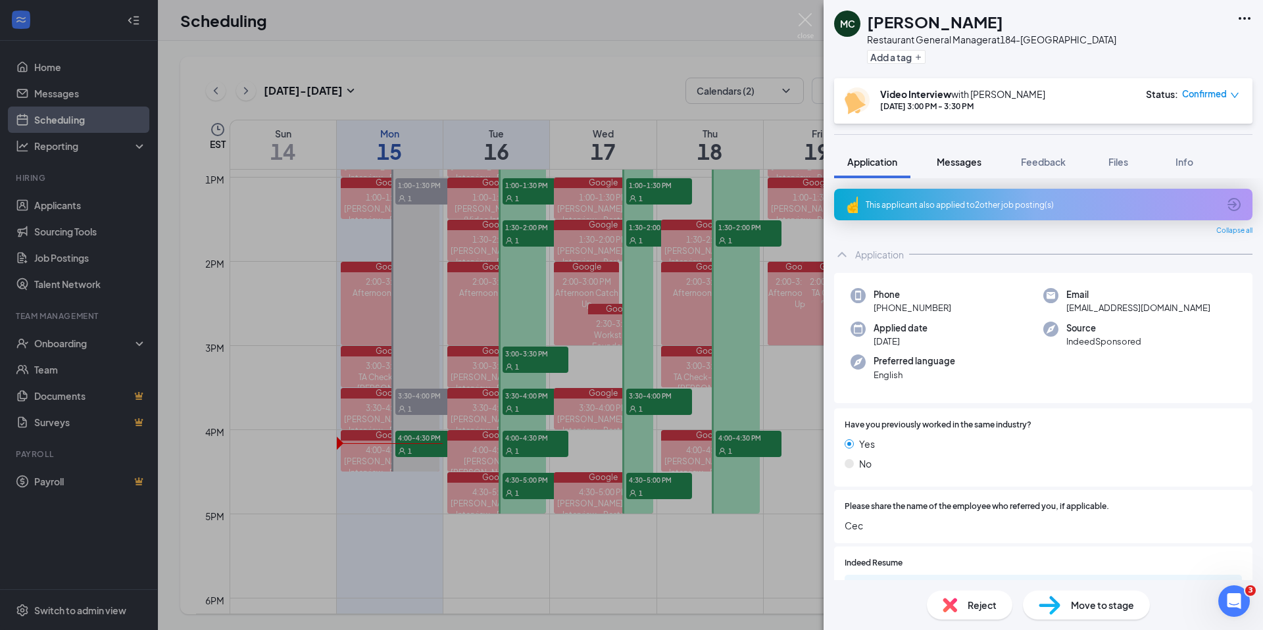
click at [968, 168] on span "Messages" at bounding box center [958, 162] width 45 height 12
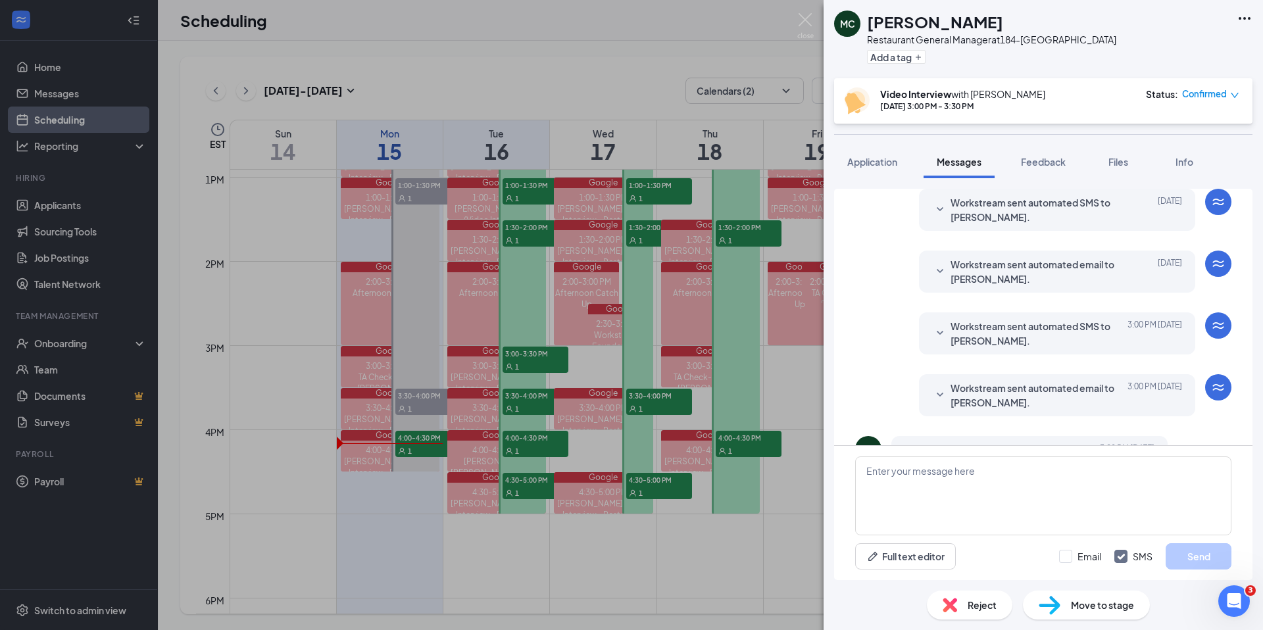
scroll to position [402, 0]
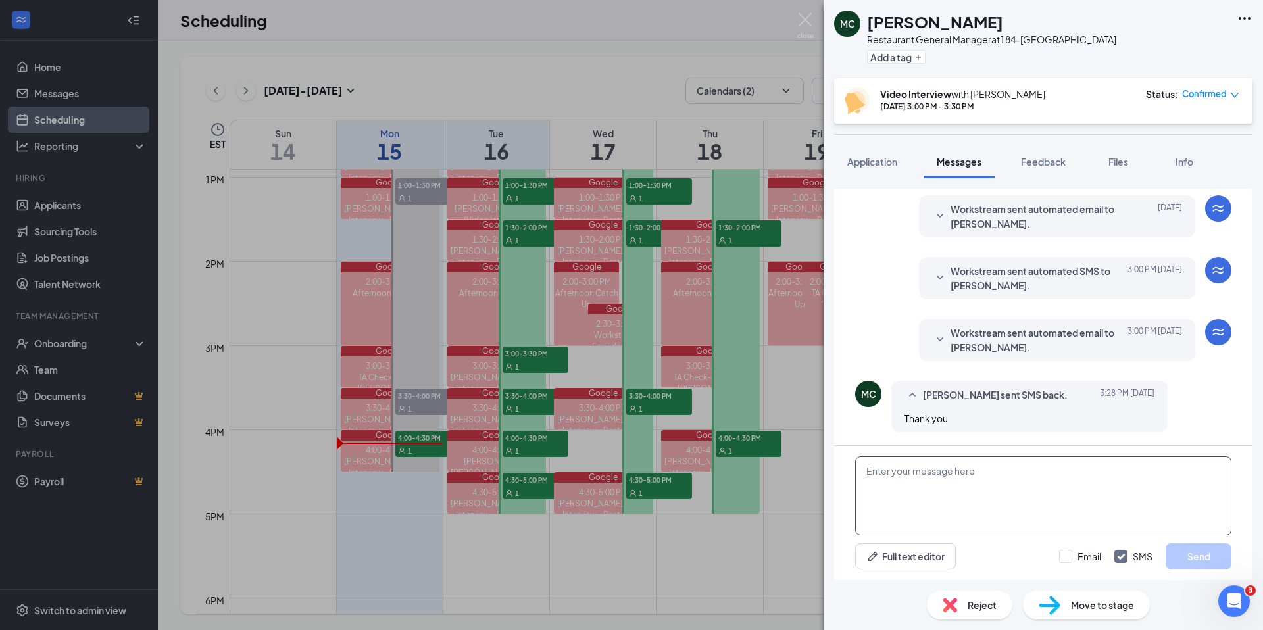
click at [894, 479] on textarea at bounding box center [1043, 495] width 376 height 79
paste textarea "Good afternoon Niam! I'm just checking in to confirm our meeting for [DATE] at …"
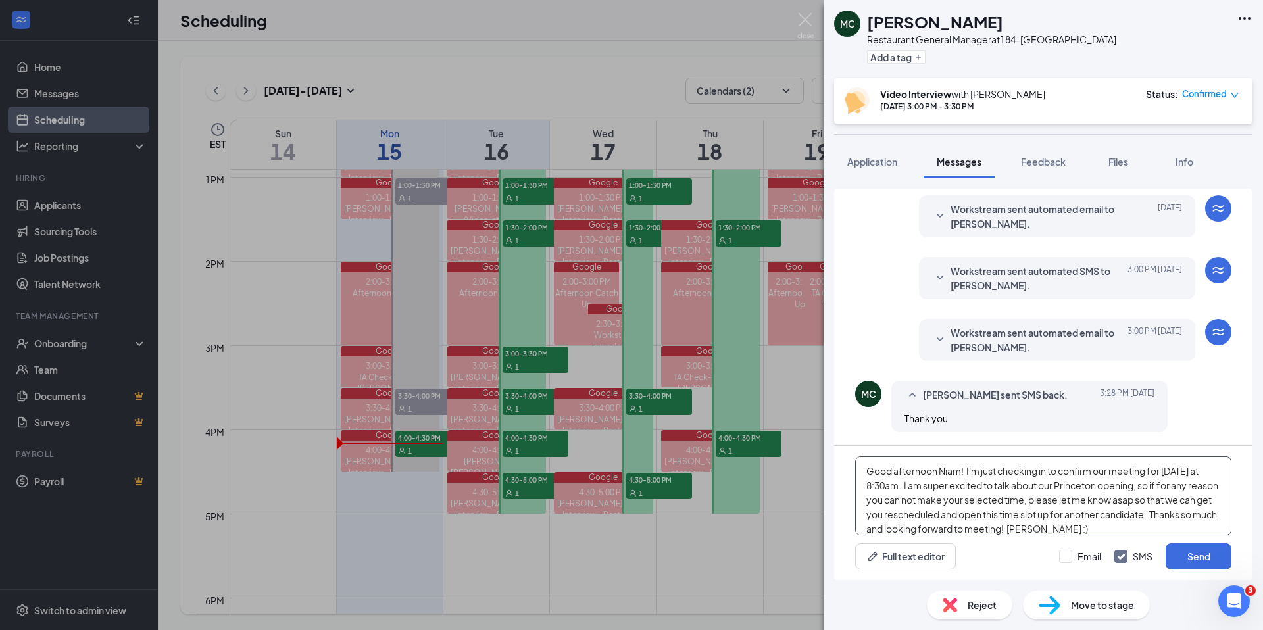
drag, startPoint x: 958, startPoint y: 471, endPoint x: 1040, endPoint y: 449, distance: 85.8
click at [960, 470] on textarea "Good afternoon Niam! I'm just checking in to confirm our meeting for [DATE] at …" at bounding box center [1043, 495] width 376 height 79
click at [881, 487] on textarea "Good afternoon [PERSON_NAME]! I'm just checking in to confirm our meeting for […" at bounding box center [1043, 495] width 376 height 79
drag, startPoint x: 1109, startPoint y: 485, endPoint x: 1068, endPoint y: 489, distance: 41.6
click at [1069, 489] on textarea "Good afternoon [PERSON_NAME]! I'm just checking in to confirm our meeting for […" at bounding box center [1043, 495] width 376 height 79
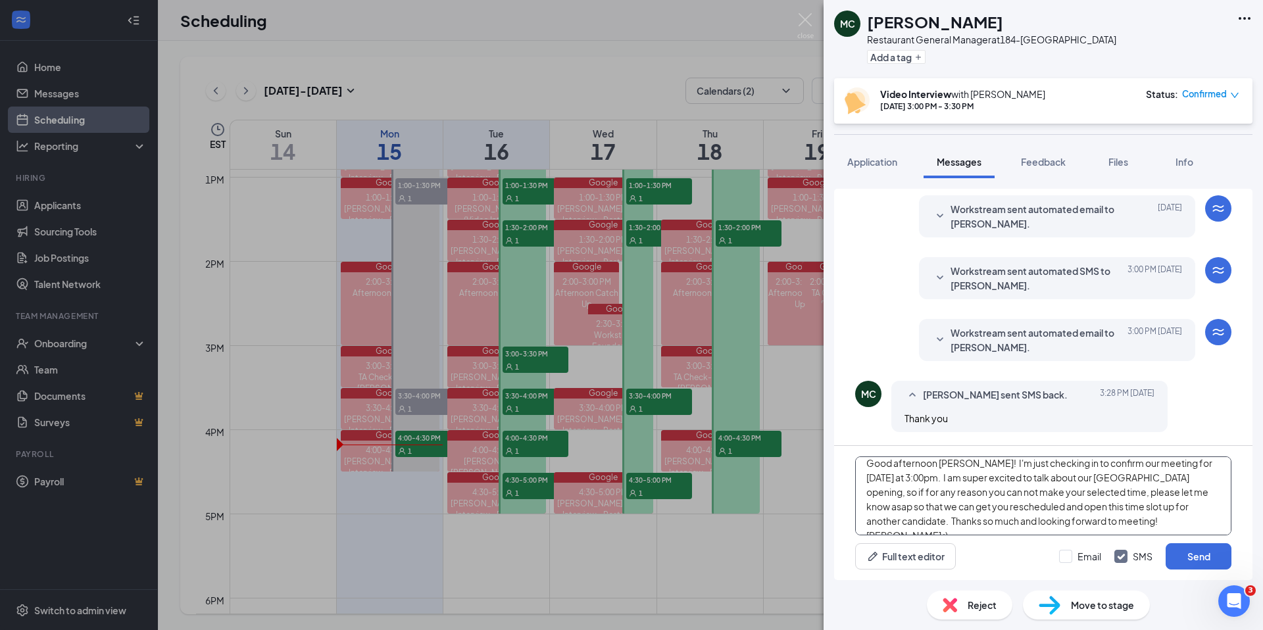
scroll to position [0, 0]
type textarea "Good afternoon [PERSON_NAME]! I'm just checking in to confirm our meeting for […"
click at [1193, 560] on button "Send" at bounding box center [1198, 556] width 66 height 26
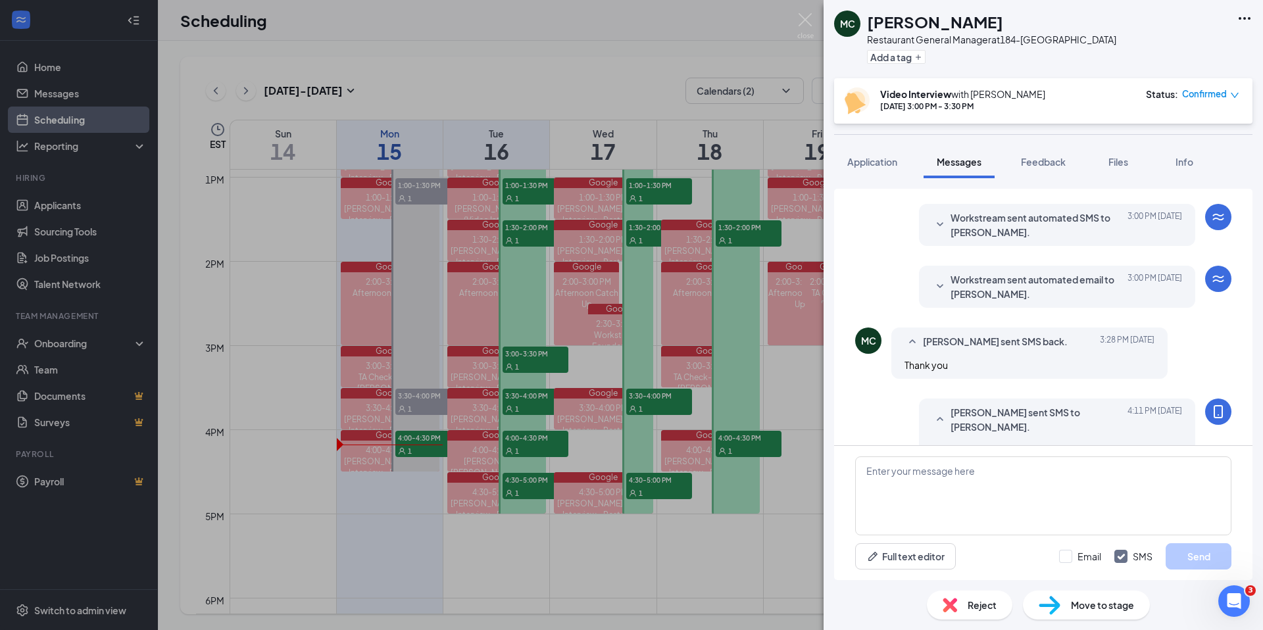
scroll to position [573, 0]
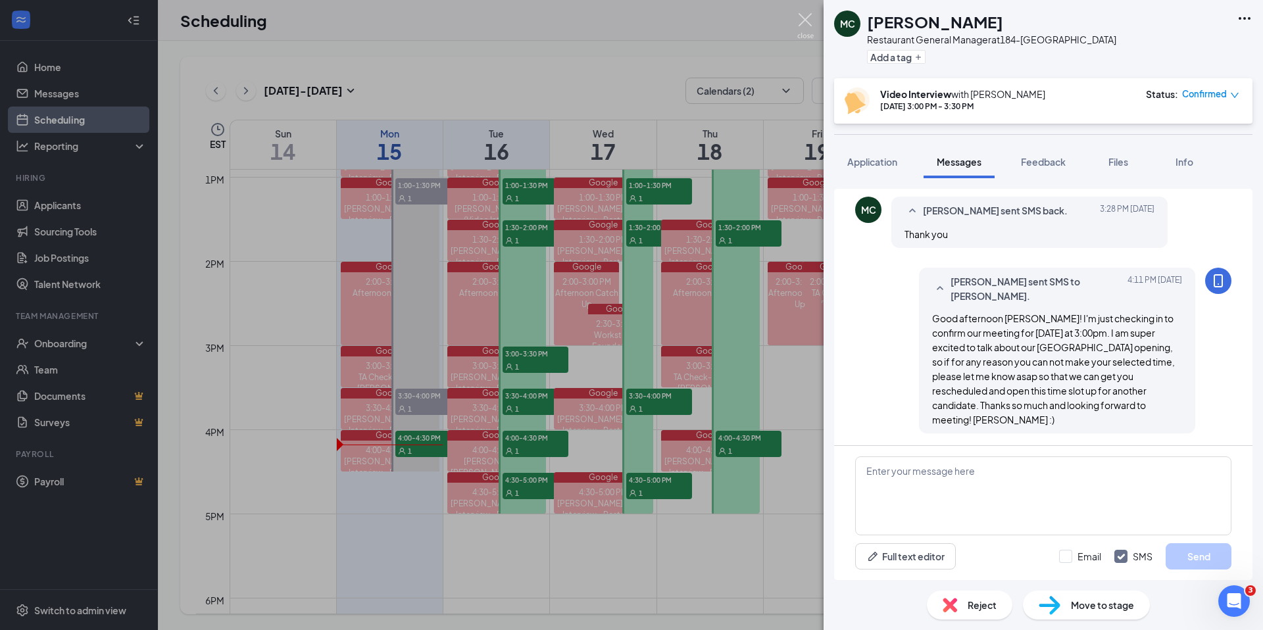
click at [806, 24] on img at bounding box center [805, 26] width 16 height 26
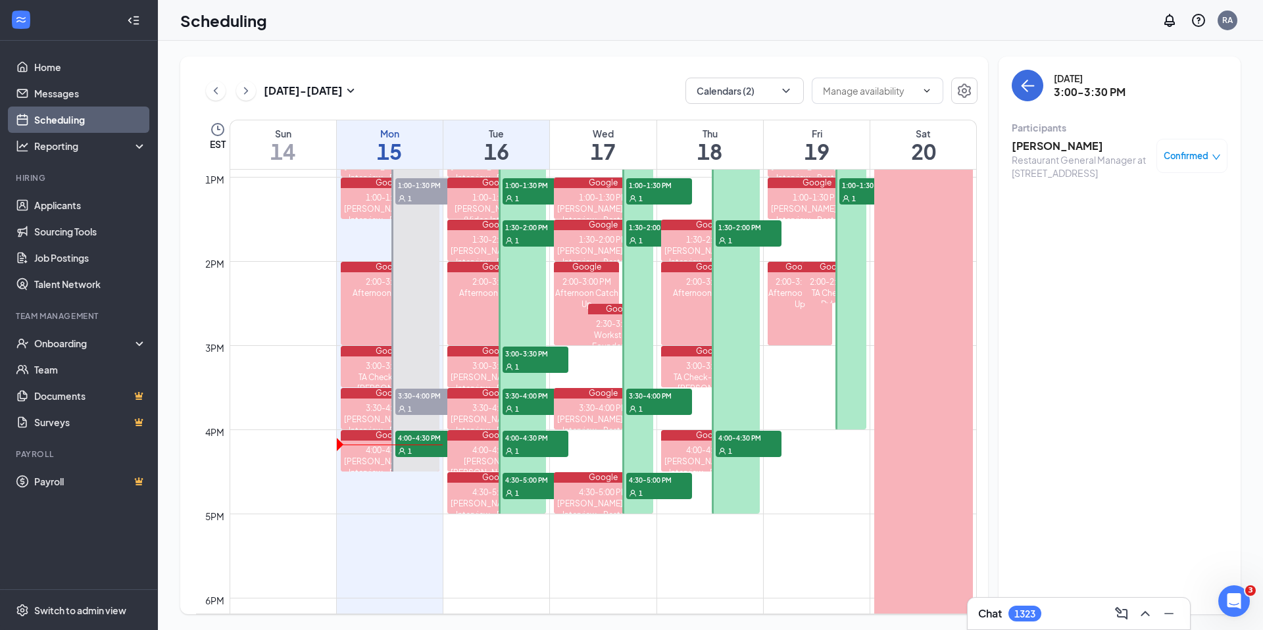
click at [537, 400] on span "3:30-4:00 PM" at bounding box center [535, 395] width 66 height 13
click at [535, 360] on div "1" at bounding box center [535, 366] width 66 height 13
click at [527, 401] on span "3:30-4:00 PM" at bounding box center [535, 395] width 66 height 13
click at [545, 443] on span "4:00-4:30 PM" at bounding box center [535, 437] width 66 height 13
click at [1049, 144] on h3 "[PERSON_NAME] [PERSON_NAME]" at bounding box center [1080, 153] width 138 height 29
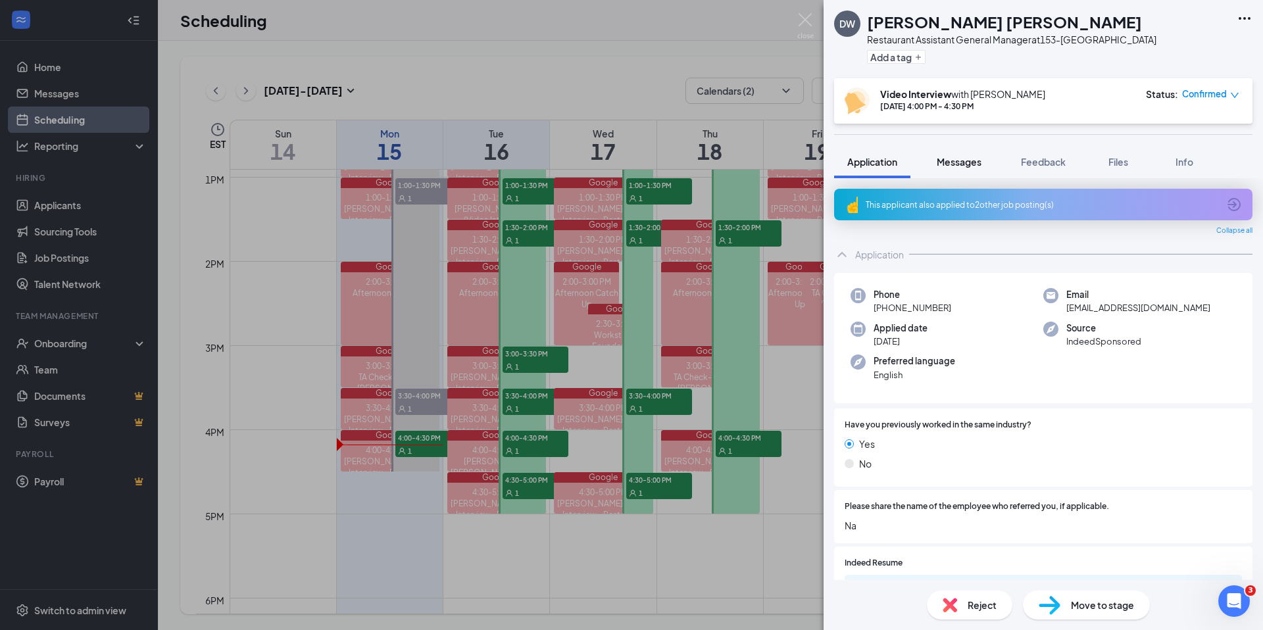
click at [950, 168] on span "Messages" at bounding box center [958, 162] width 45 height 12
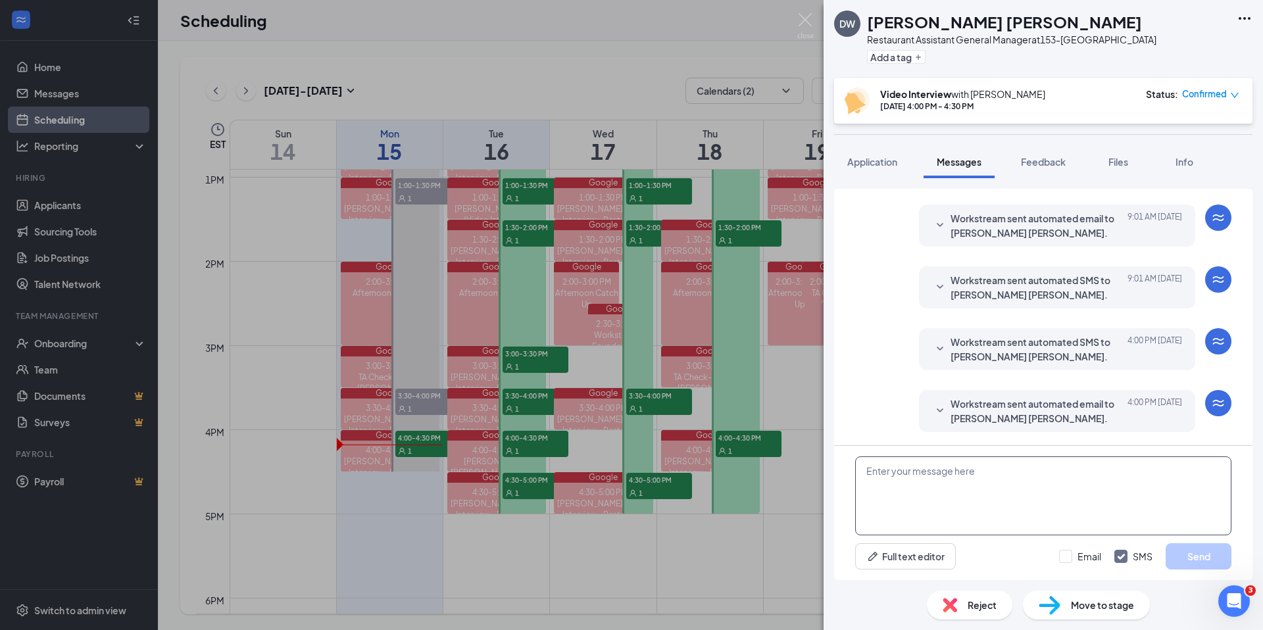
scroll to position [204, 0]
click at [932, 481] on textarea at bounding box center [1043, 495] width 376 height 79
paste textarea "Good afternoon Niam! I'm just checking in to confirm our meeting for [DATE] at …"
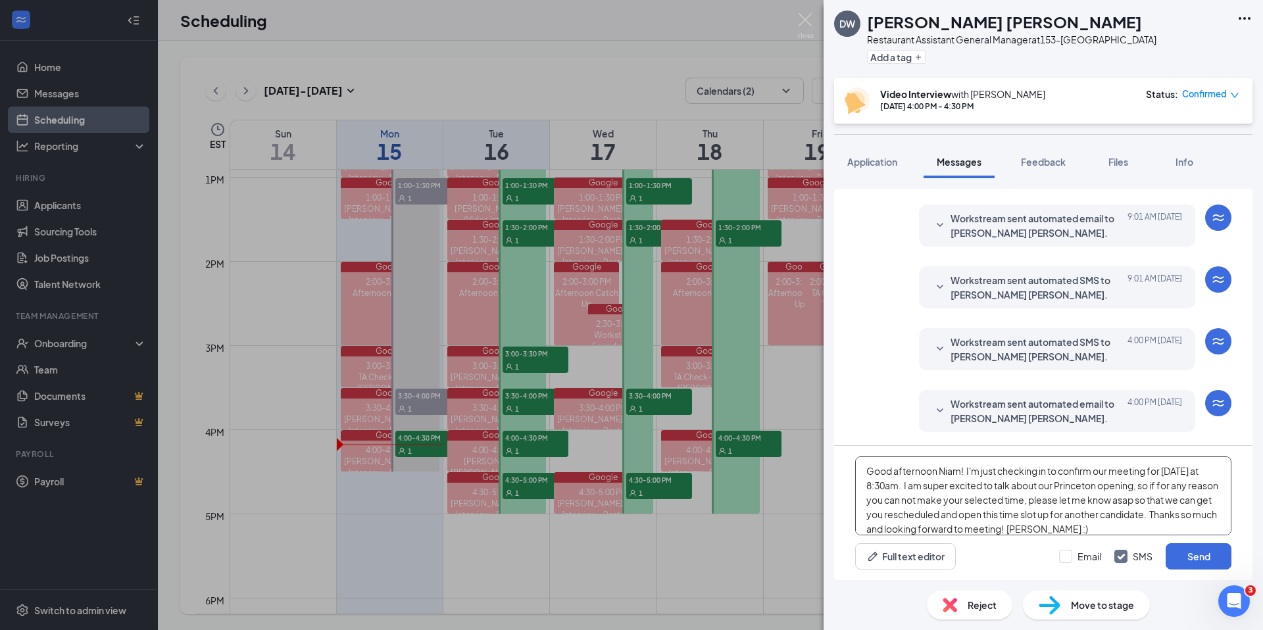
drag, startPoint x: 959, startPoint y: 470, endPoint x: 1025, endPoint y: 468, distance: 66.4
click at [962, 470] on textarea "Good afternoon Niam! I'm just checking in to confirm our meeting for [DATE] at …" at bounding box center [1043, 495] width 376 height 79
click at [880, 484] on textarea "Good afternoon [PERSON_NAME]! I'm just checking in to confirm our meeting for […" at bounding box center [1043, 495] width 376 height 79
type textarea "Good afternoon [PERSON_NAME]! I'm just checking in to confirm our meeting for […"
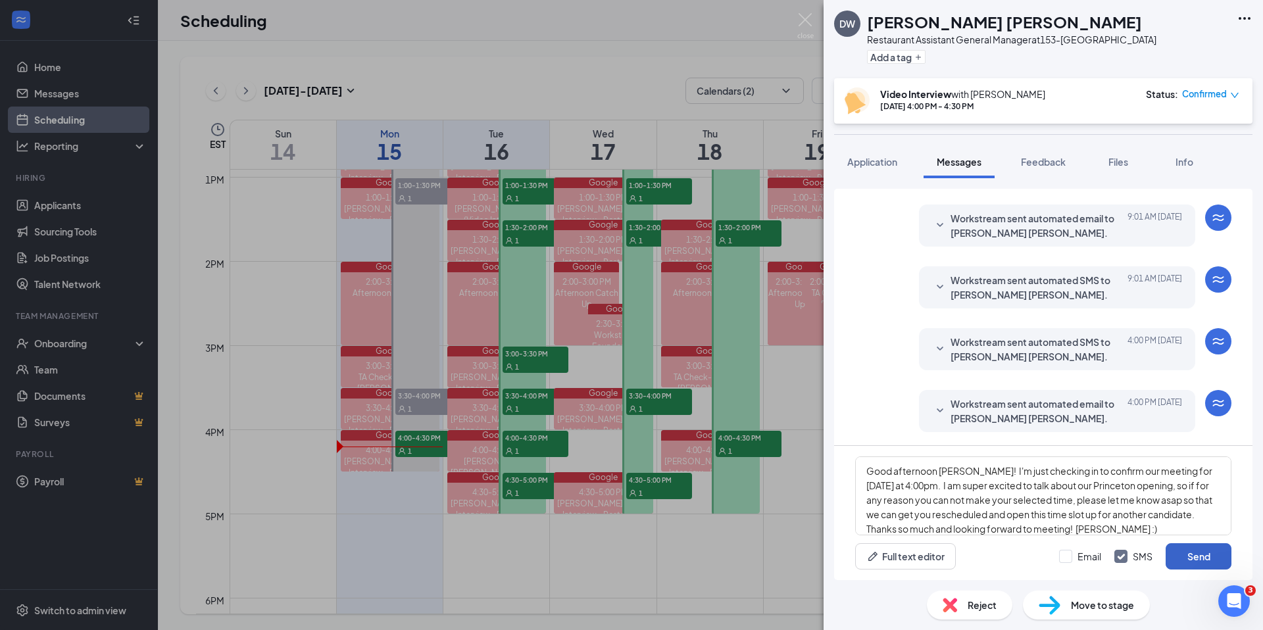
click at [1198, 556] on button "Send" at bounding box center [1198, 556] width 66 height 26
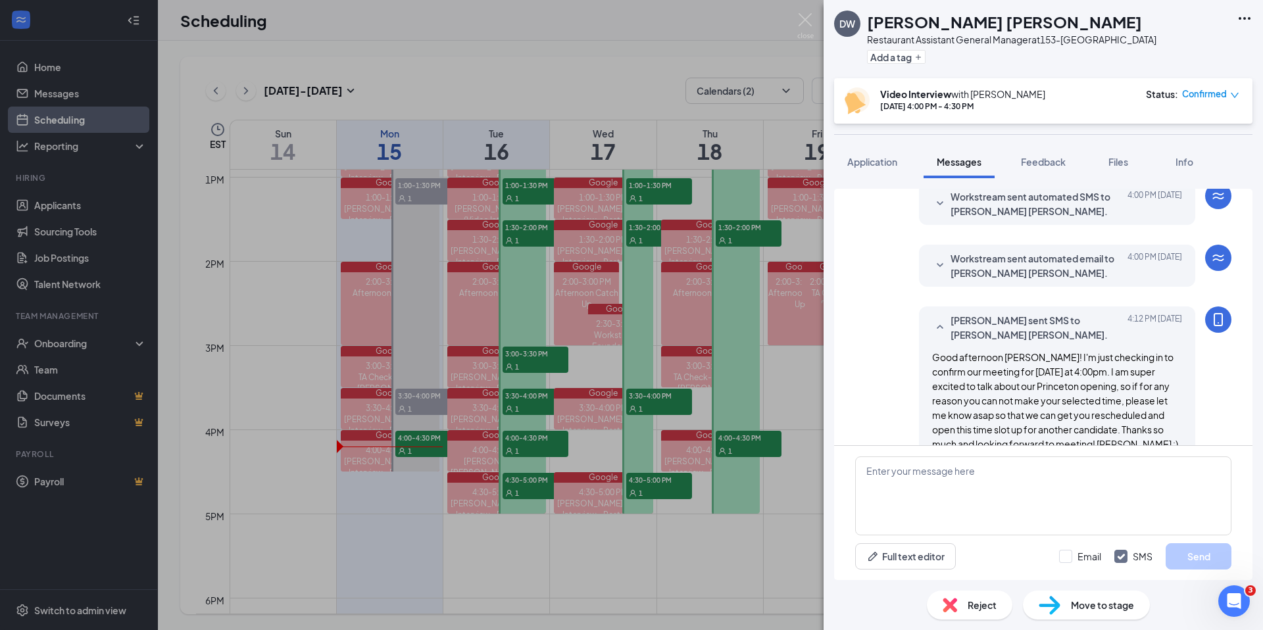
scroll to position [375, 0]
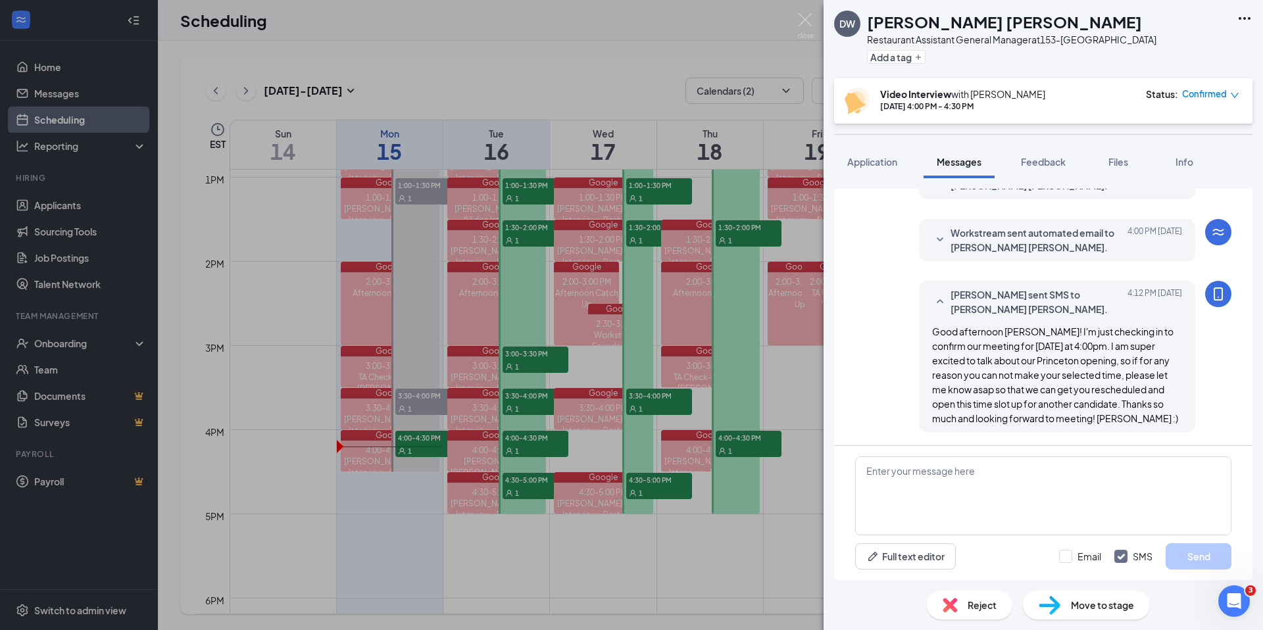
click at [532, 489] on div "[PERSON_NAME] Restaurant Assistant General Manager at 153-Princeton Add a tag s…" at bounding box center [631, 315] width 1263 height 630
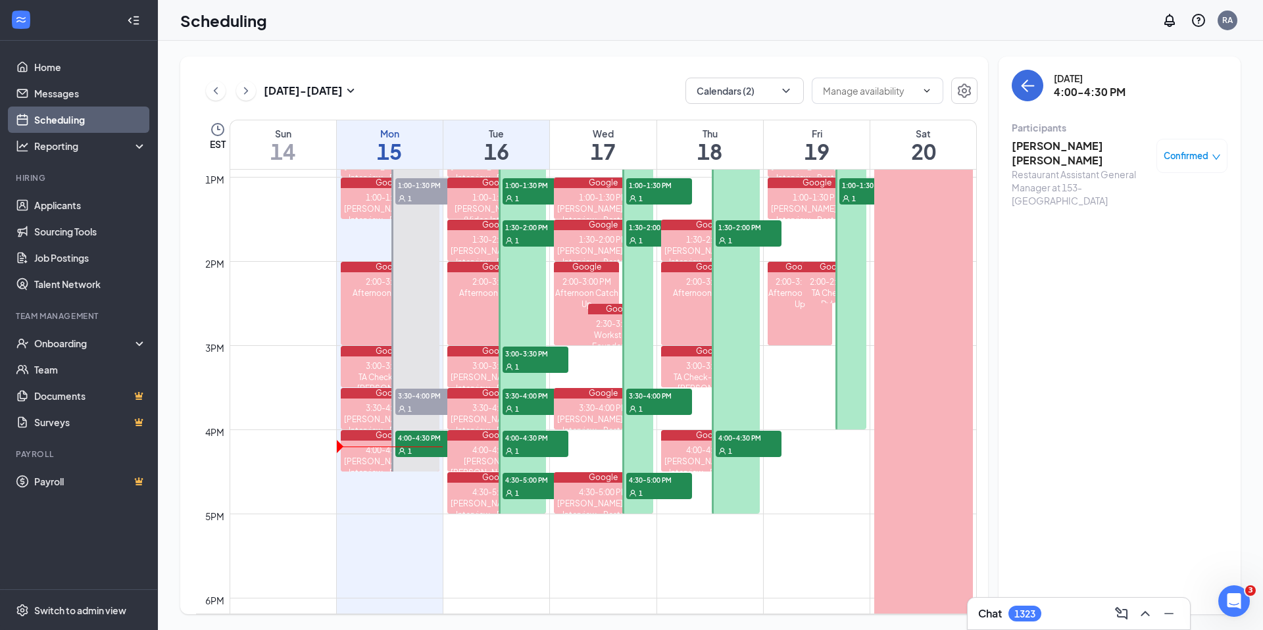
click at [531, 490] on div "1" at bounding box center [535, 492] width 66 height 13
drag, startPoint x: 526, startPoint y: 433, endPoint x: 525, endPoint y: 450, distance: 17.1
click at [526, 434] on span "4:00-4:30 PM" at bounding box center [535, 437] width 66 height 13
click at [523, 481] on span "4:30-5:00 PM" at bounding box center [535, 479] width 66 height 13
